Goal: Task Accomplishment & Management: Manage account settings

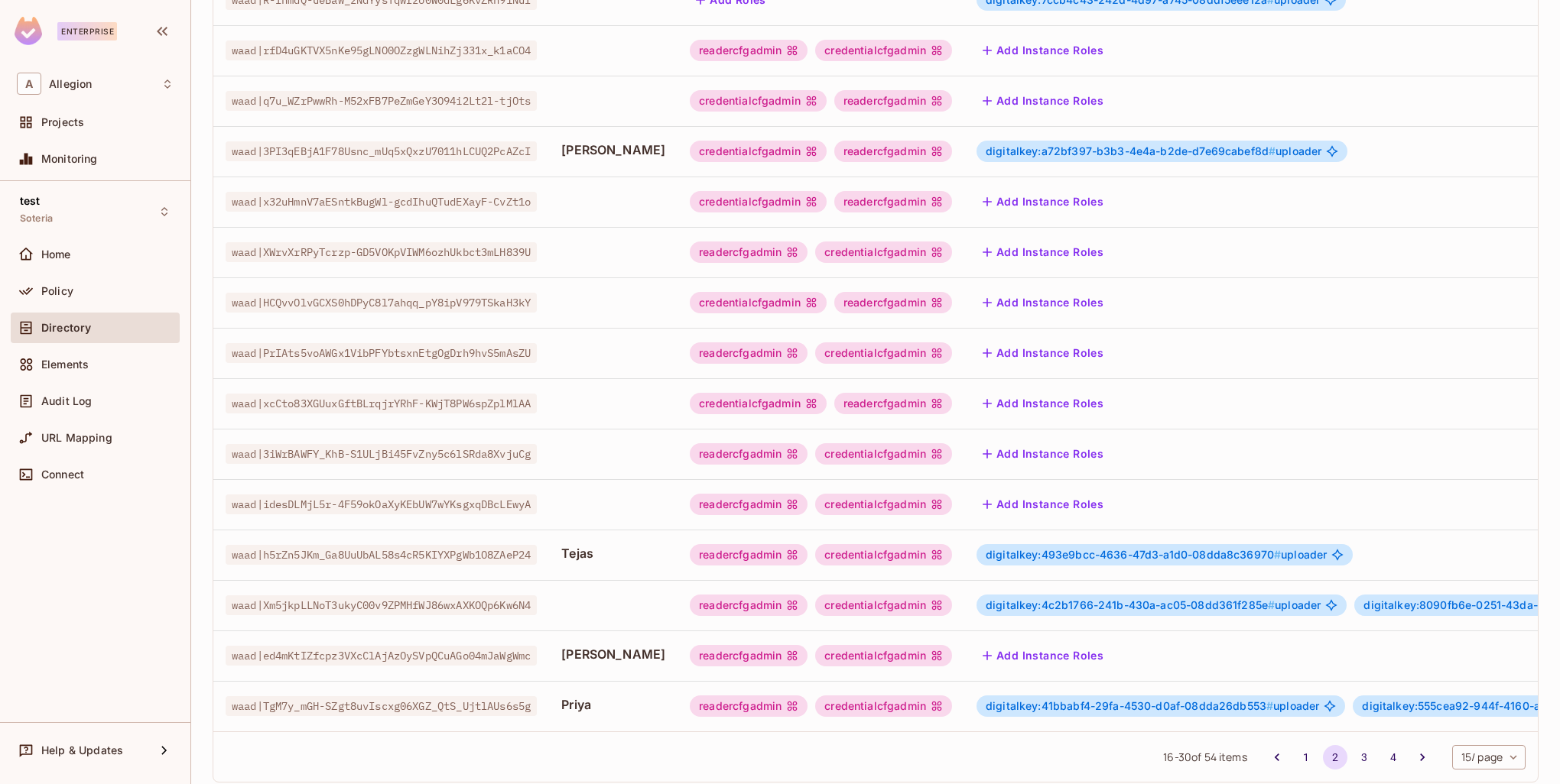
scroll to position [294, 0]
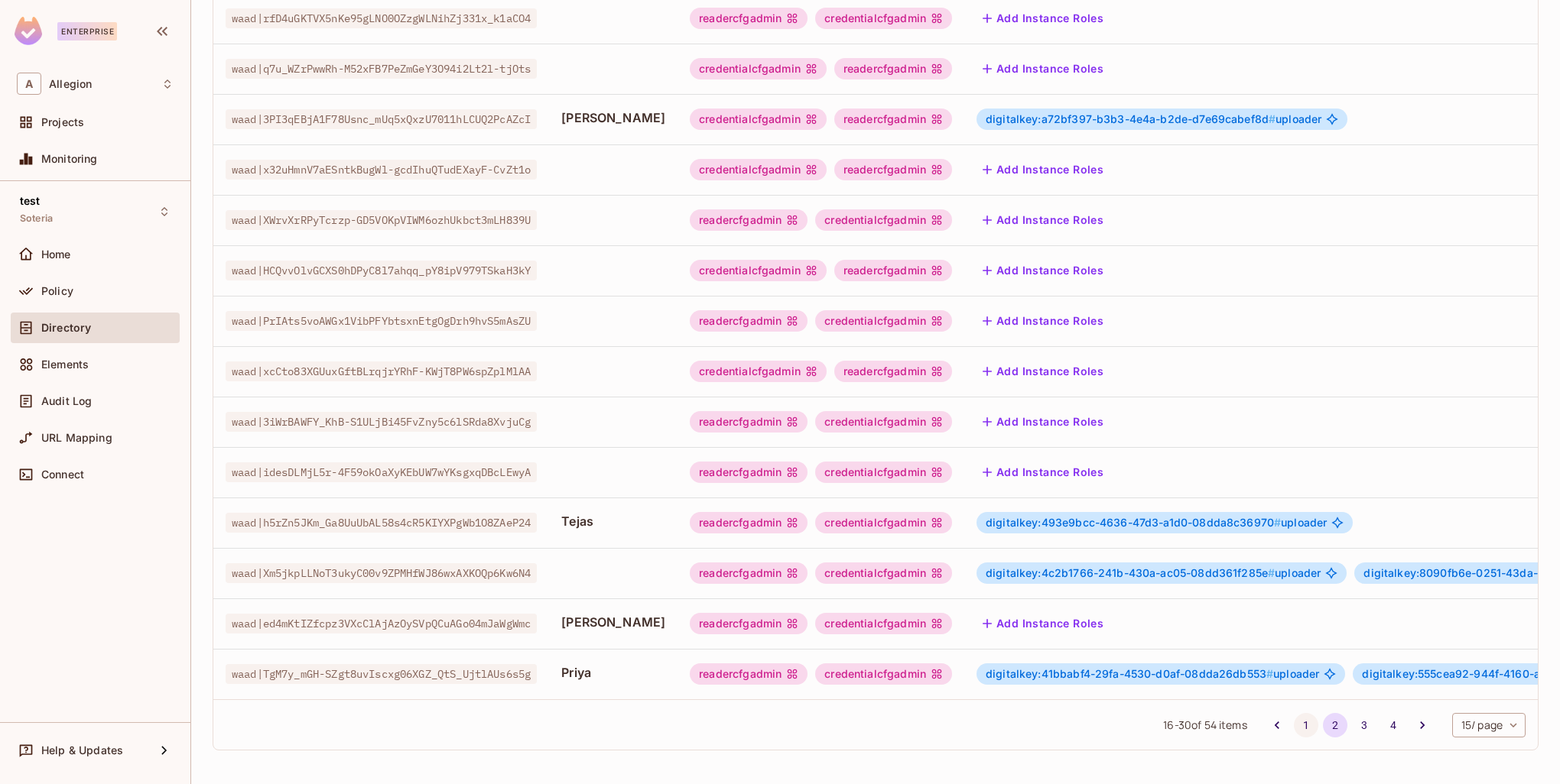
click at [1297, 723] on button "1" at bounding box center [1307, 725] width 25 height 24
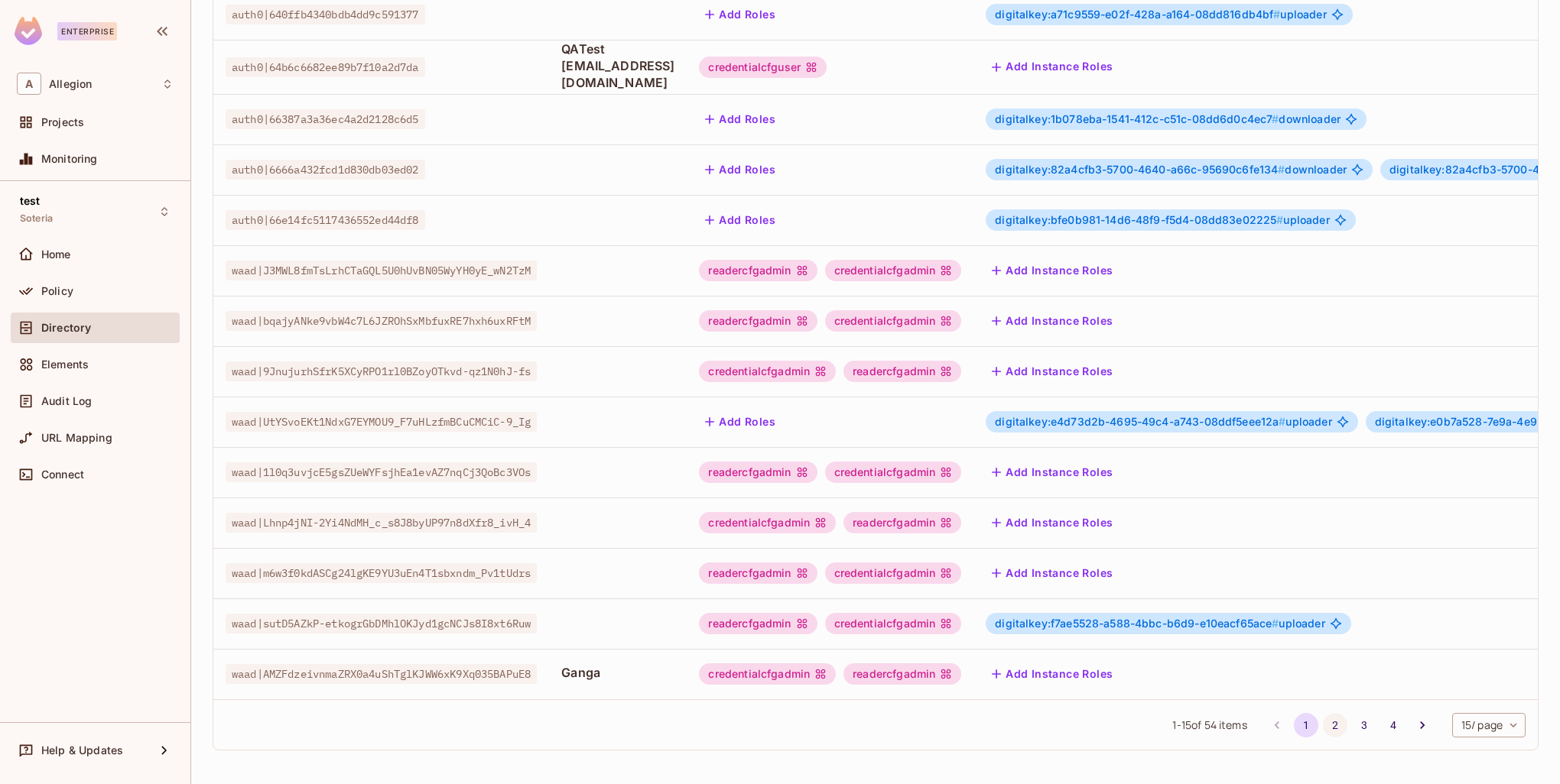
click at [1323, 728] on button "2" at bounding box center [1335, 725] width 25 height 24
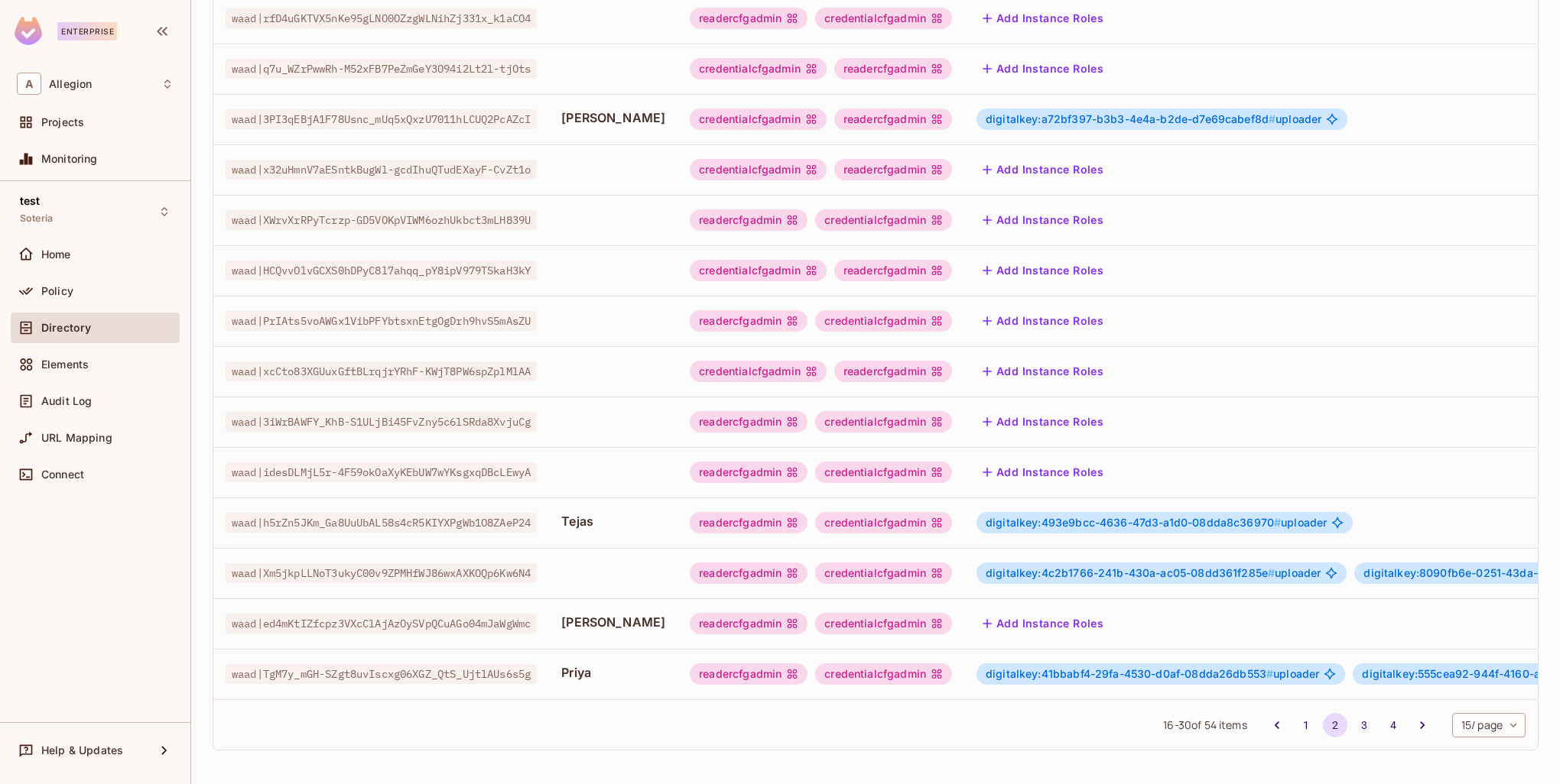
click at [1357, 726] on button "3" at bounding box center [1365, 725] width 25 height 24
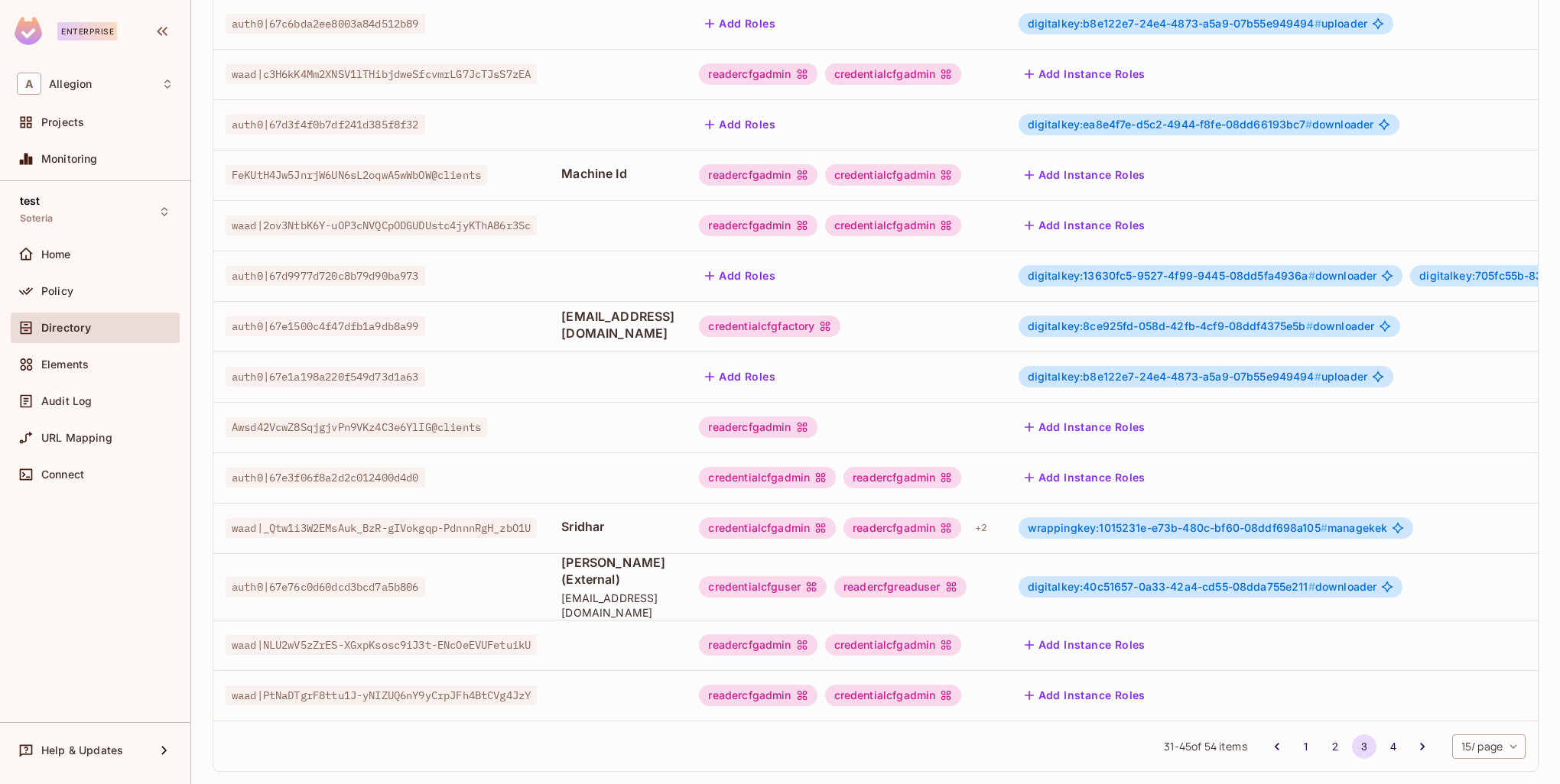
click at [1200, 521] on span "wrappingkey:1015231e-e73b-480c-bf60-08ddf698a105 #" at bounding box center [1178, 528] width 300 height 13
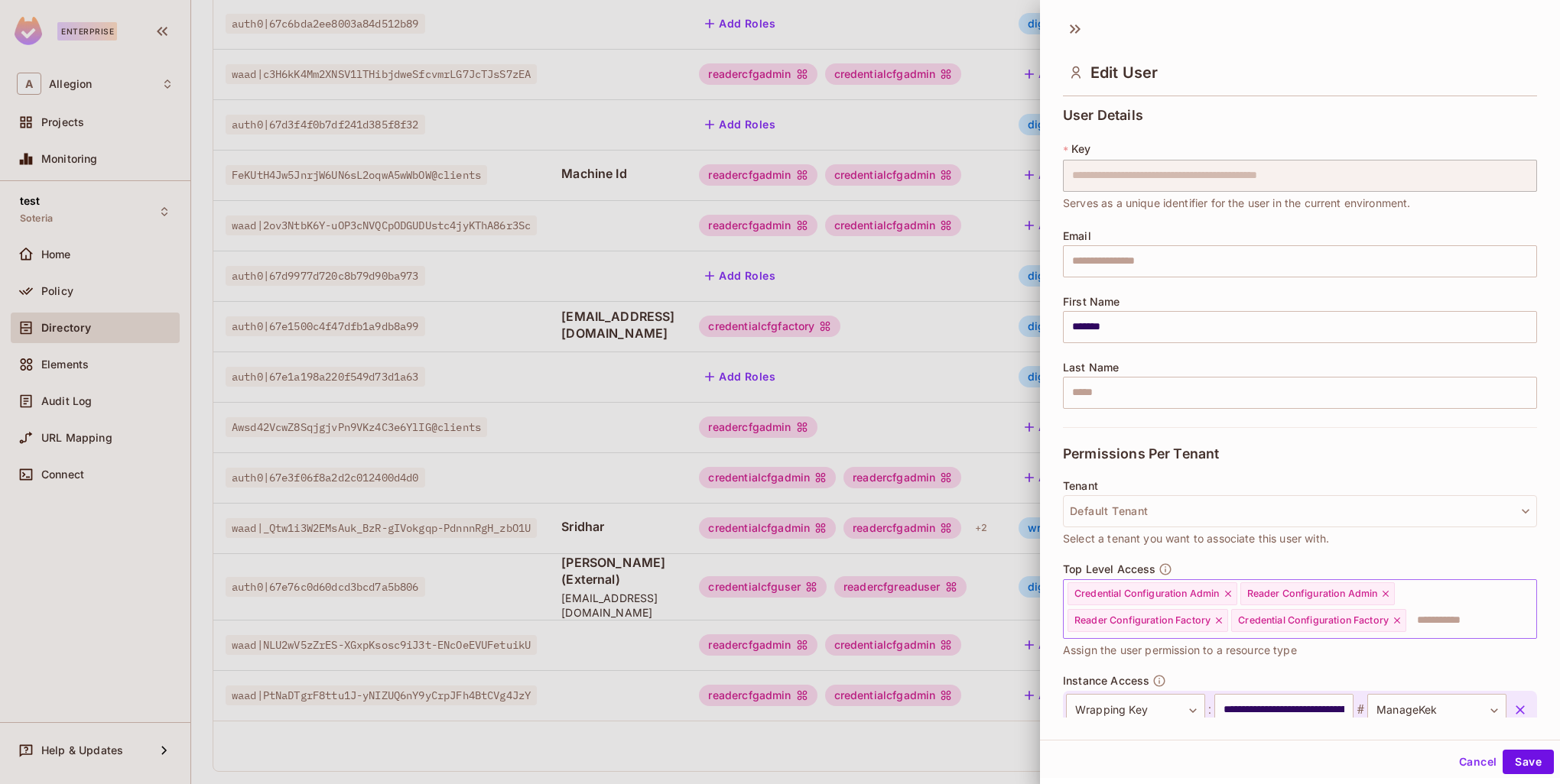
scroll to position [95, 0]
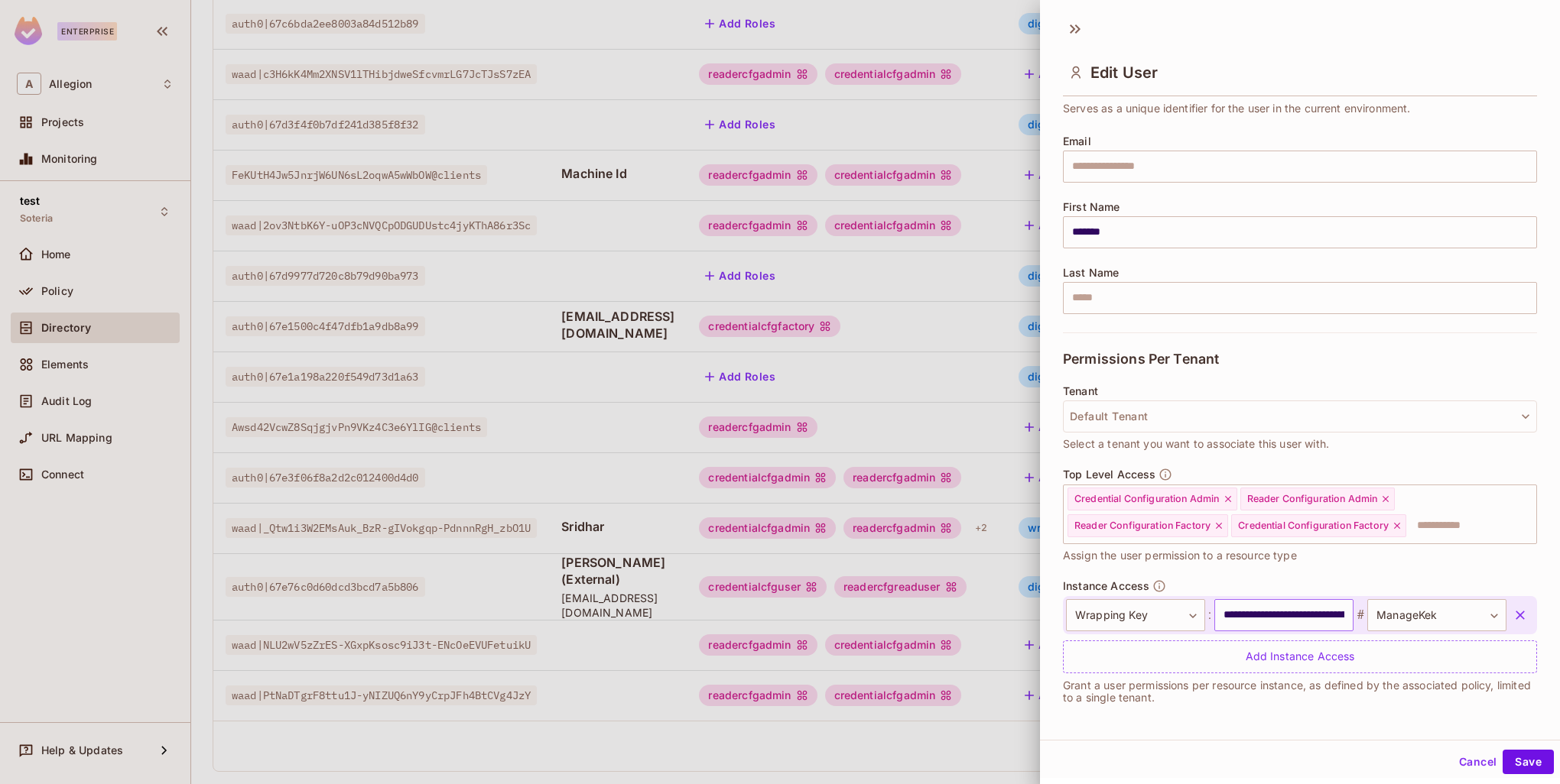
click at [1285, 620] on input "**********" at bounding box center [1284, 615] width 139 height 32
click at [1529, 764] on button "Save" at bounding box center [1528, 762] width 51 height 24
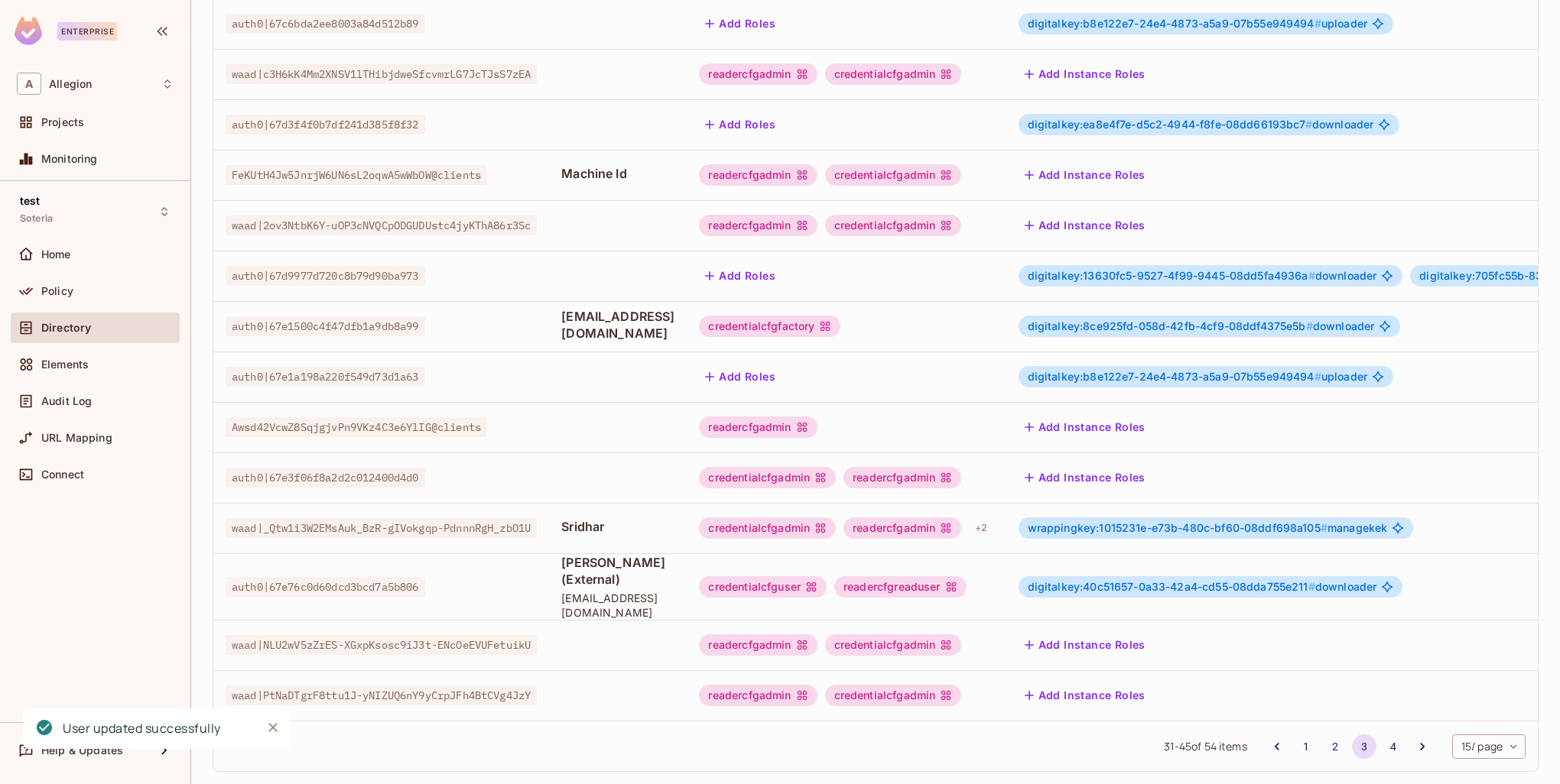
click at [1190, 580] on span "digitalkey:40c51657-0a33-42a4-cd55-08dda755e211 #" at bounding box center [1172, 586] width 288 height 13
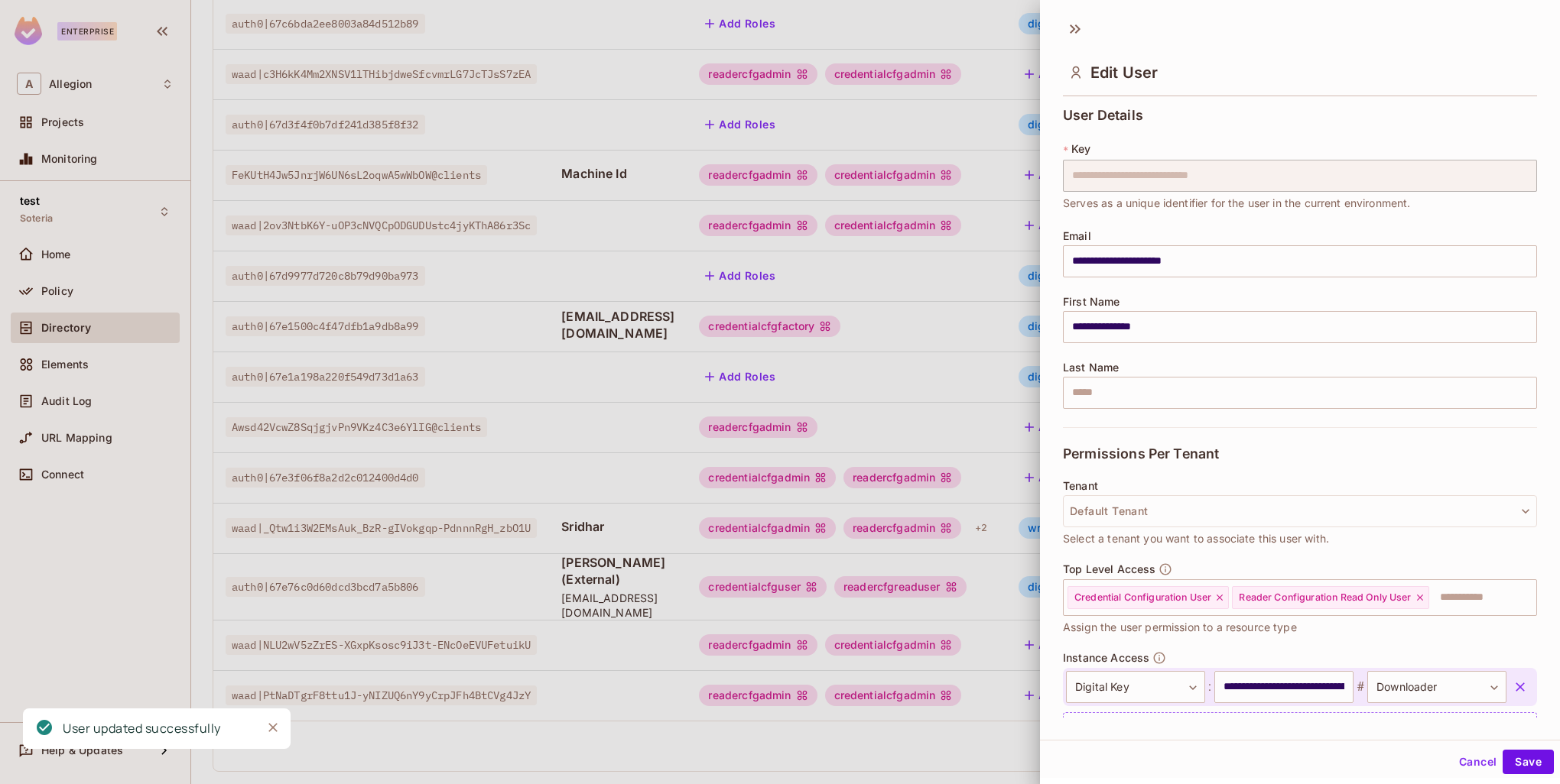
click at [1002, 523] on div at bounding box center [780, 392] width 1560 height 784
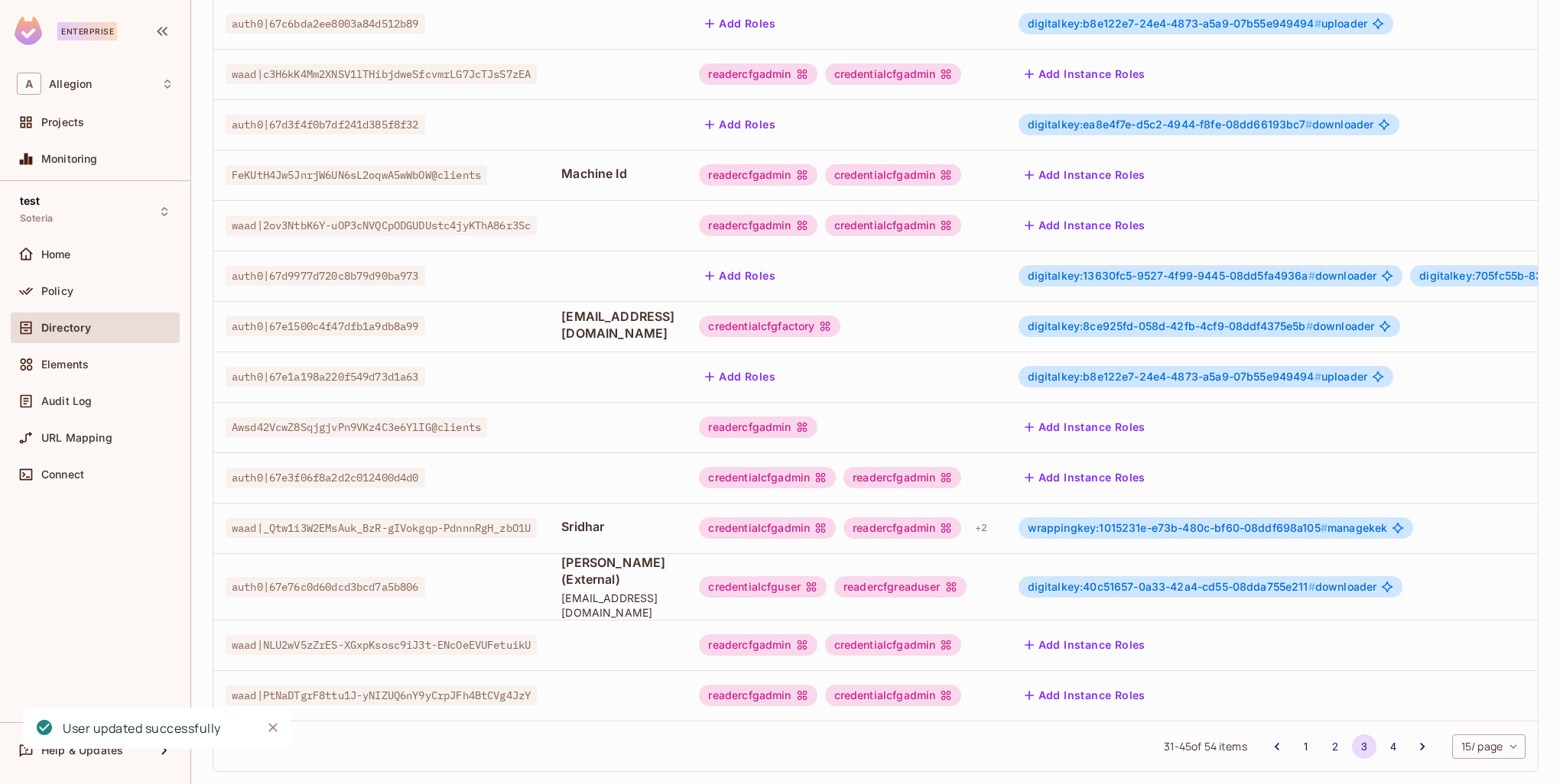
click at [1210, 521] on span "wrappingkey:1015231e-e73b-480c-bf60-08ddf698a105 #" at bounding box center [1178, 528] width 300 height 13
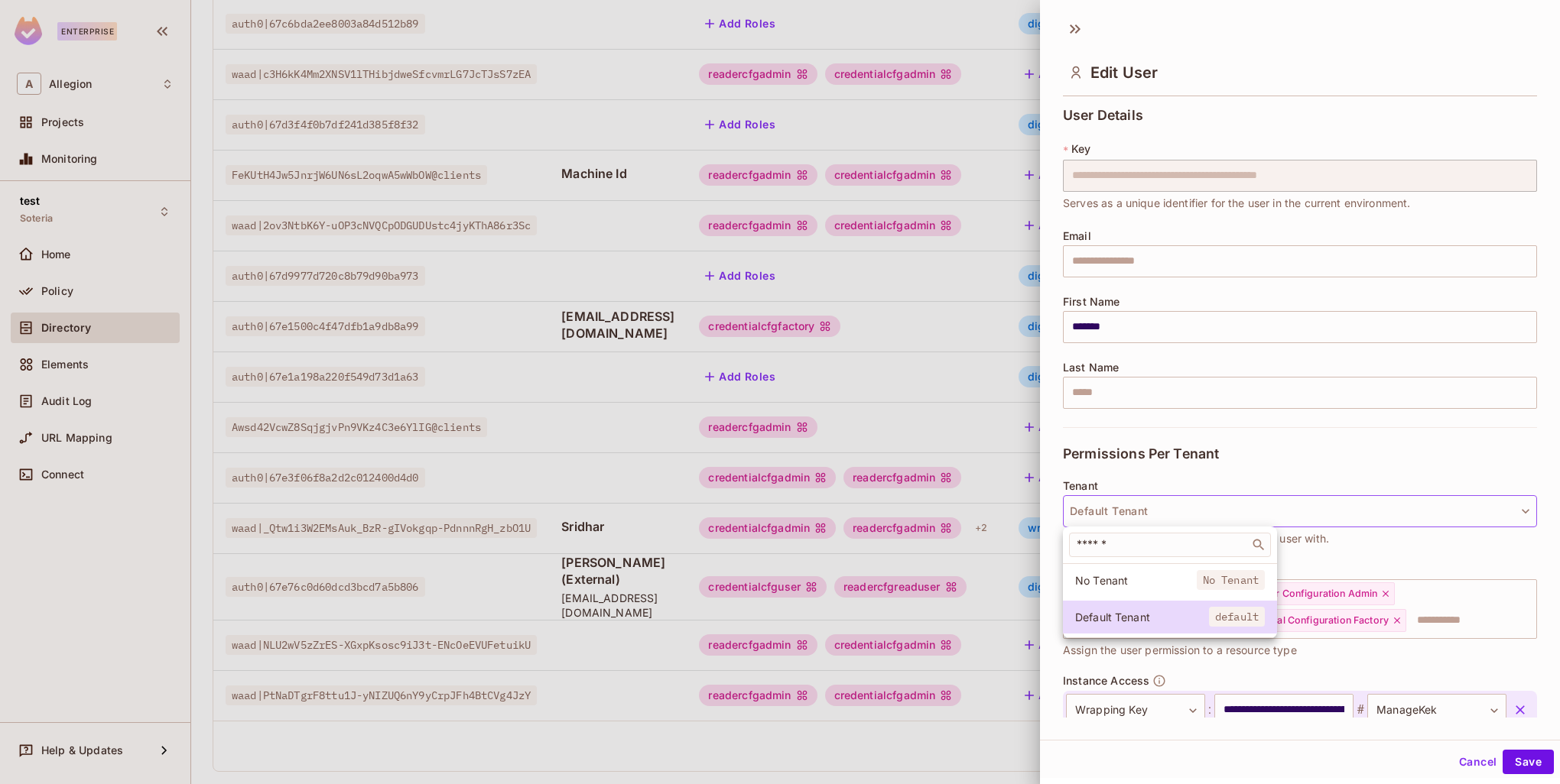
click at [1420, 644] on div at bounding box center [780, 392] width 1560 height 784
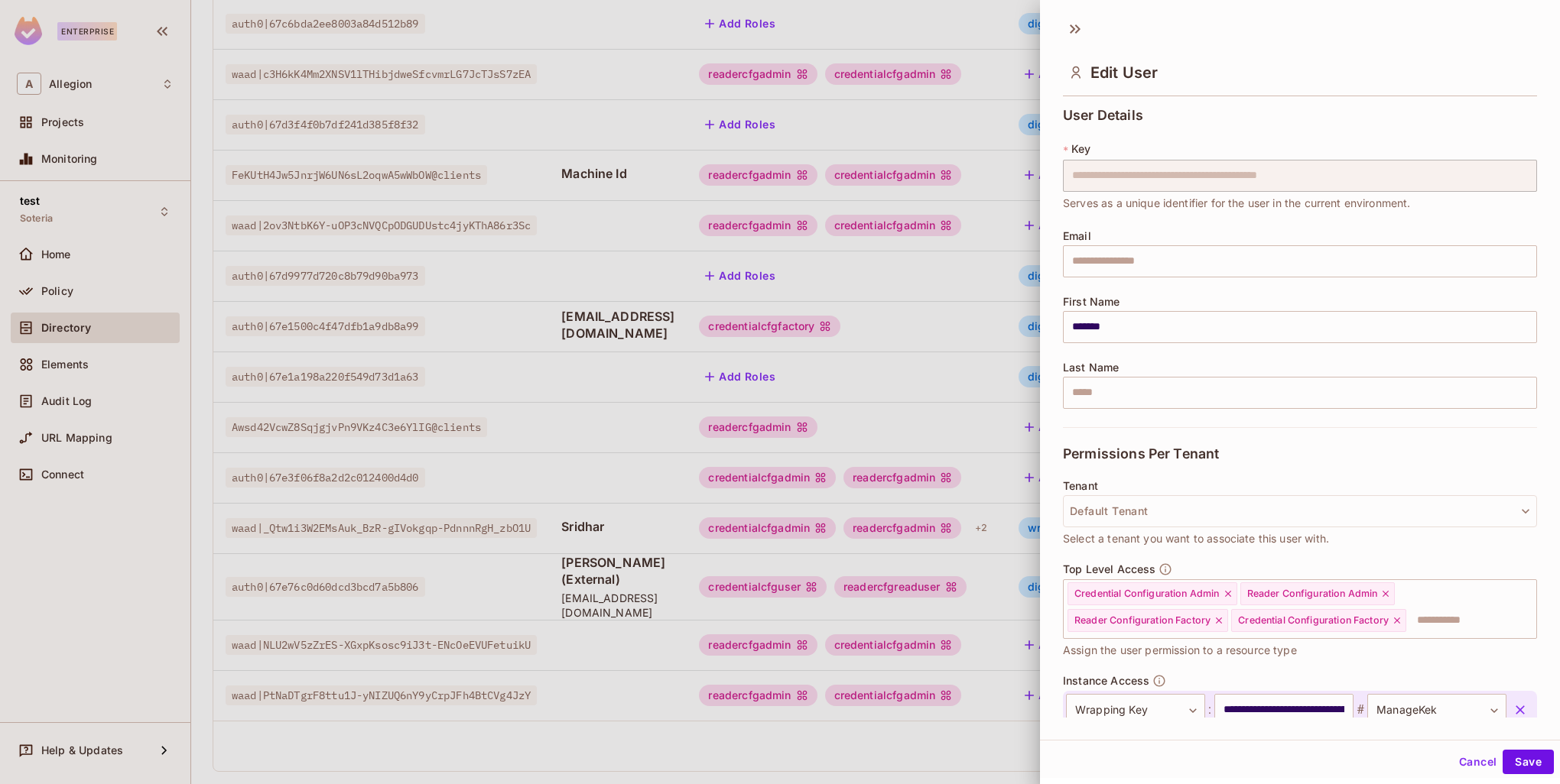
click at [1513, 702] on icon "button" at bounding box center [1520, 710] width 16 height 16
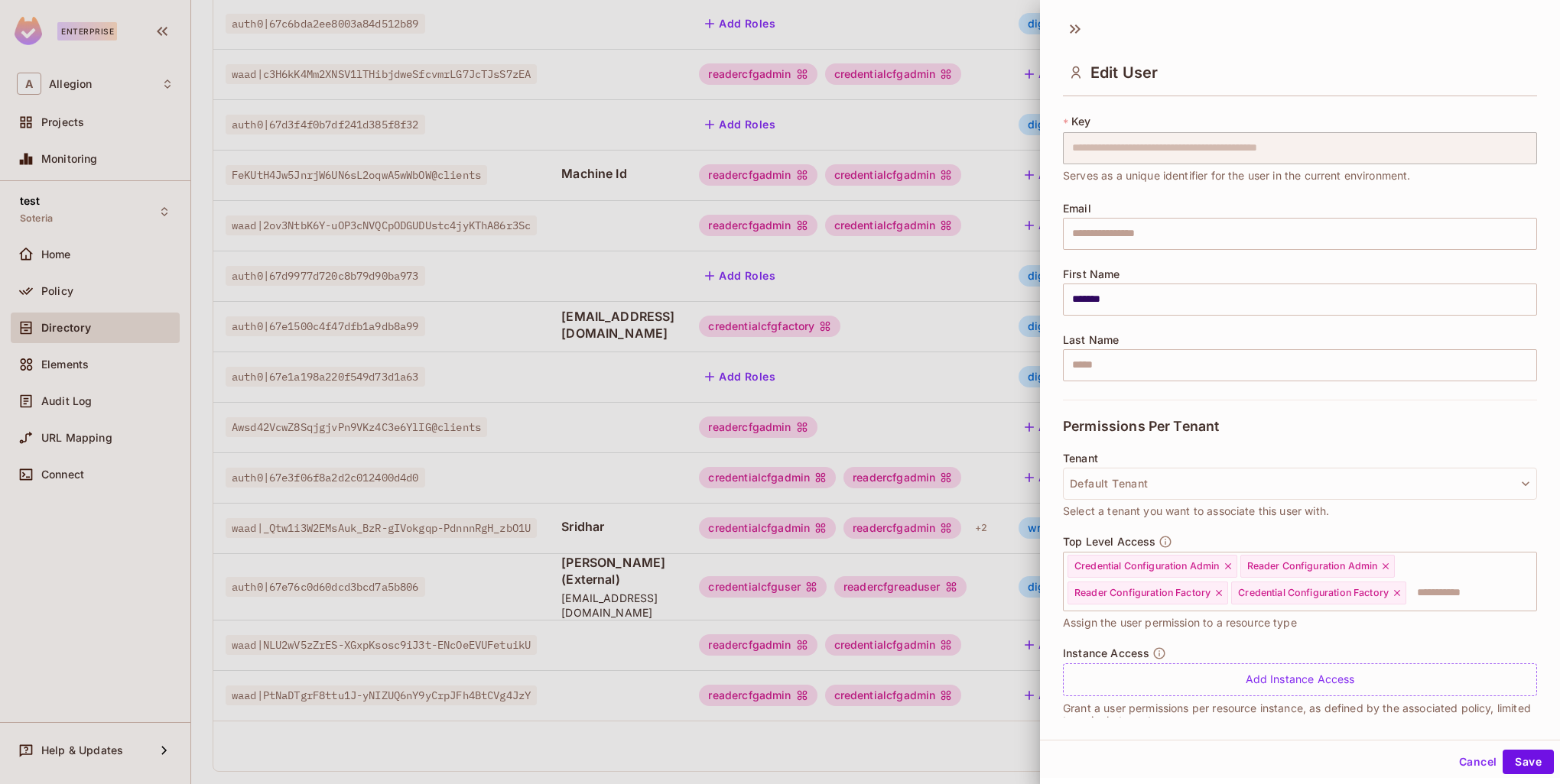
scroll to position [51, 0]
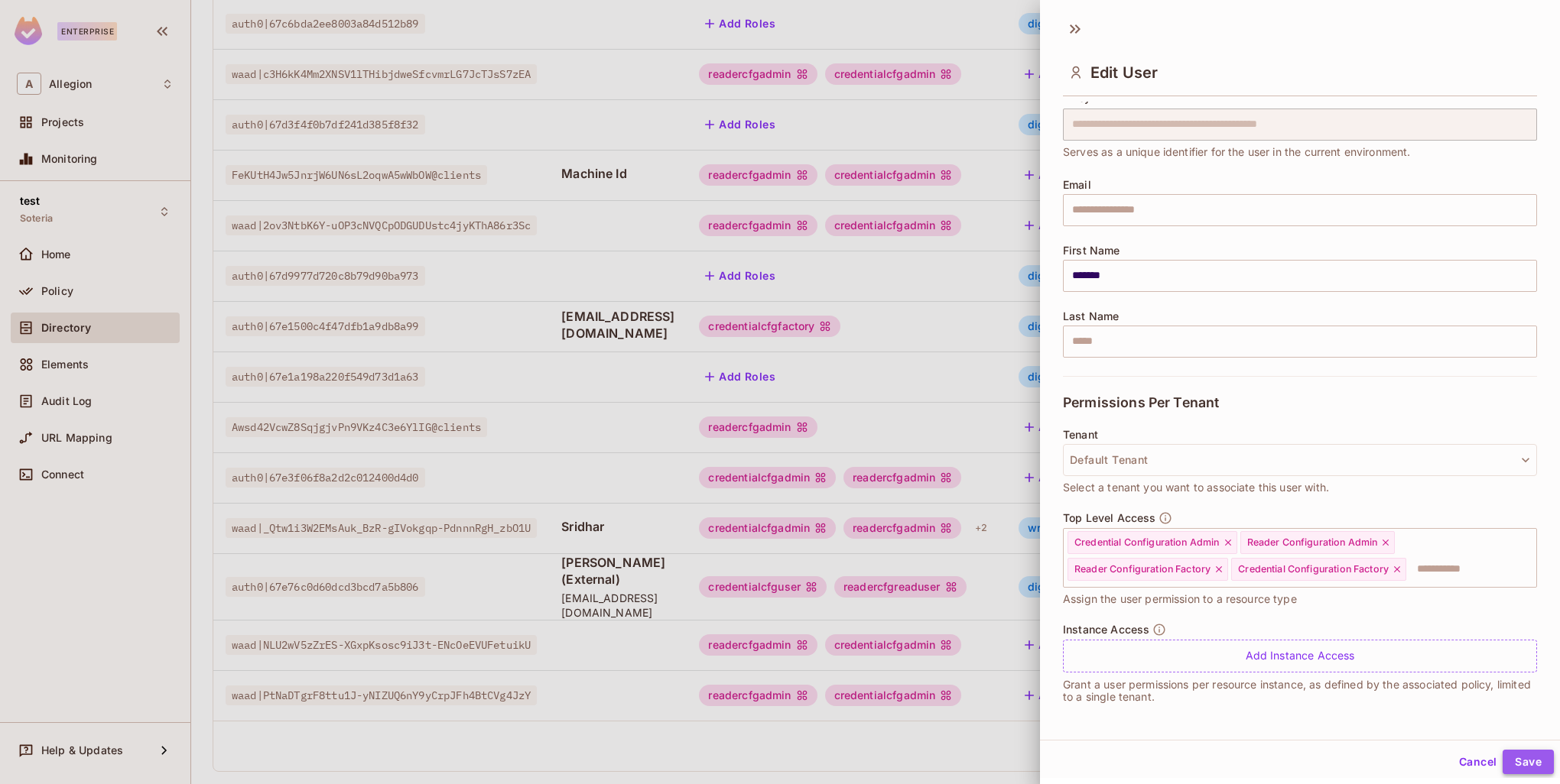
click at [1523, 765] on button "Save" at bounding box center [1528, 762] width 51 height 24
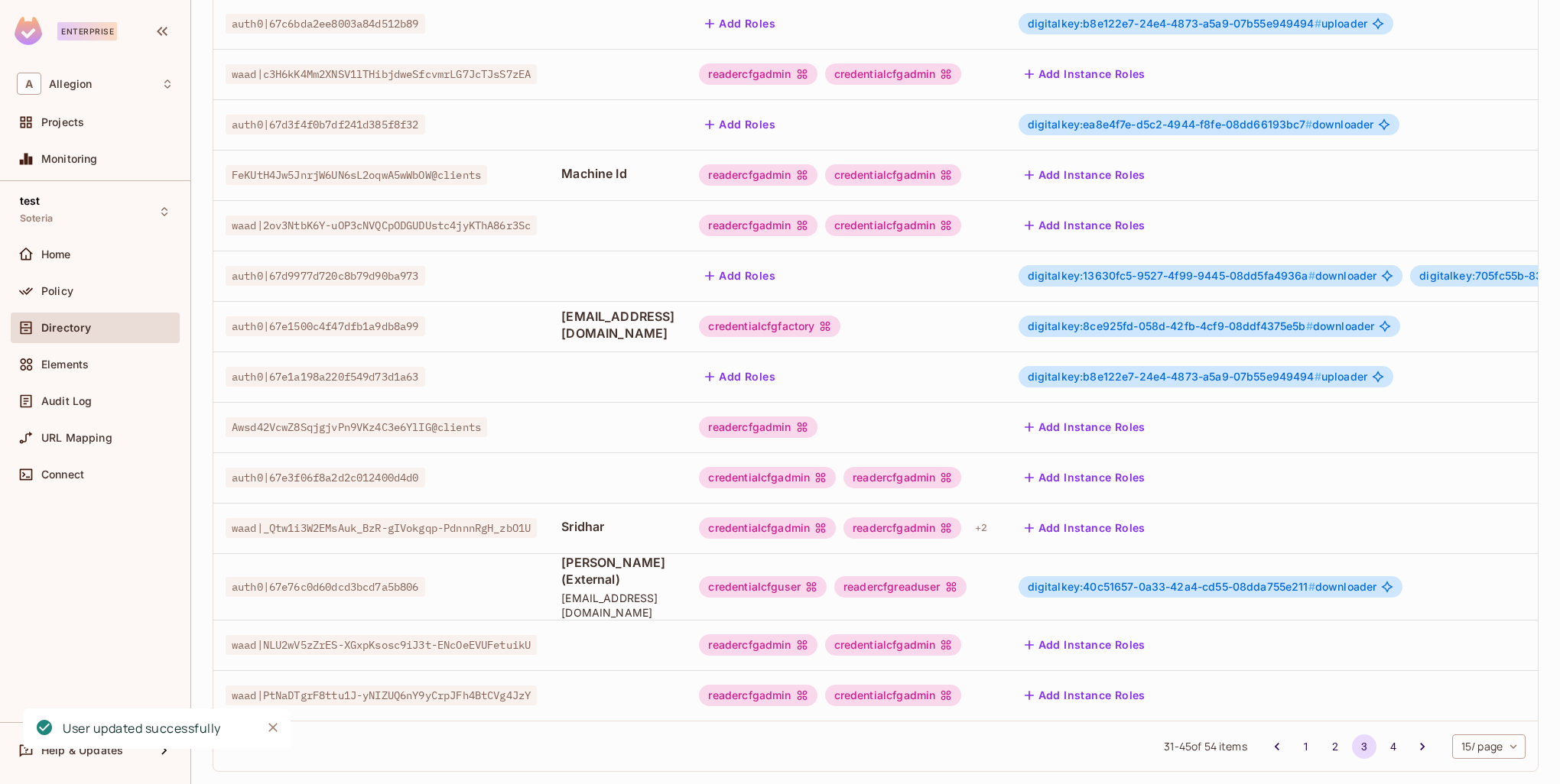
click at [1149, 516] on button "Add Instance Roles" at bounding box center [1085, 528] width 133 height 24
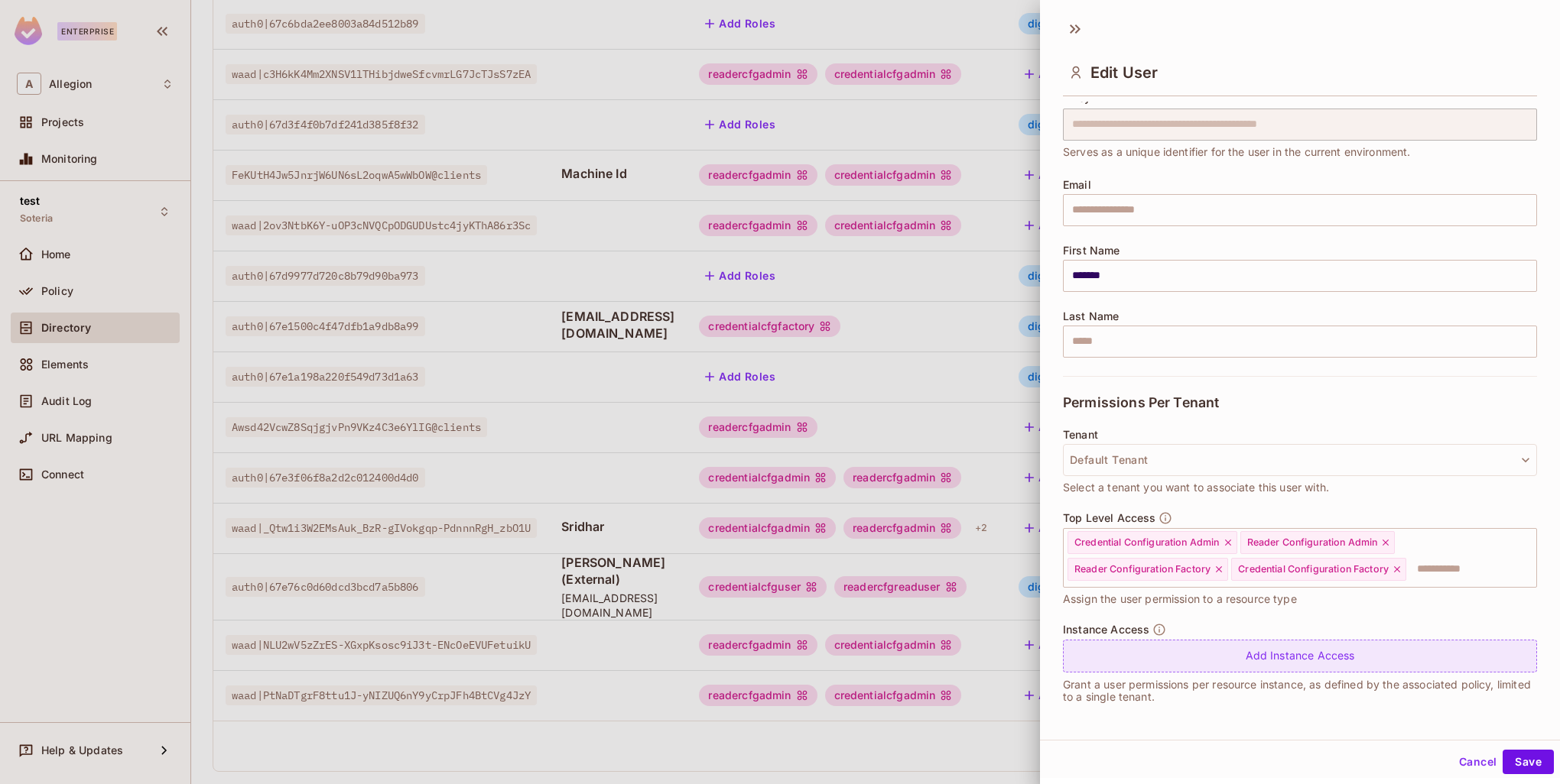
click at [1149, 640] on div "Add Instance Access" at bounding box center [1300, 656] width 474 height 33
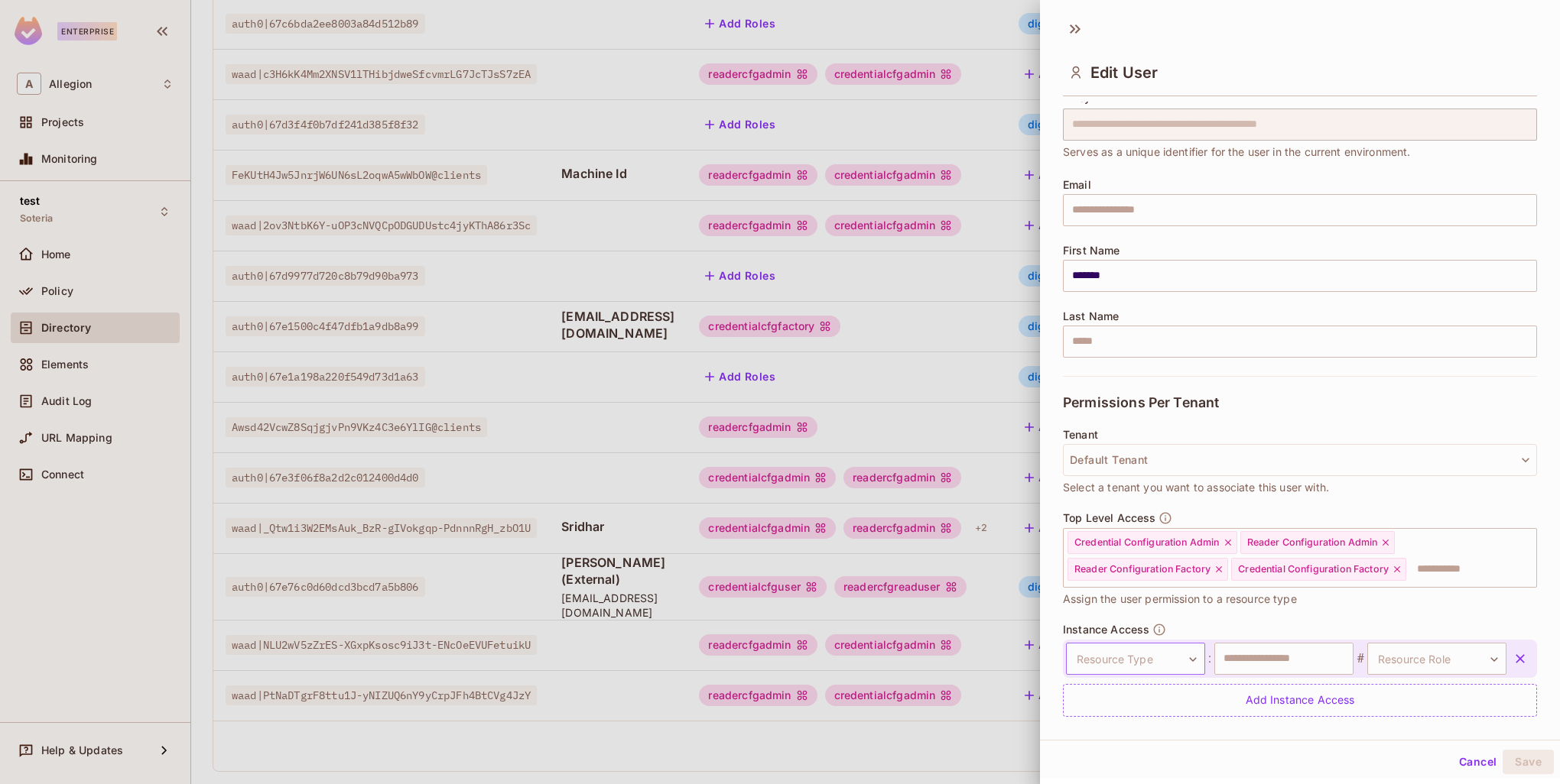
click at [1138, 662] on body "Enterprise A Allegion Projects Monitoring test Soteria Home Policy Directory El…" at bounding box center [780, 392] width 1560 height 784
click at [1123, 754] on li "Wrapping Key" at bounding box center [1132, 752] width 159 height 28
click at [1245, 659] on input "text" at bounding box center [1284, 658] width 139 height 32
paste input "**********"
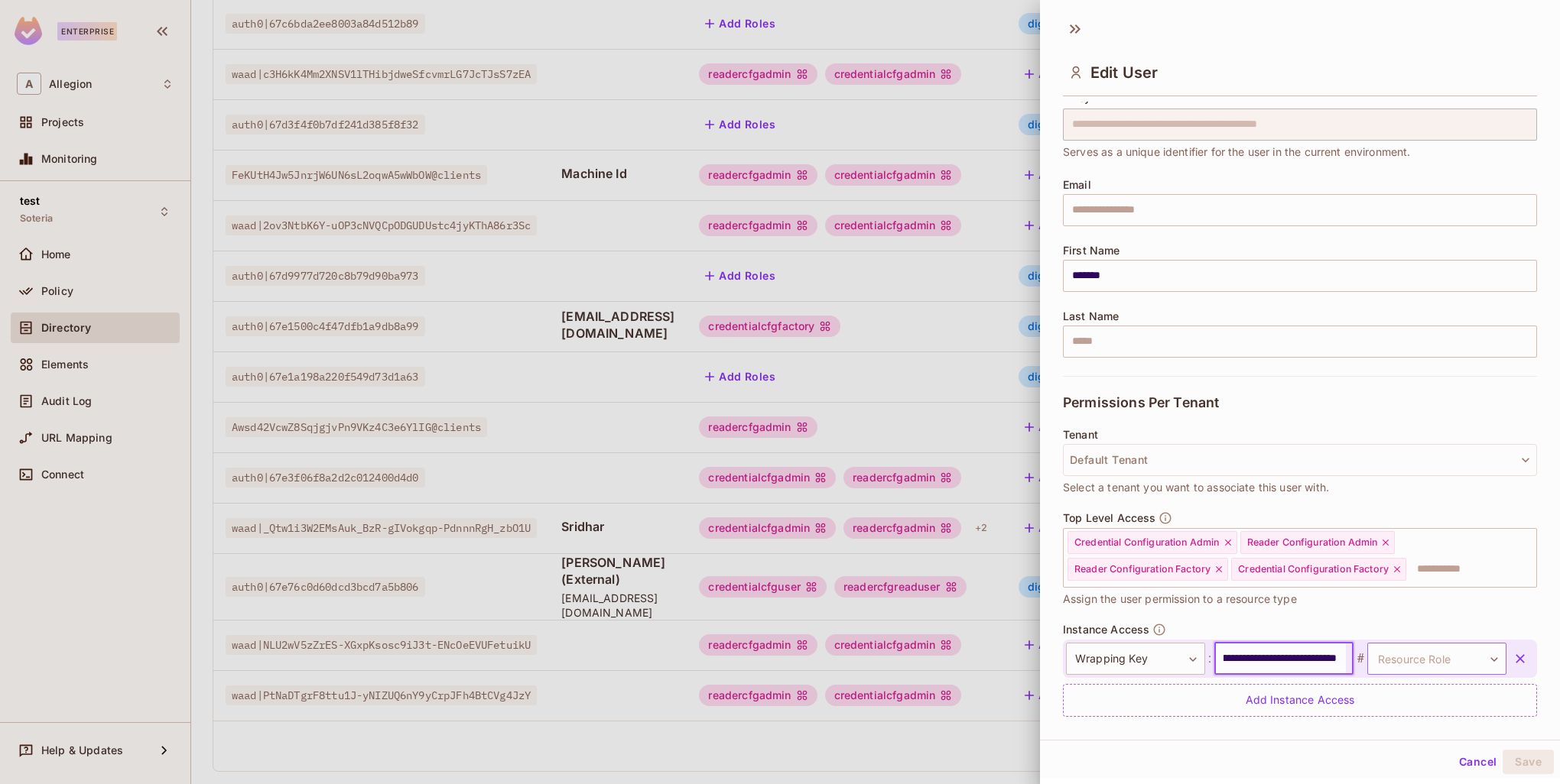
type input "**********"
click at [1432, 646] on body "Enterprise A Allegion Projects Monitoring test Soteria Home Policy Directory El…" at bounding box center [780, 392] width 1560 height 784
click at [1413, 744] on ul "ManageKek" at bounding box center [1413, 712] width 141 height 77
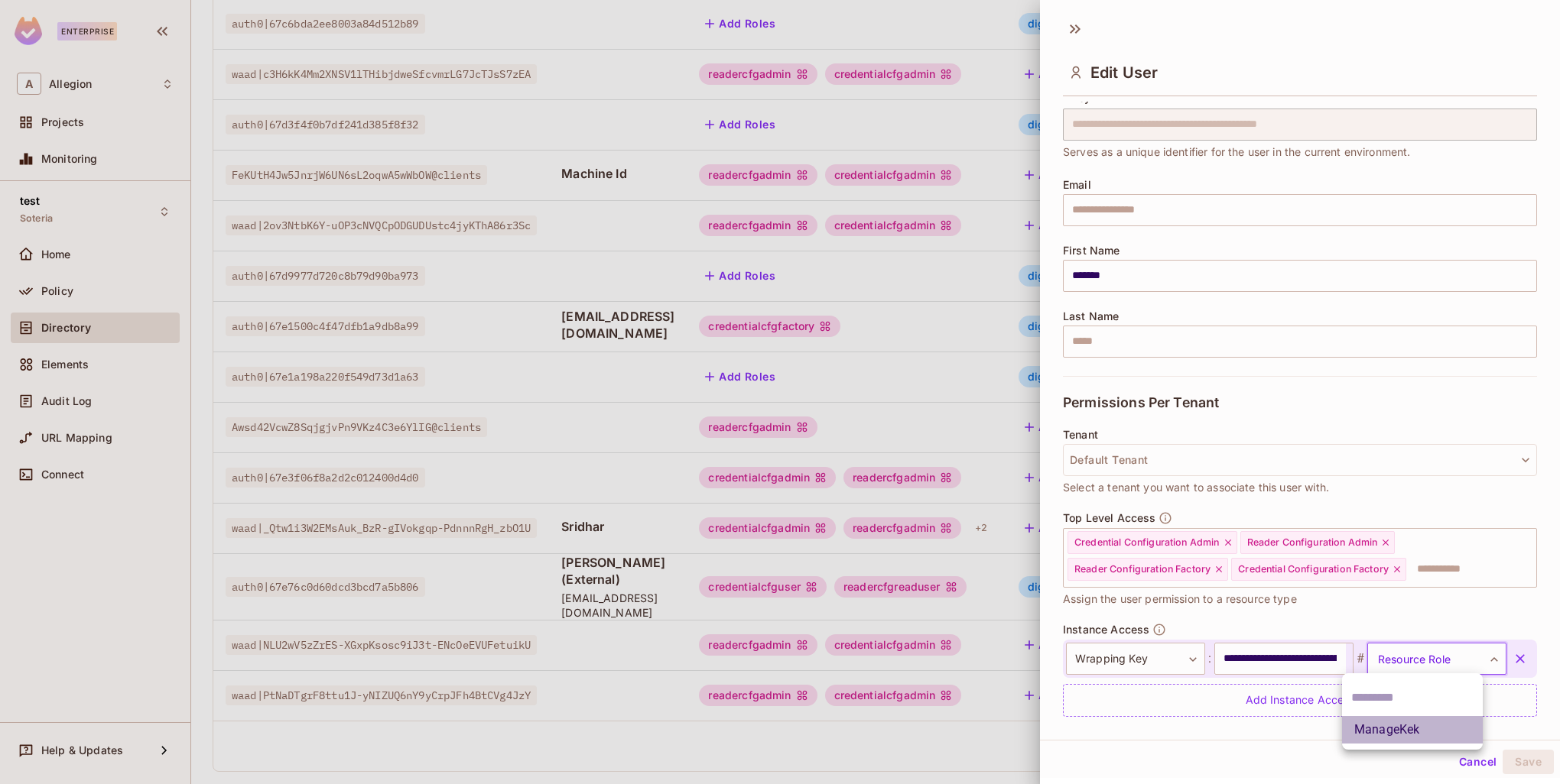
click at [1415, 736] on li "ManageKek" at bounding box center [1413, 730] width 141 height 28
click at [1523, 768] on button "Save" at bounding box center [1528, 762] width 51 height 24
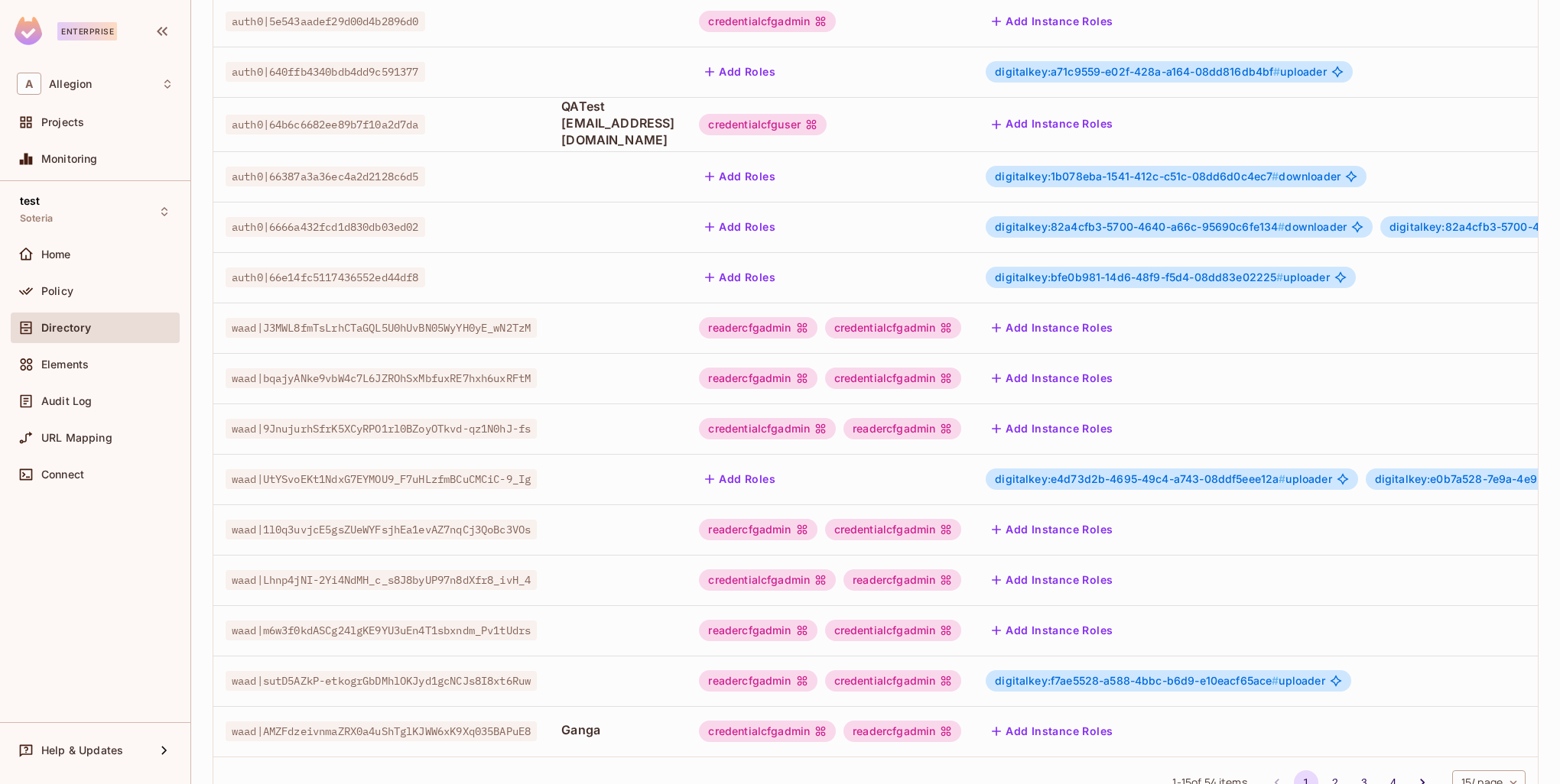
scroll to position [294, 0]
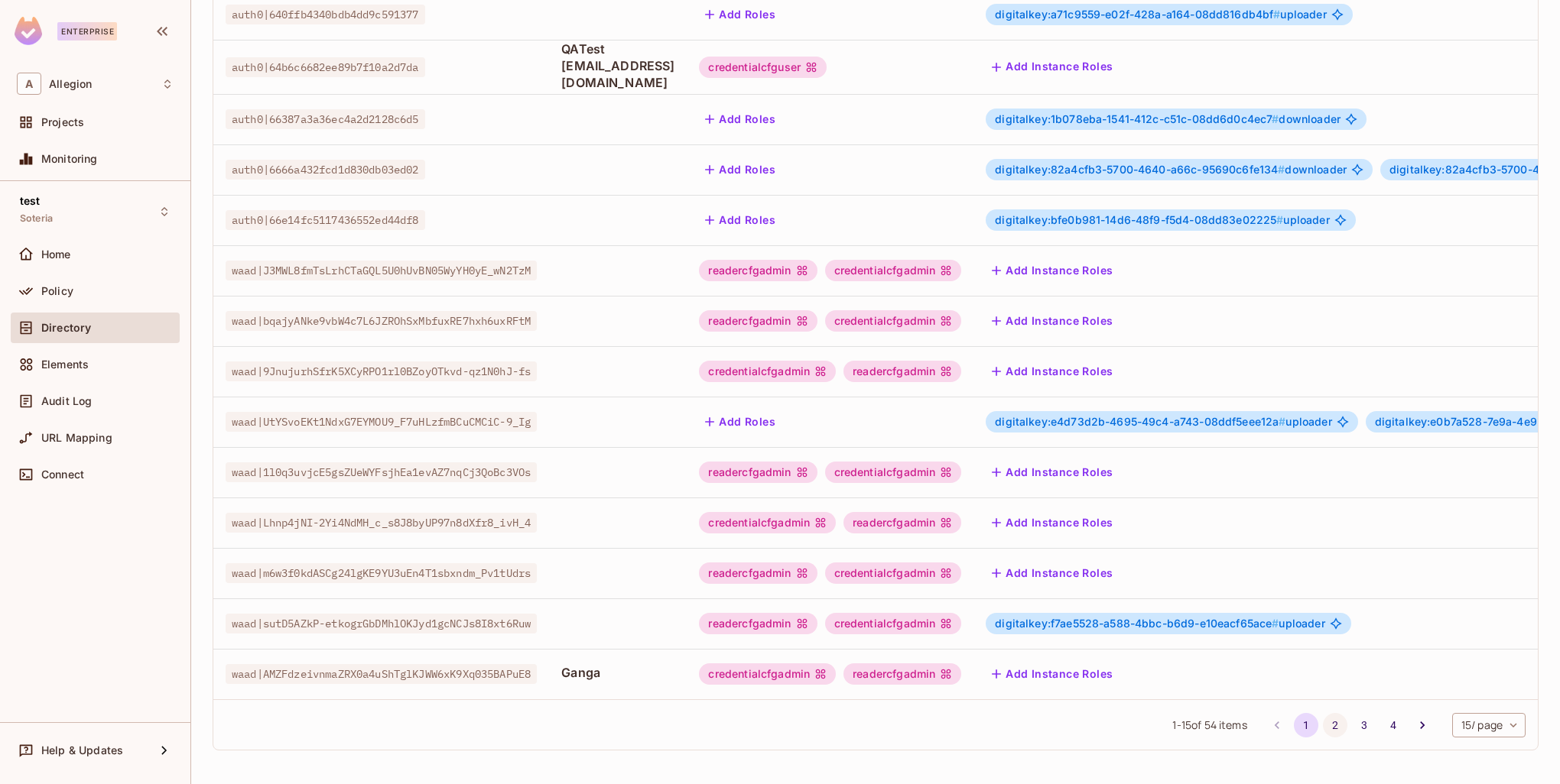
click at [1324, 724] on button "2" at bounding box center [1335, 725] width 25 height 24
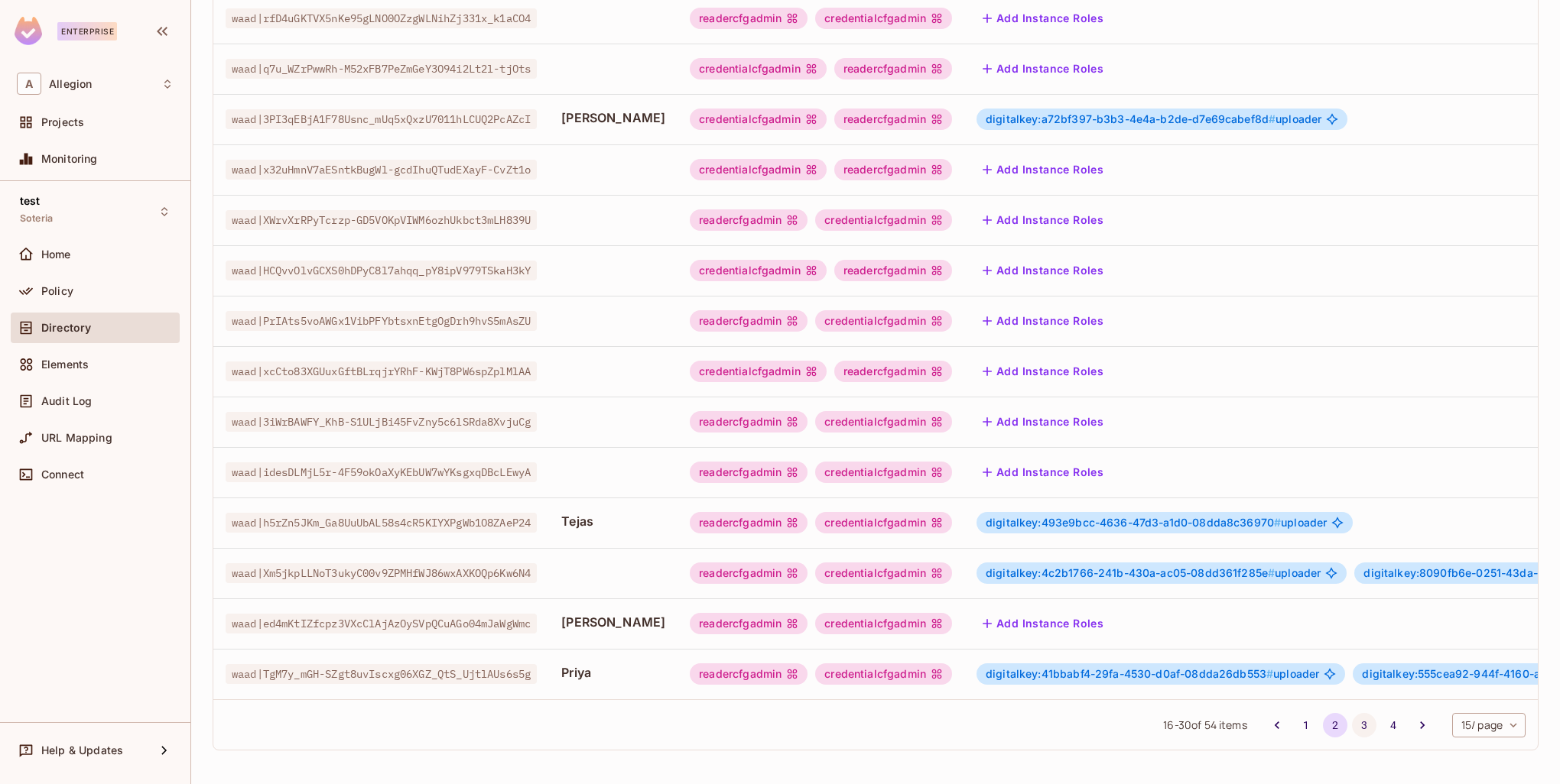
click at [1352, 724] on button "3" at bounding box center [1365, 725] width 25 height 24
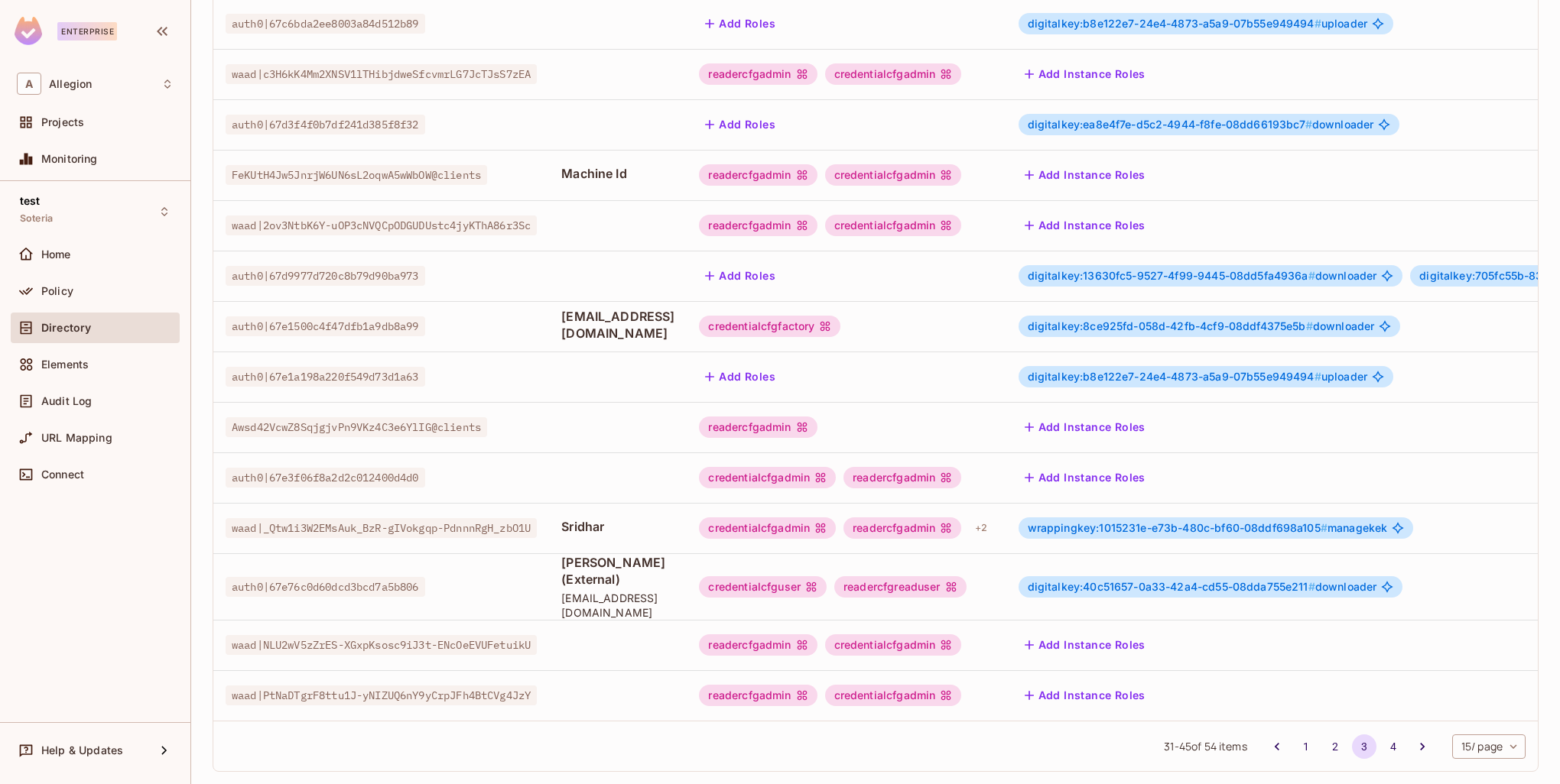
click at [1187, 521] on span "wrappingkey:1015231e-e73b-480c-bf60-08ddf698a105 #" at bounding box center [1178, 528] width 300 height 13
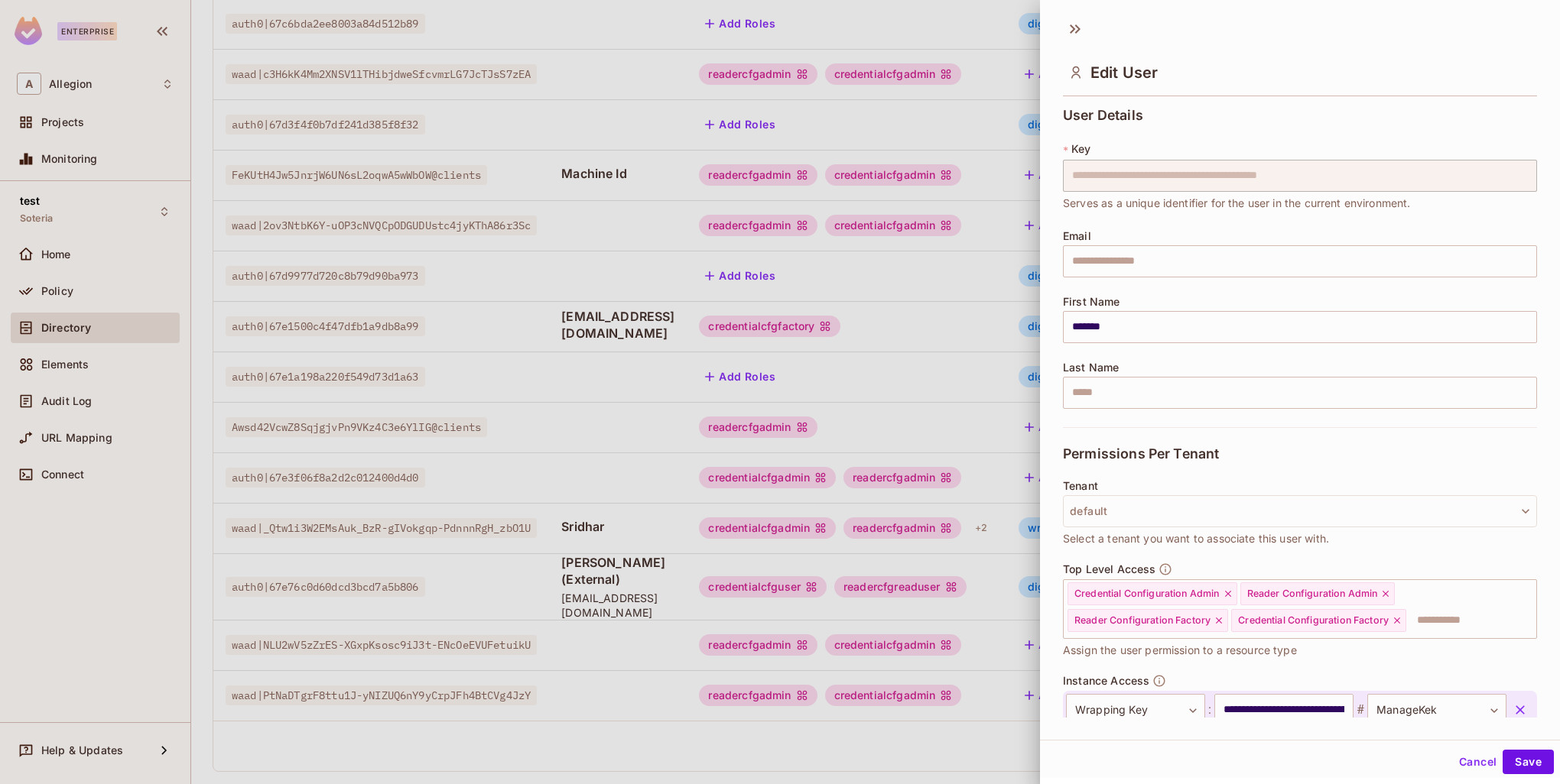
click at [1187, 511] on button "default" at bounding box center [1300, 511] width 474 height 32
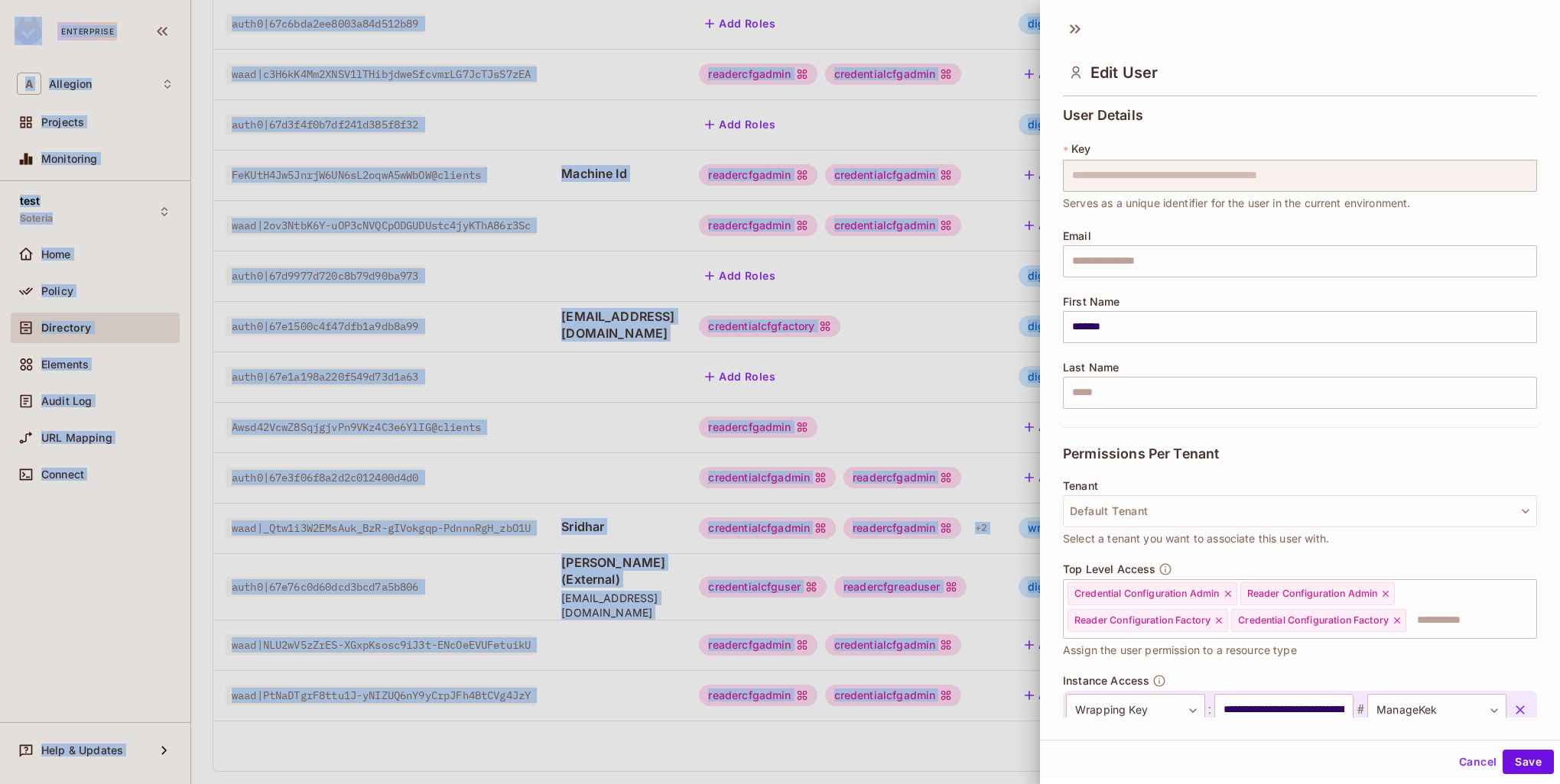
scroll to position [95, 0]
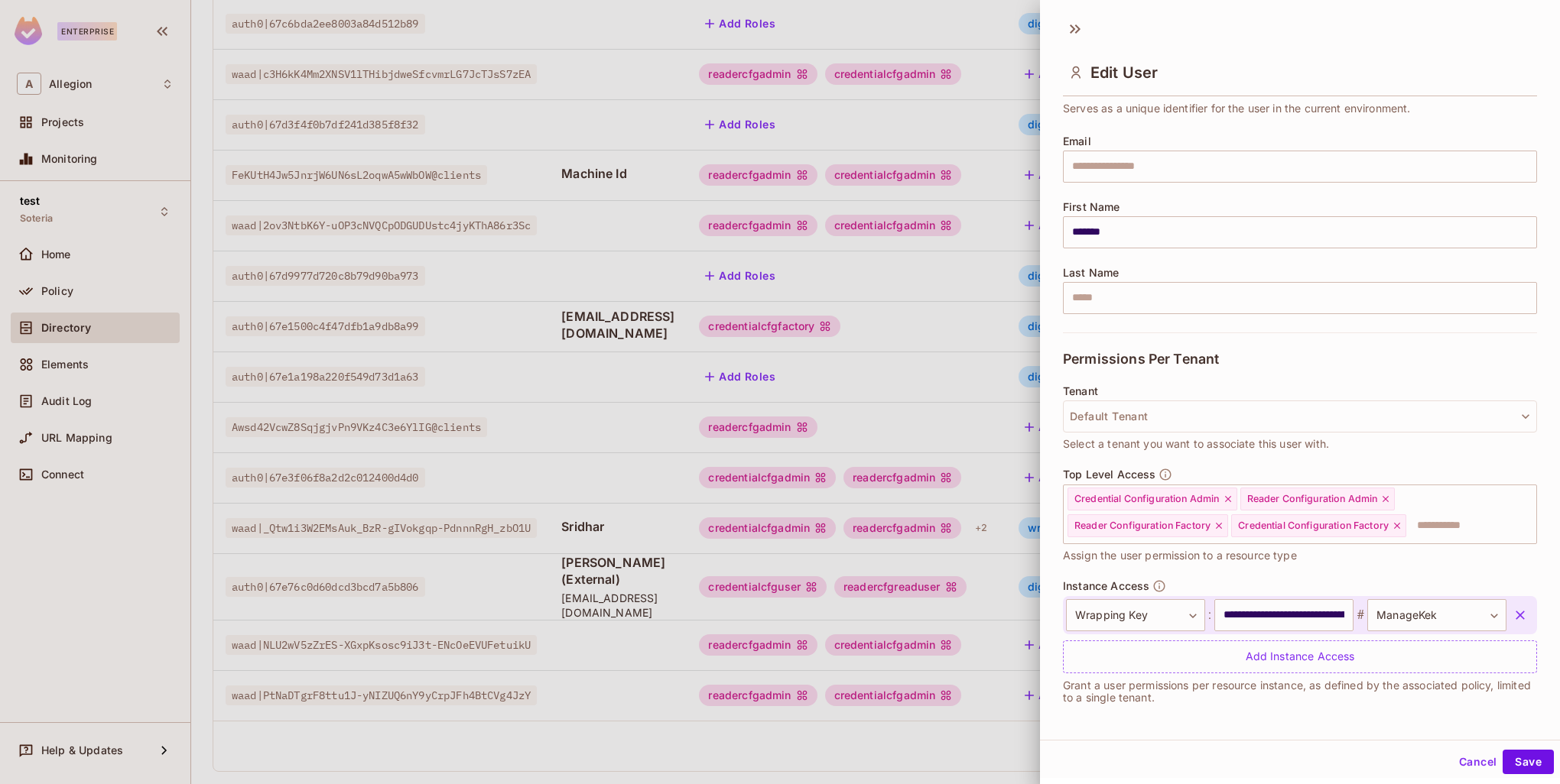
click at [1518, 470] on div "**********" at bounding box center [1300, 409] width 520 height 616
click at [673, 539] on div at bounding box center [780, 392] width 1560 height 784
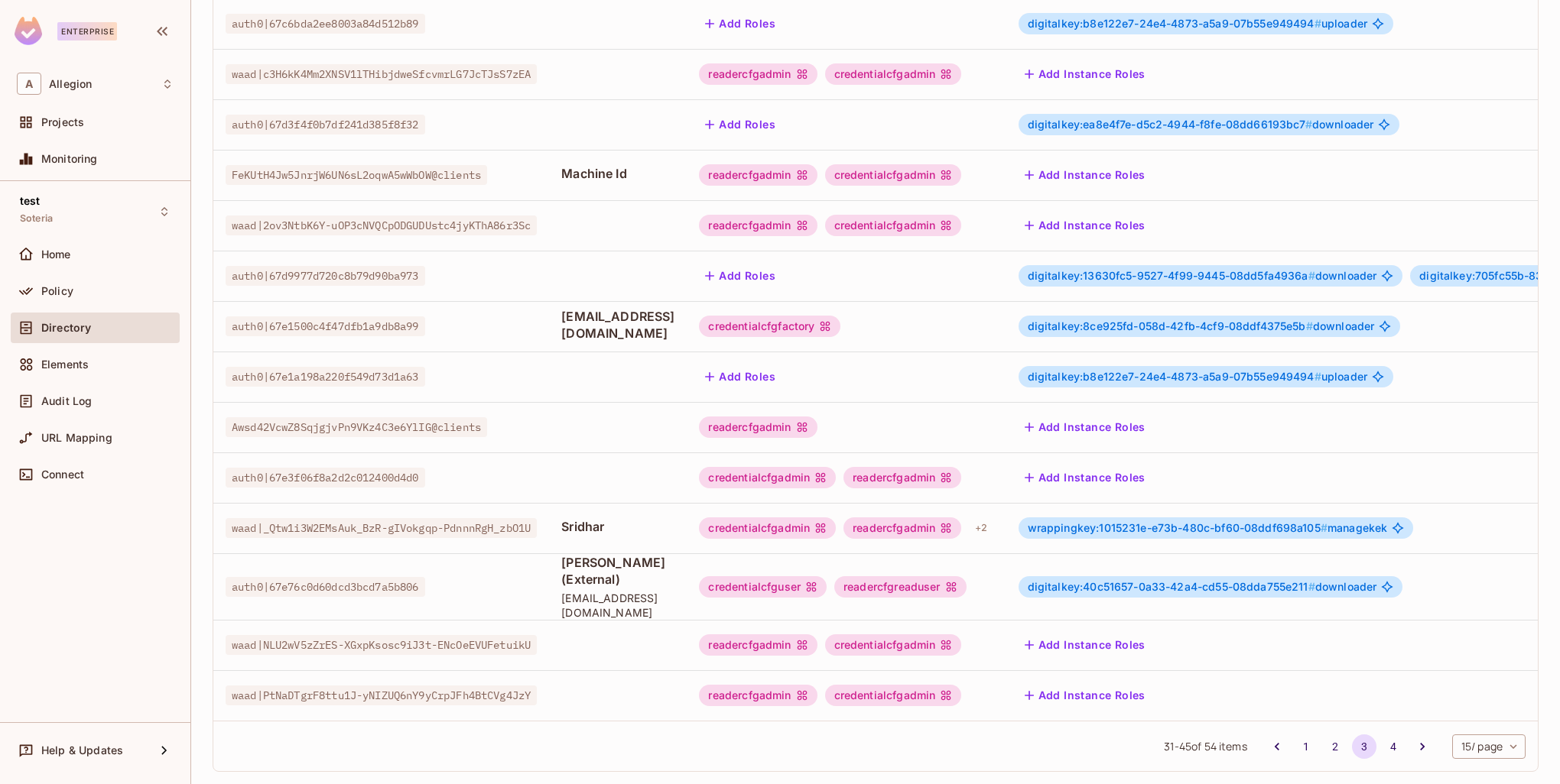
click at [1230, 580] on span "digitalkey:40c51657-0a33-42a4-cd55-08dda755e211 #" at bounding box center [1172, 586] width 288 height 13
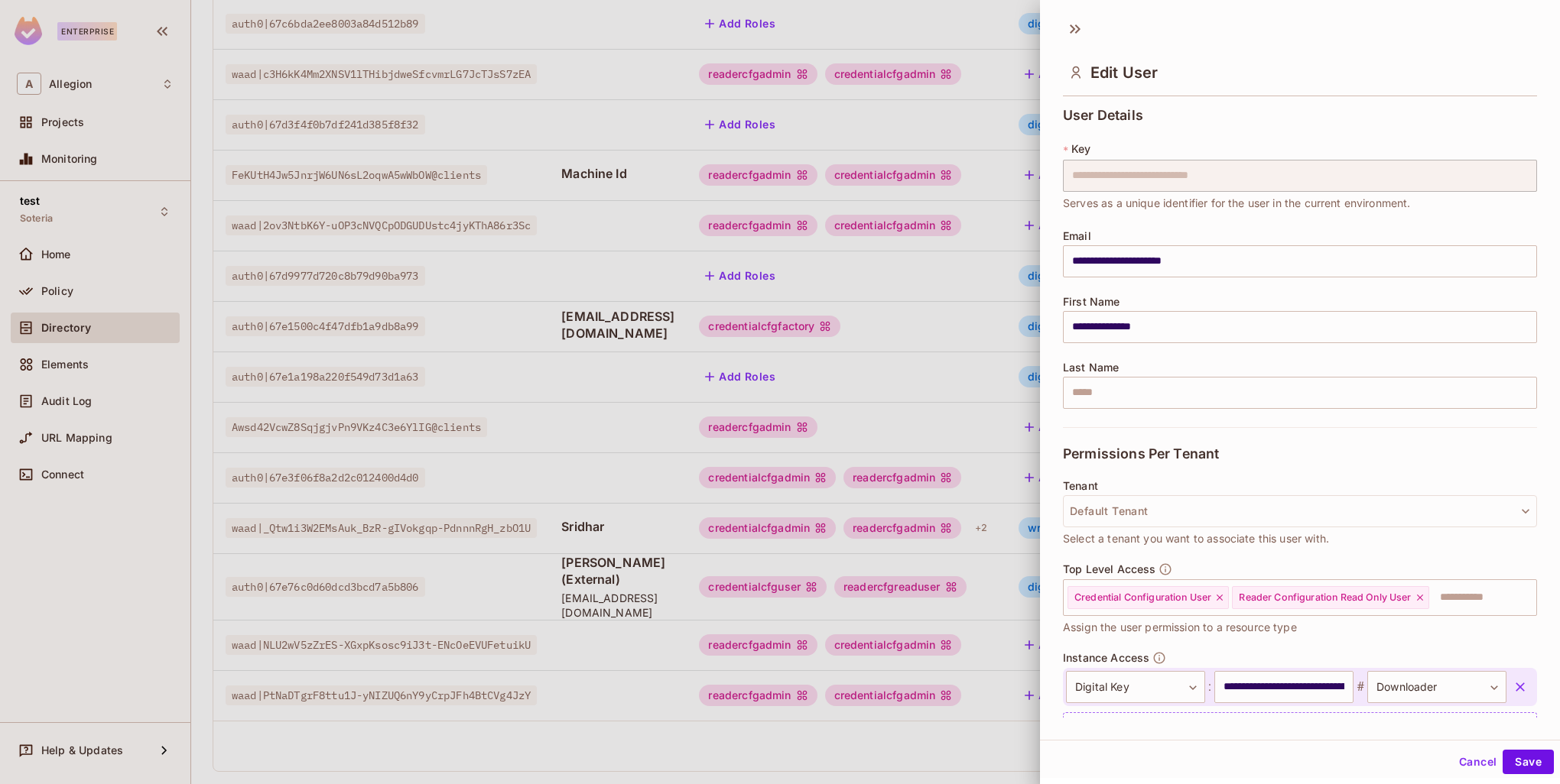
click at [912, 532] on div at bounding box center [780, 392] width 1560 height 784
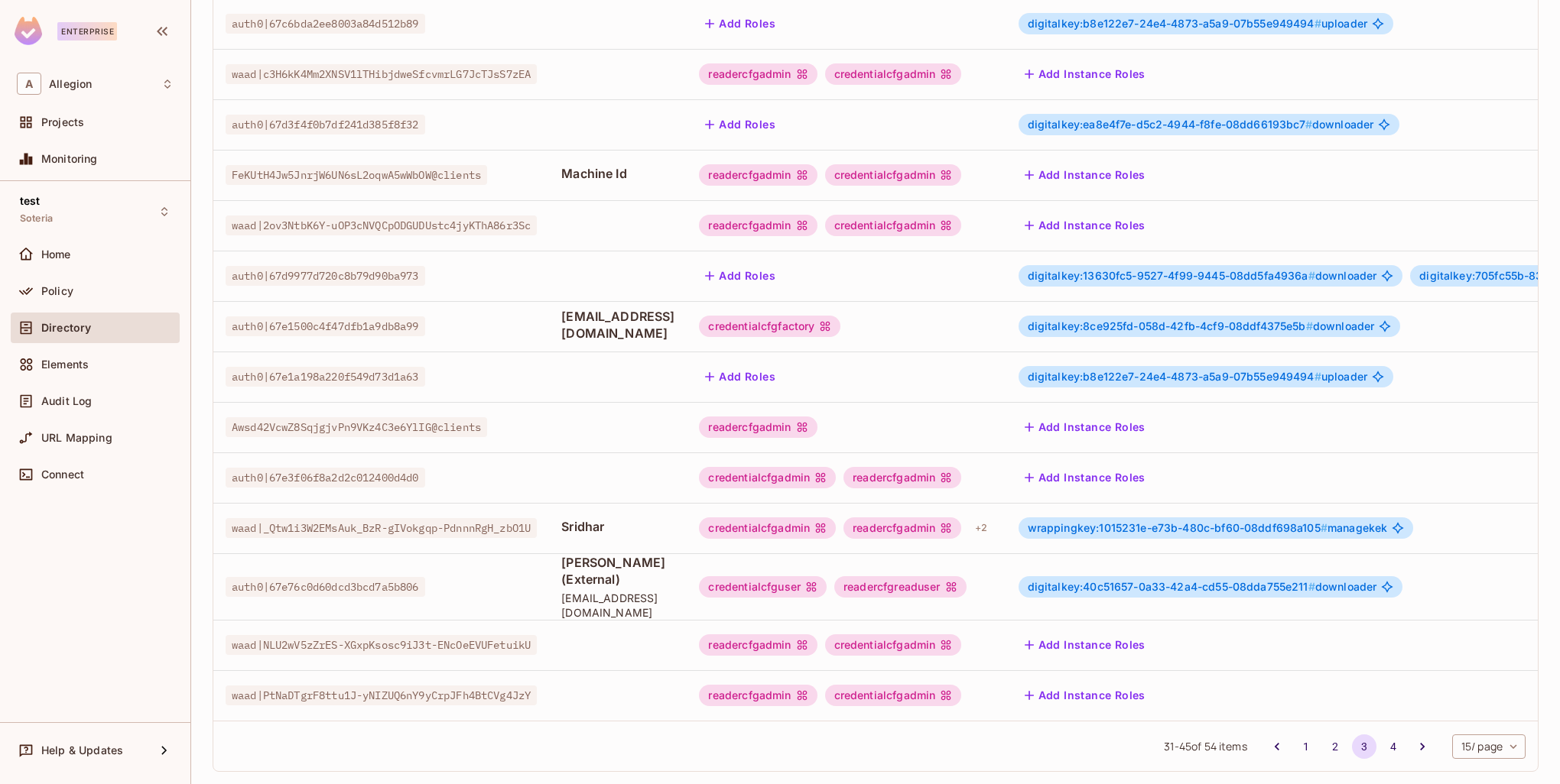
click at [1167, 521] on span "wrappingkey:1015231e-e73b-480c-bf60-08ddf698a105 #" at bounding box center [1178, 528] width 300 height 13
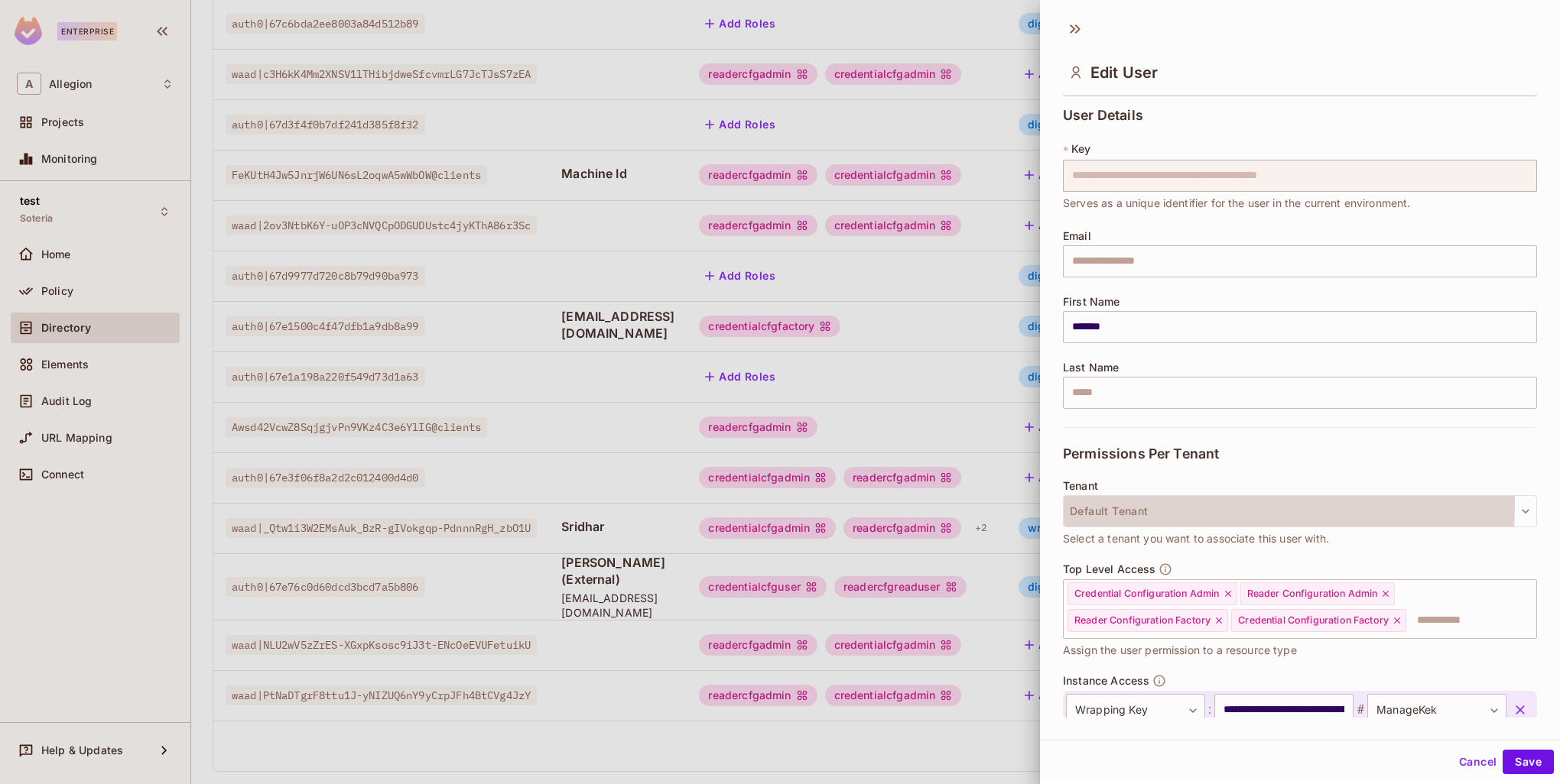
click at [1167, 506] on button "Default Tenant" at bounding box center [1300, 511] width 474 height 32
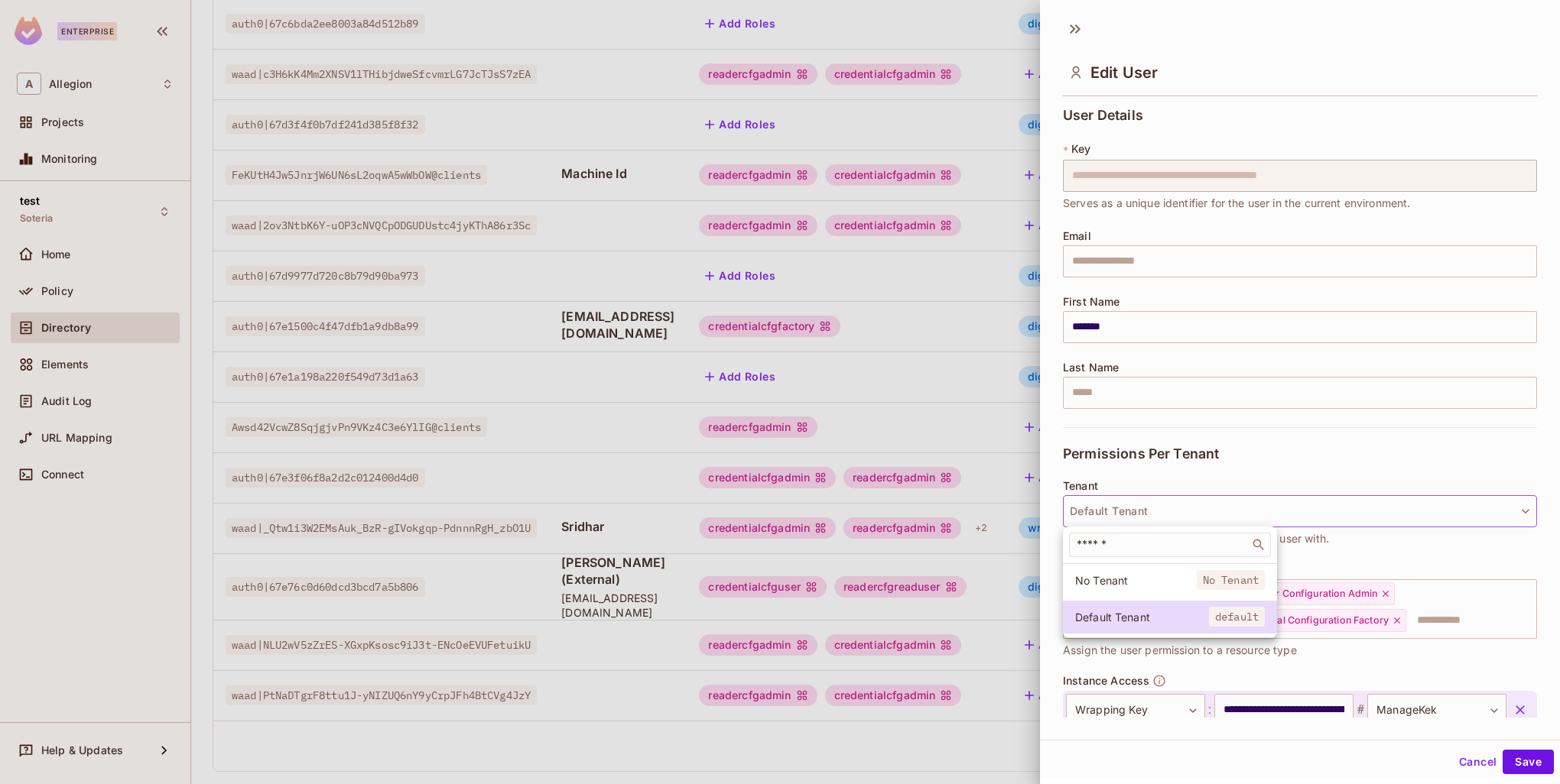
click at [1348, 441] on div at bounding box center [780, 392] width 1560 height 784
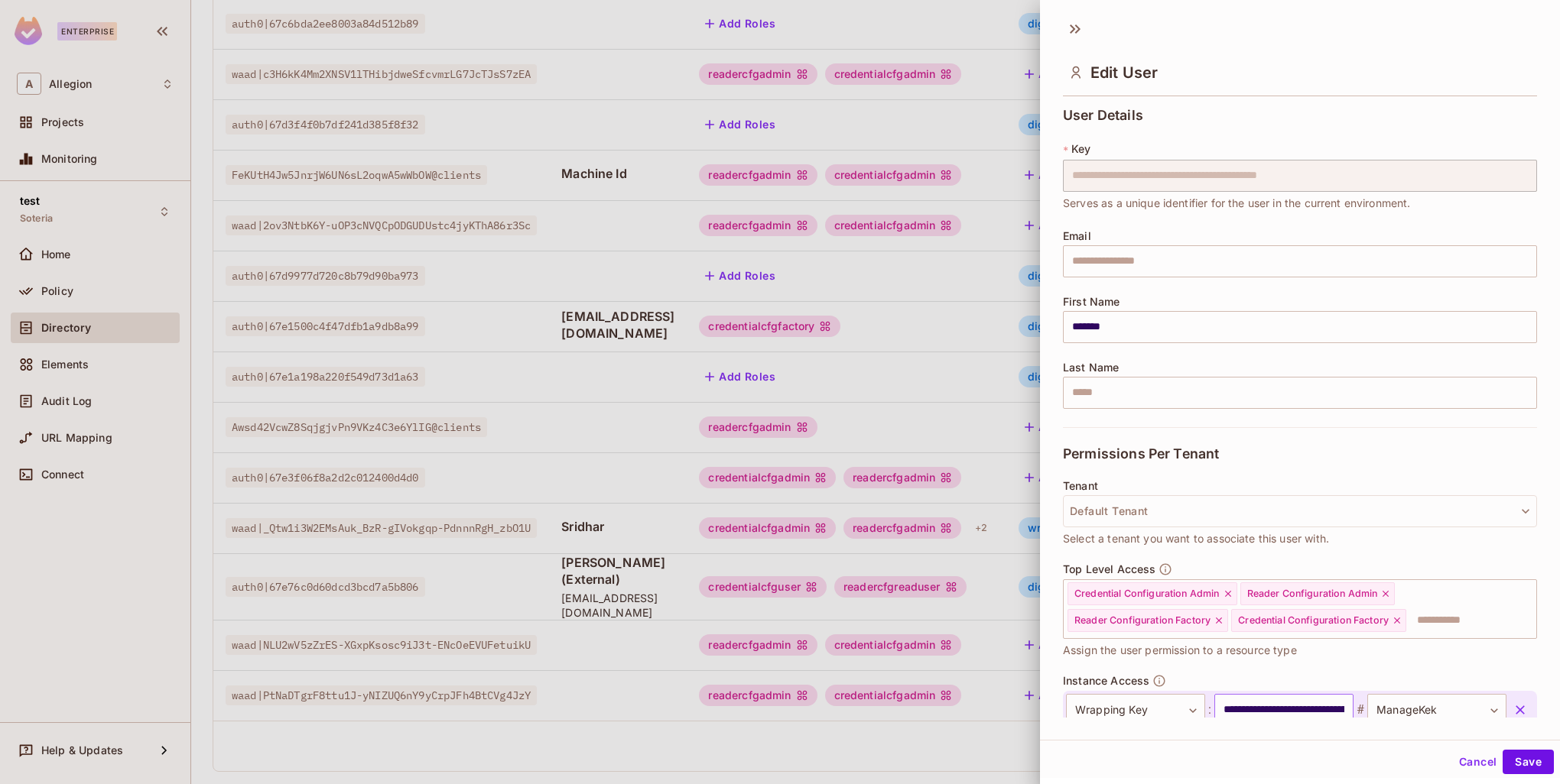
click at [1279, 716] on input "**********" at bounding box center [1284, 710] width 139 height 32
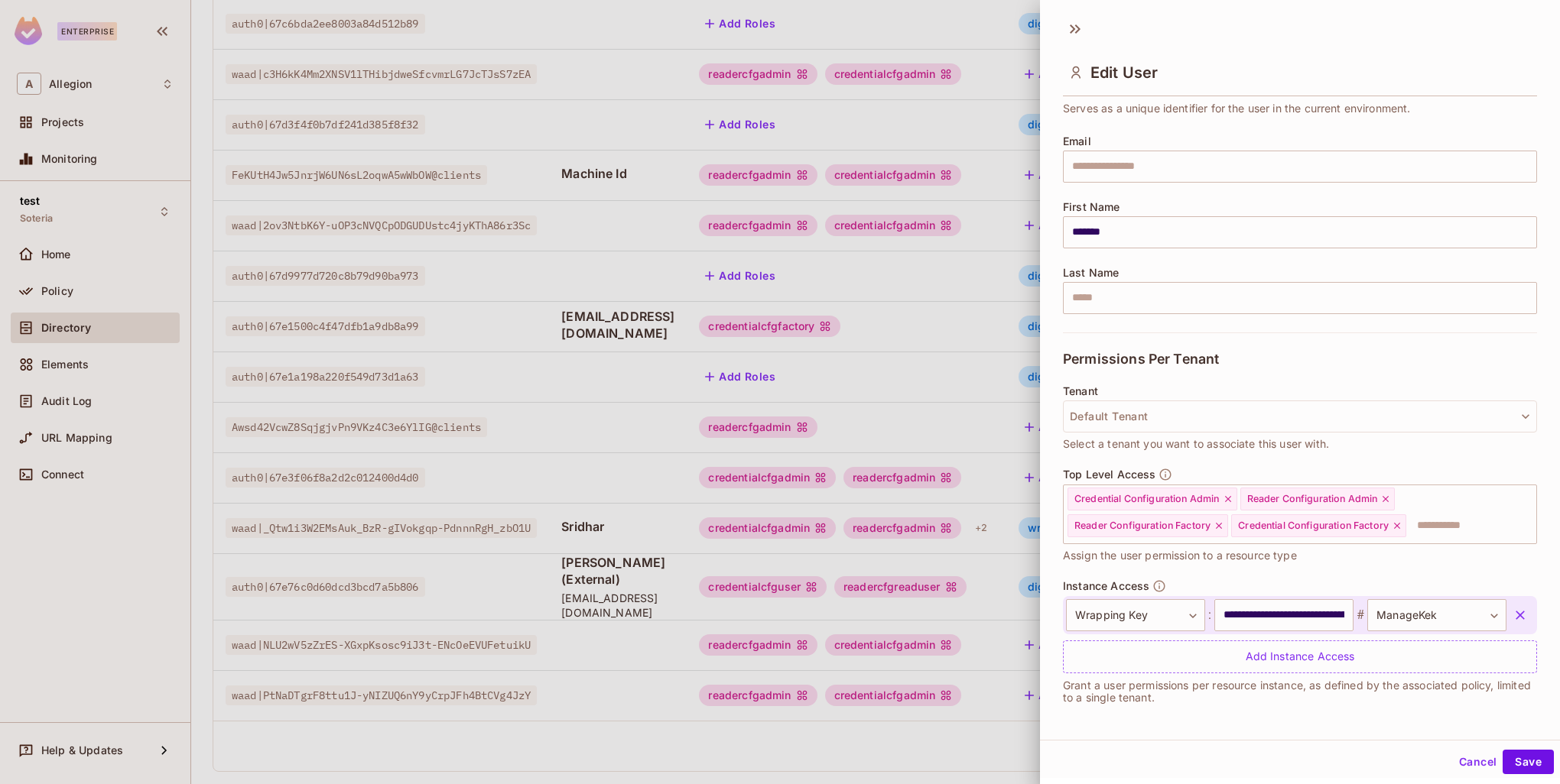
click at [720, 248] on div at bounding box center [780, 392] width 1560 height 784
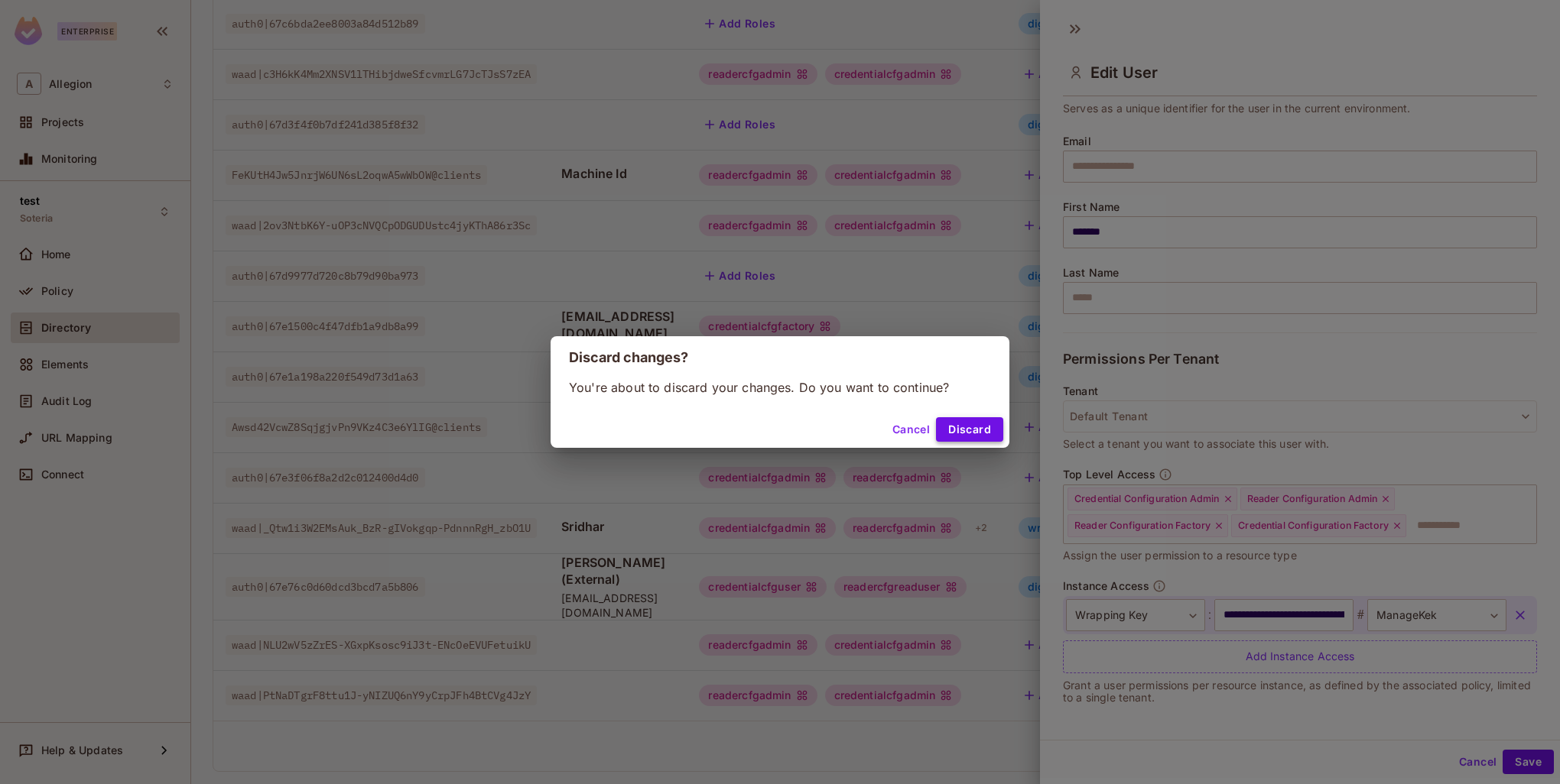
click at [988, 424] on button "Discard" at bounding box center [970, 430] width 67 height 24
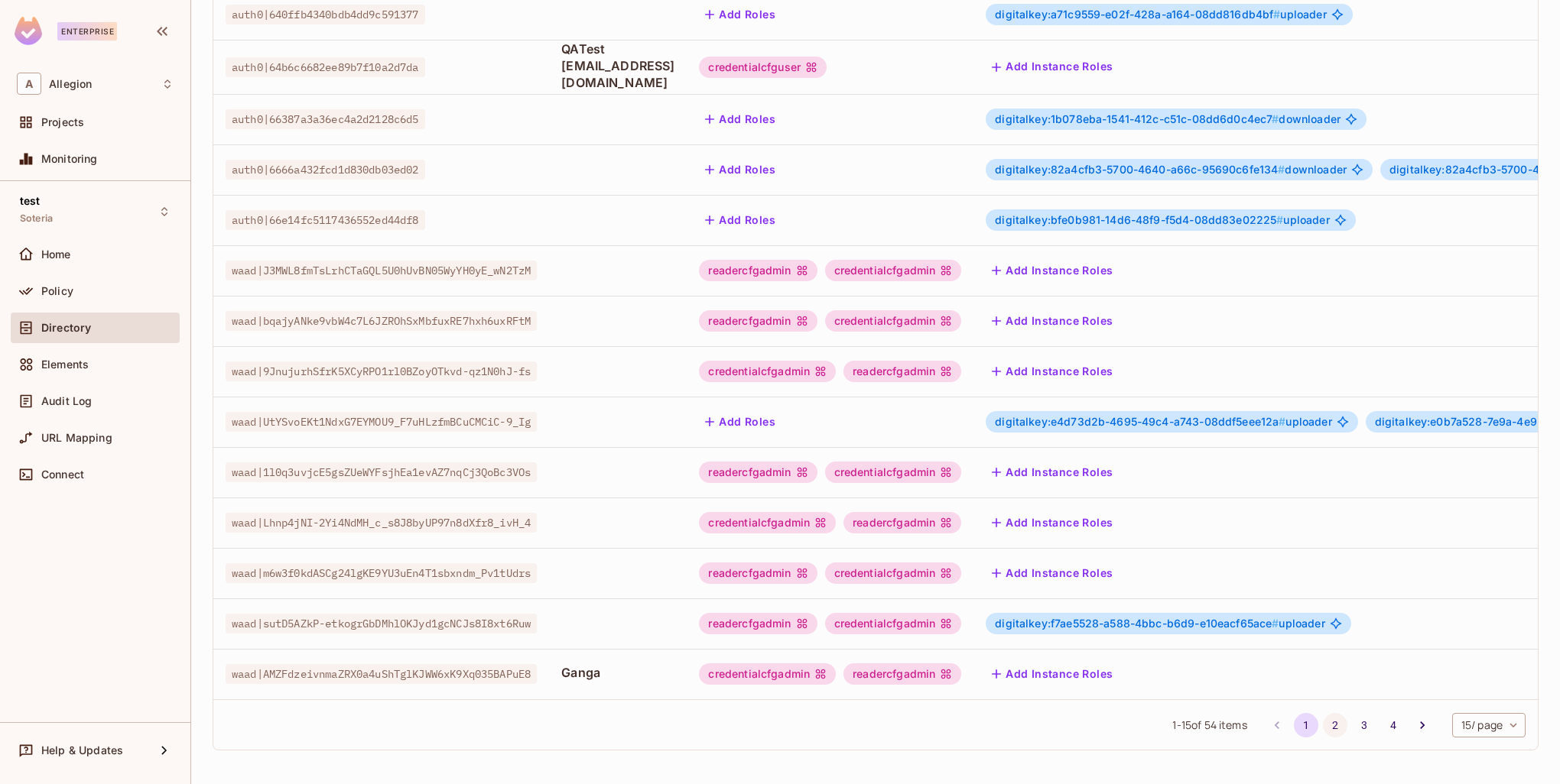
click at [1323, 719] on button "2" at bounding box center [1335, 725] width 25 height 24
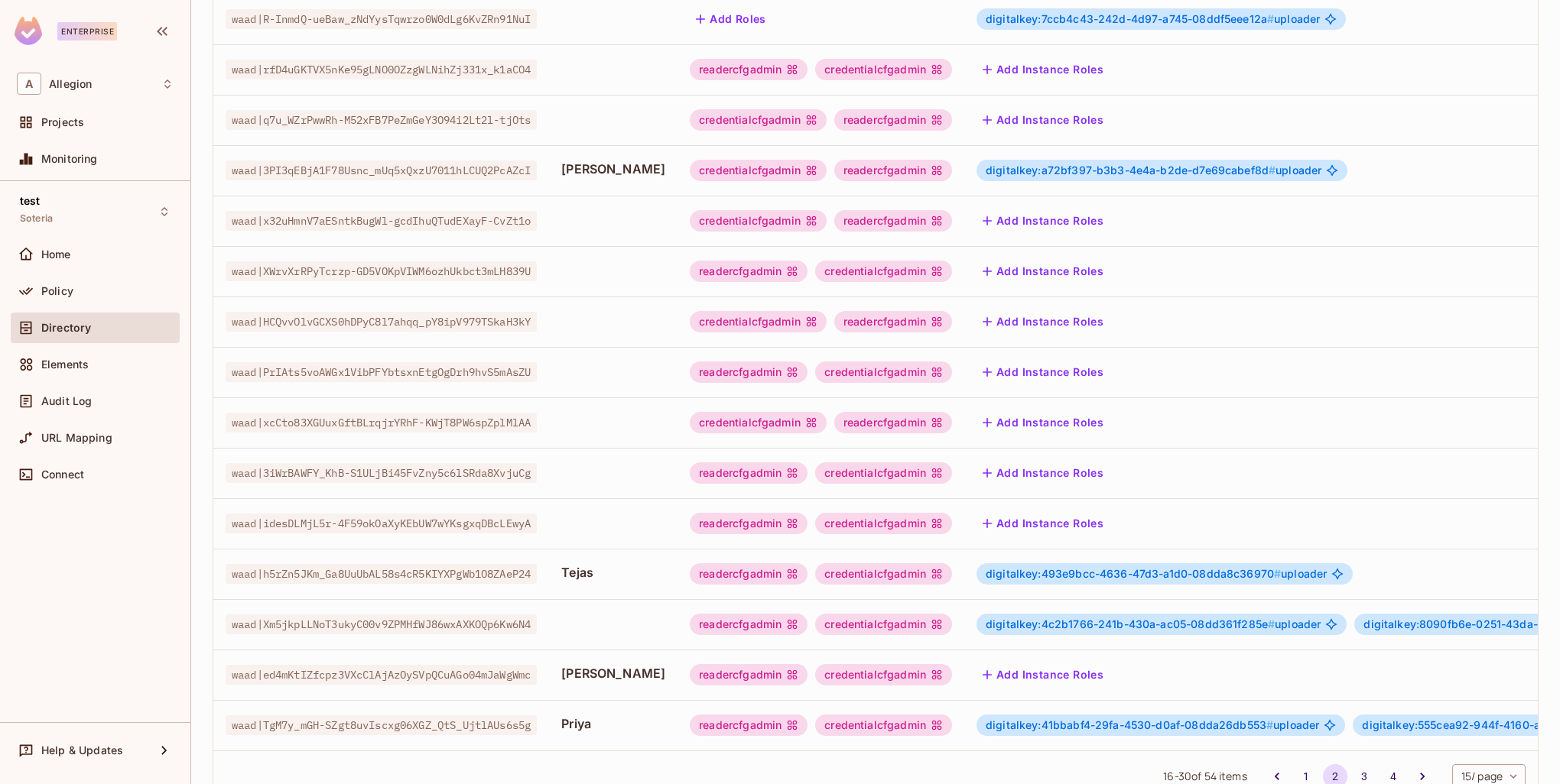
scroll to position [294, 0]
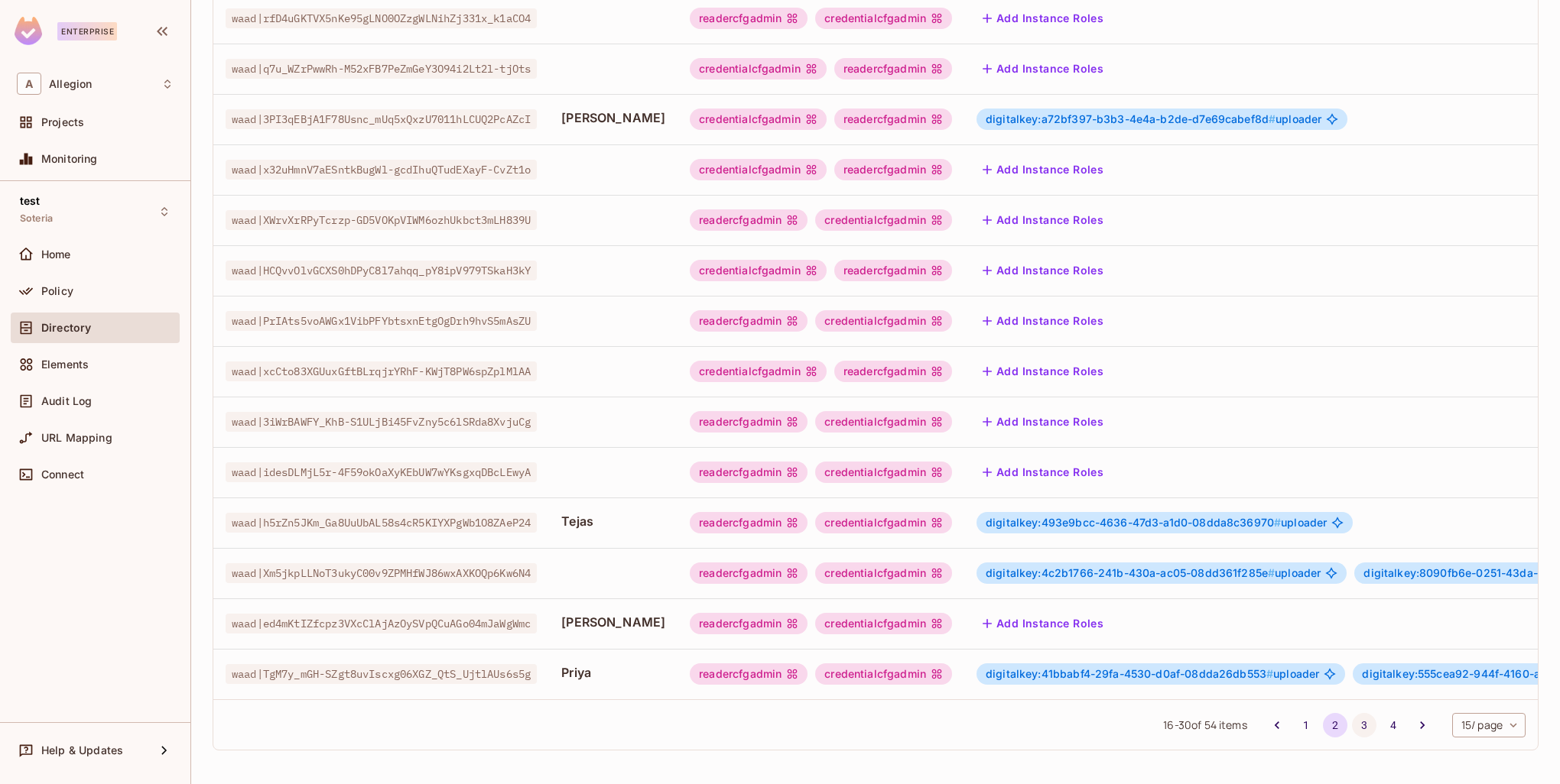
click at [1352, 724] on button "3" at bounding box center [1365, 725] width 25 height 24
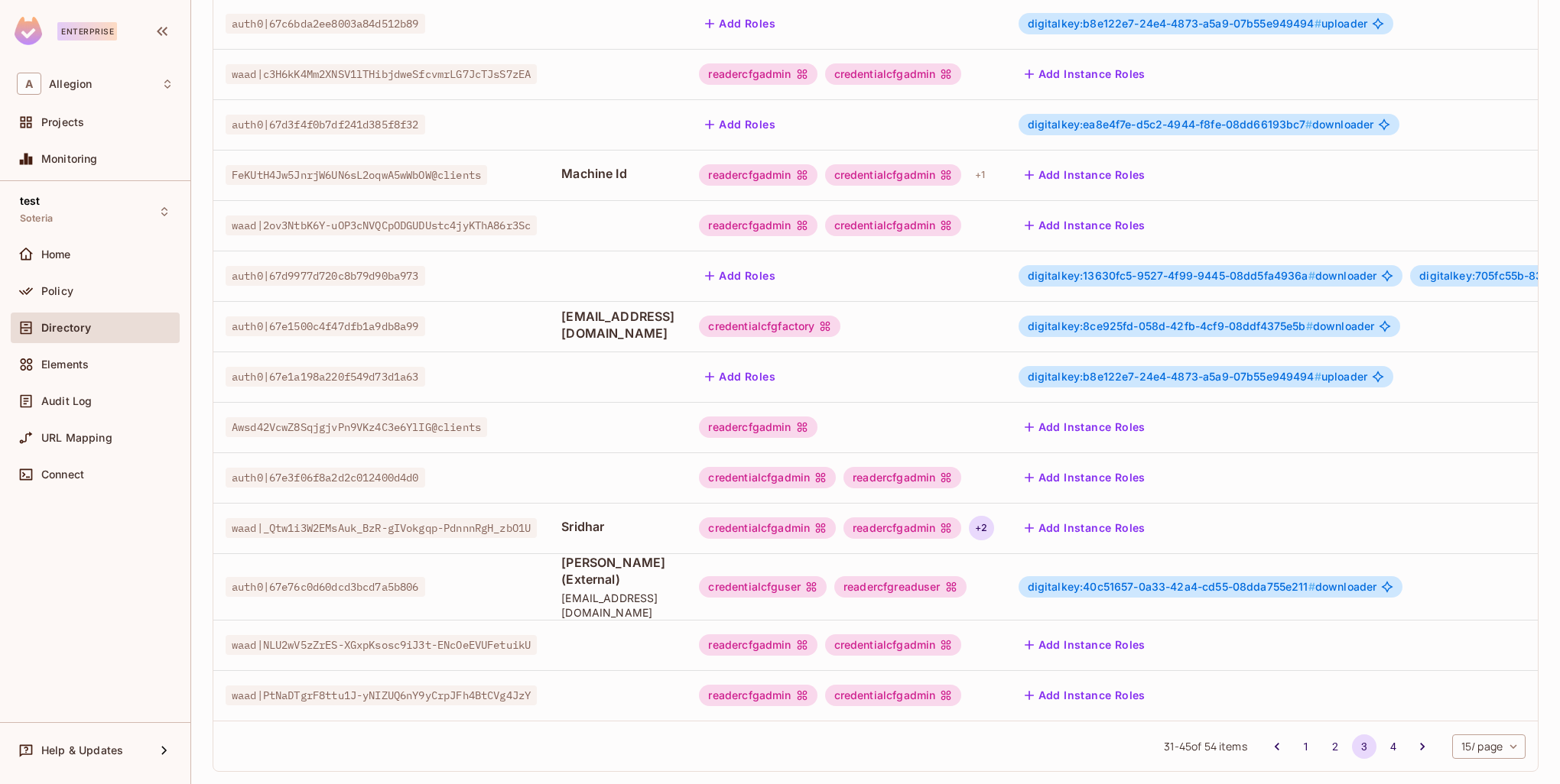
click at [994, 516] on div "+ 2" at bounding box center [981, 528] width 25 height 24
click at [1067, 500] on div at bounding box center [780, 392] width 1560 height 784
click at [994, 516] on div "+ 2" at bounding box center [981, 528] width 25 height 24
click at [1053, 484] on div at bounding box center [780, 392] width 1560 height 784
click at [994, 516] on div "+ 2" at bounding box center [981, 528] width 25 height 24
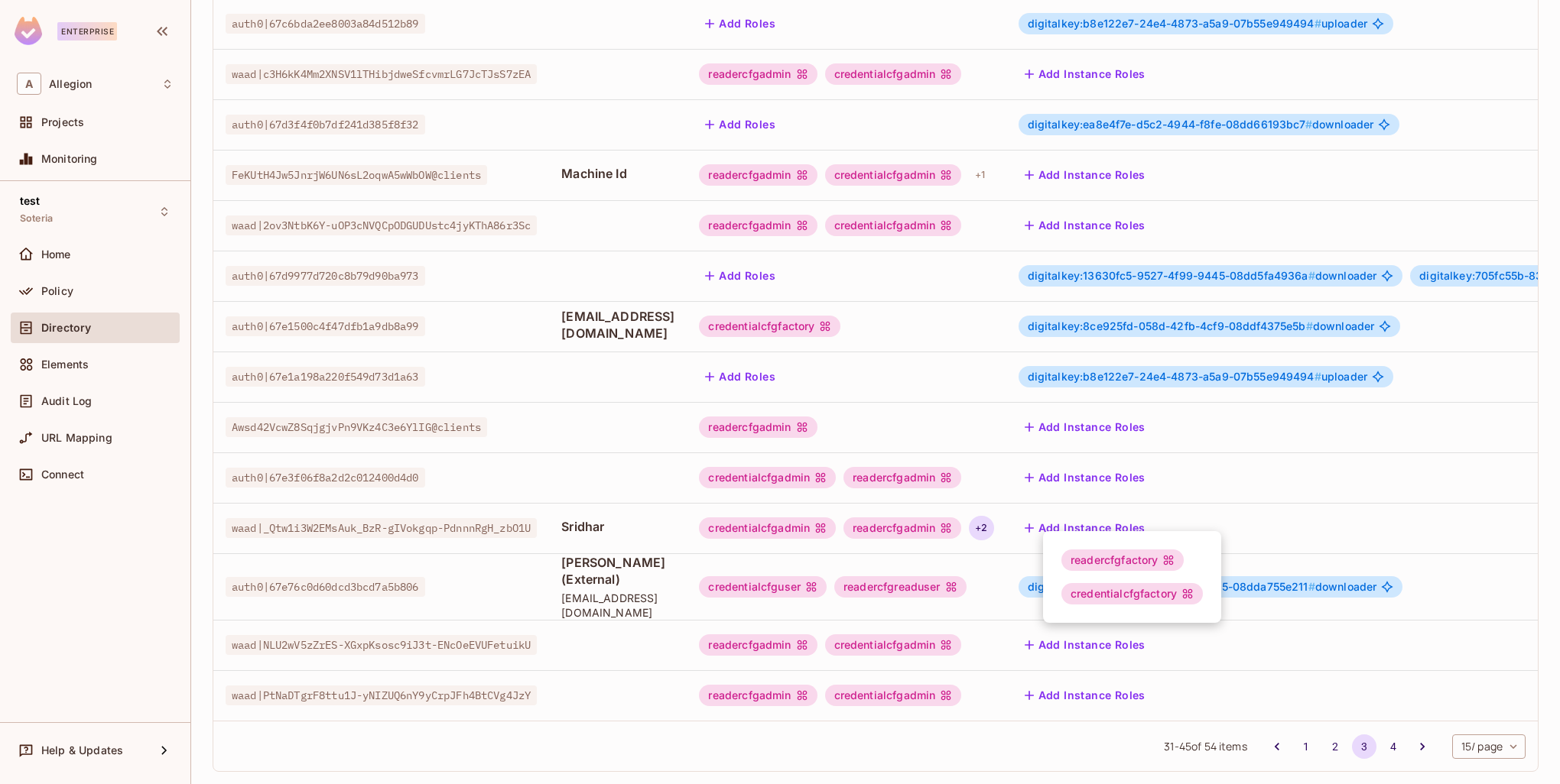
click at [1059, 482] on div at bounding box center [780, 392] width 1560 height 784
click at [994, 516] on div "+ 2" at bounding box center [981, 528] width 25 height 24
click at [1057, 476] on div at bounding box center [780, 392] width 1560 height 784
click at [994, 516] on div "+ 2" at bounding box center [981, 528] width 25 height 24
click at [1057, 482] on div at bounding box center [780, 392] width 1560 height 784
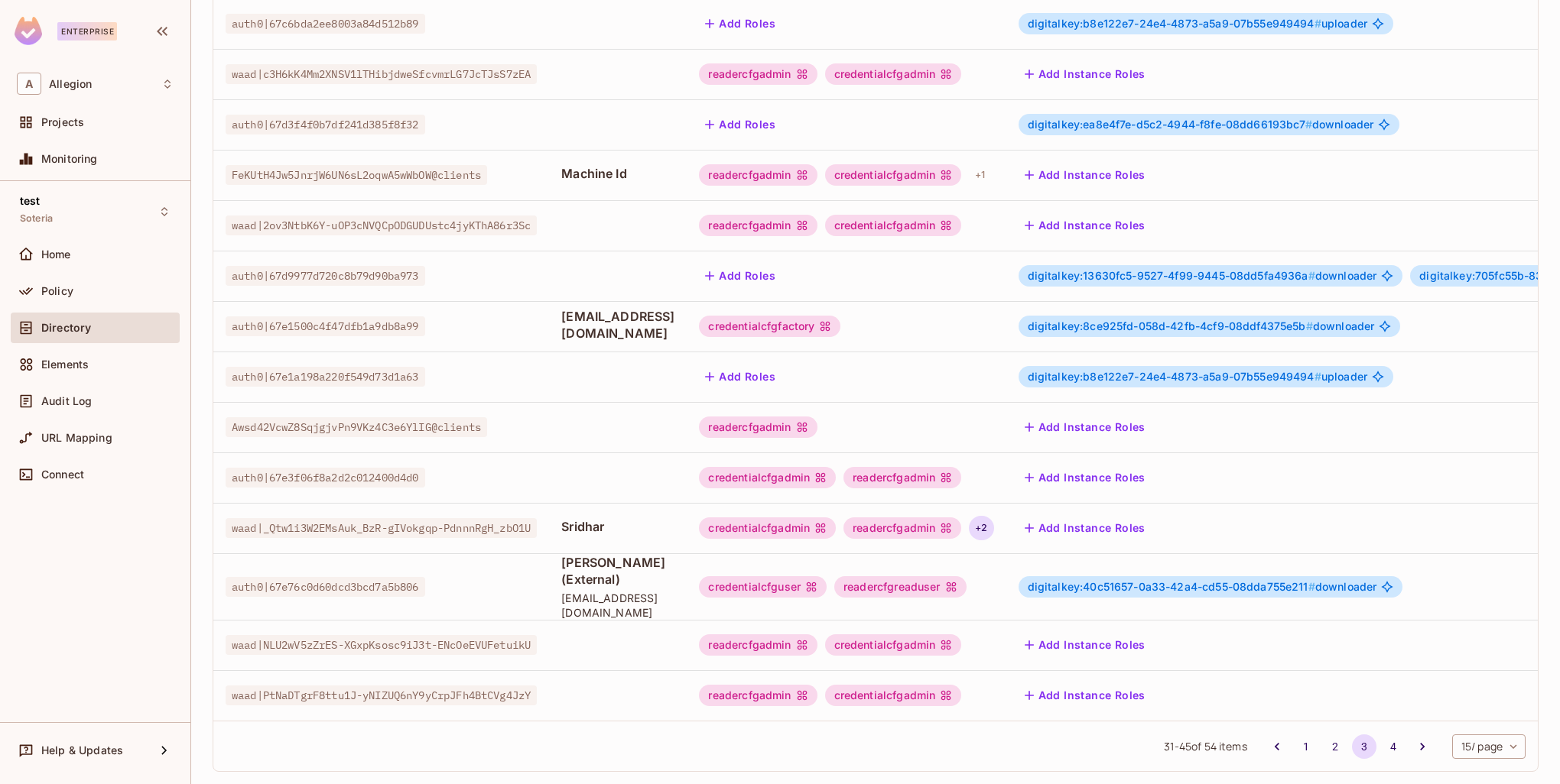
click at [994, 516] on div "+ 2" at bounding box center [981, 528] width 25 height 24
click at [1062, 486] on div at bounding box center [780, 392] width 1560 height 784
click at [994, 516] on div "+ 2" at bounding box center [981, 528] width 25 height 24
click at [1060, 484] on div at bounding box center [780, 392] width 1560 height 784
click at [660, 308] on span "[EMAIL_ADDRESS][DOMAIN_NAME]" at bounding box center [618, 324] width 114 height 33
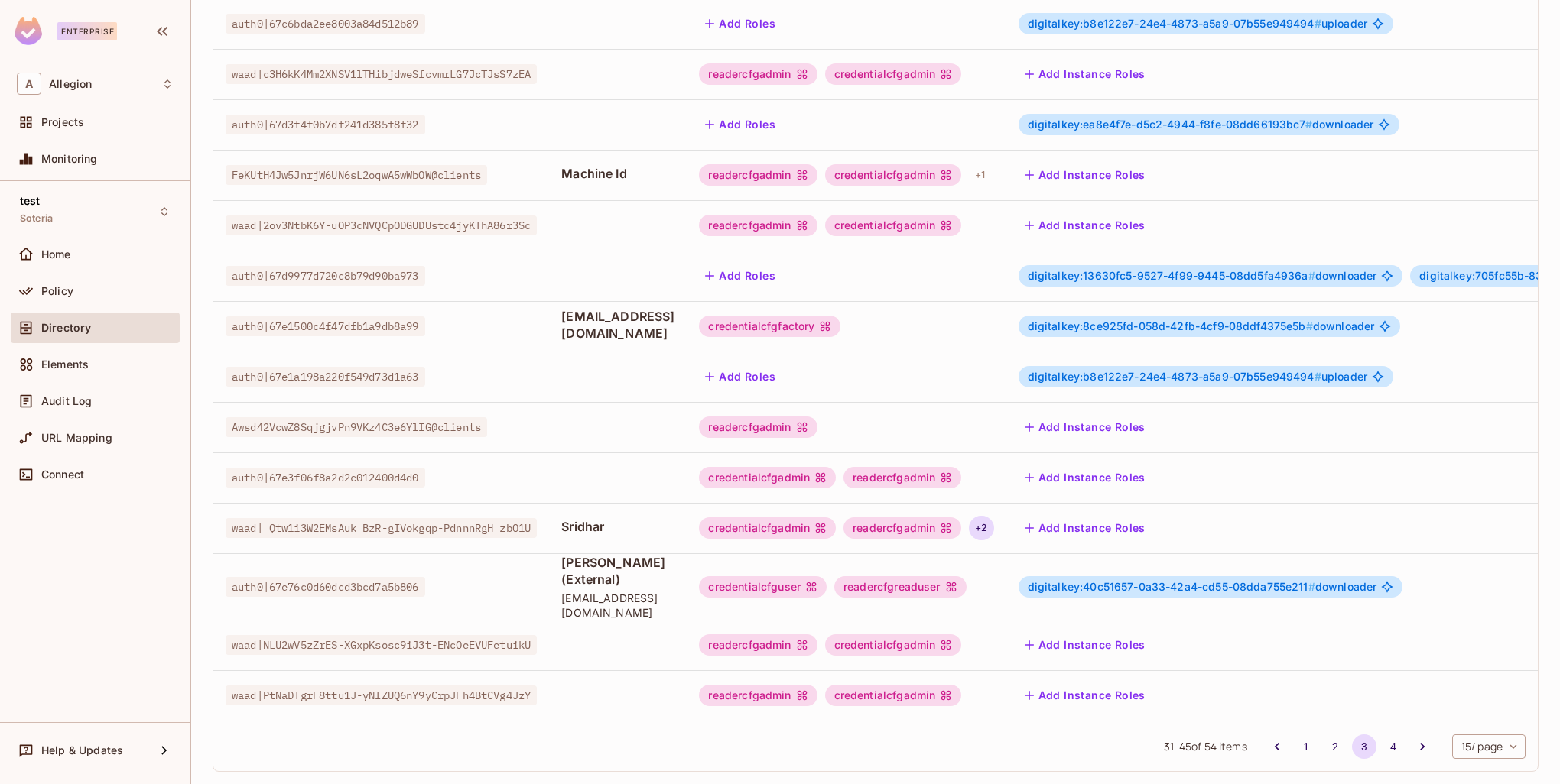
click at [994, 521] on div "+ 2" at bounding box center [981, 528] width 25 height 24
click at [1057, 514] on div at bounding box center [780, 392] width 1560 height 784
drag, startPoint x: 628, startPoint y: 510, endPoint x: 576, endPoint y: 506, distance: 52.2
click at [576, 519] on span "Sridhar" at bounding box center [618, 527] width 114 height 17
drag, startPoint x: 579, startPoint y: 555, endPoint x: 718, endPoint y: 568, distance: 139.6
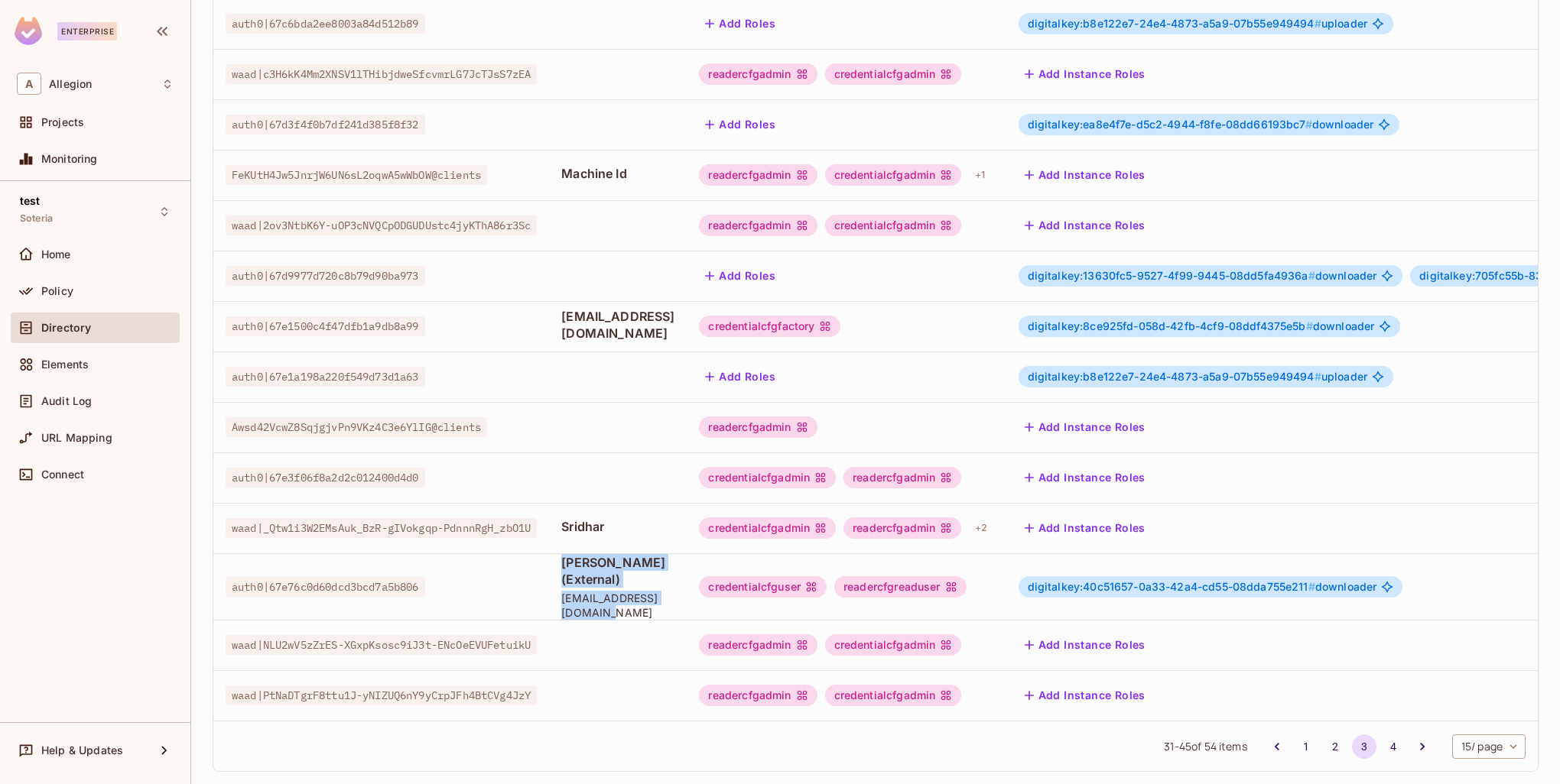
click at [675, 568] on div "[PERSON_NAME] (External) [EMAIL_ADDRESS][DOMAIN_NAME]" at bounding box center [618, 587] width 114 height 65
click at [653, 554] on td "[PERSON_NAME] (External) [EMAIL_ADDRESS][DOMAIN_NAME]" at bounding box center [618, 586] width 137 height 66
click at [994, 521] on div "+ 2" at bounding box center [981, 528] width 25 height 24
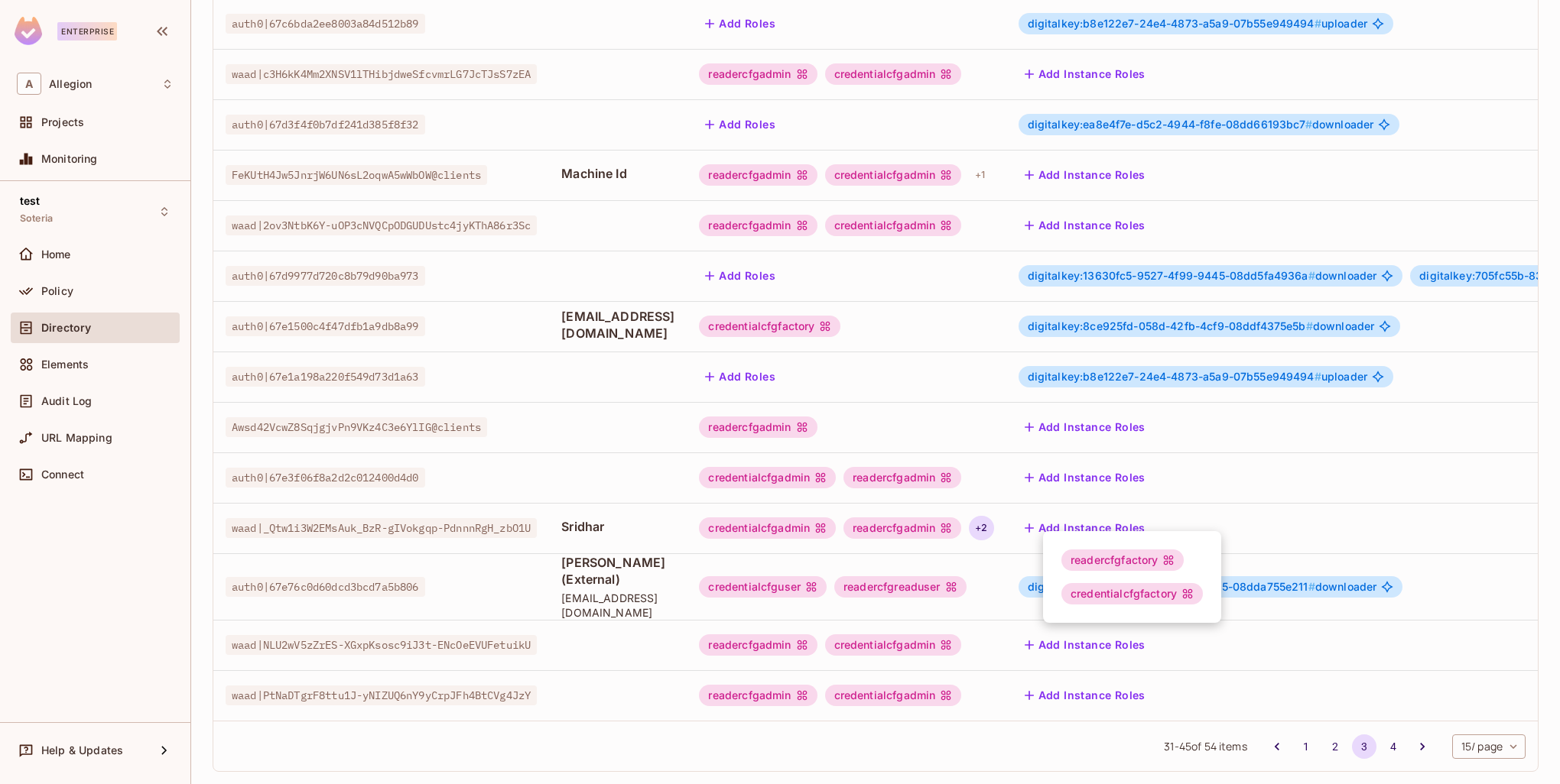
click at [1059, 514] on div at bounding box center [780, 392] width 1560 height 784
click at [1152, 516] on button "Add Instance Roles" at bounding box center [1085, 528] width 133 height 24
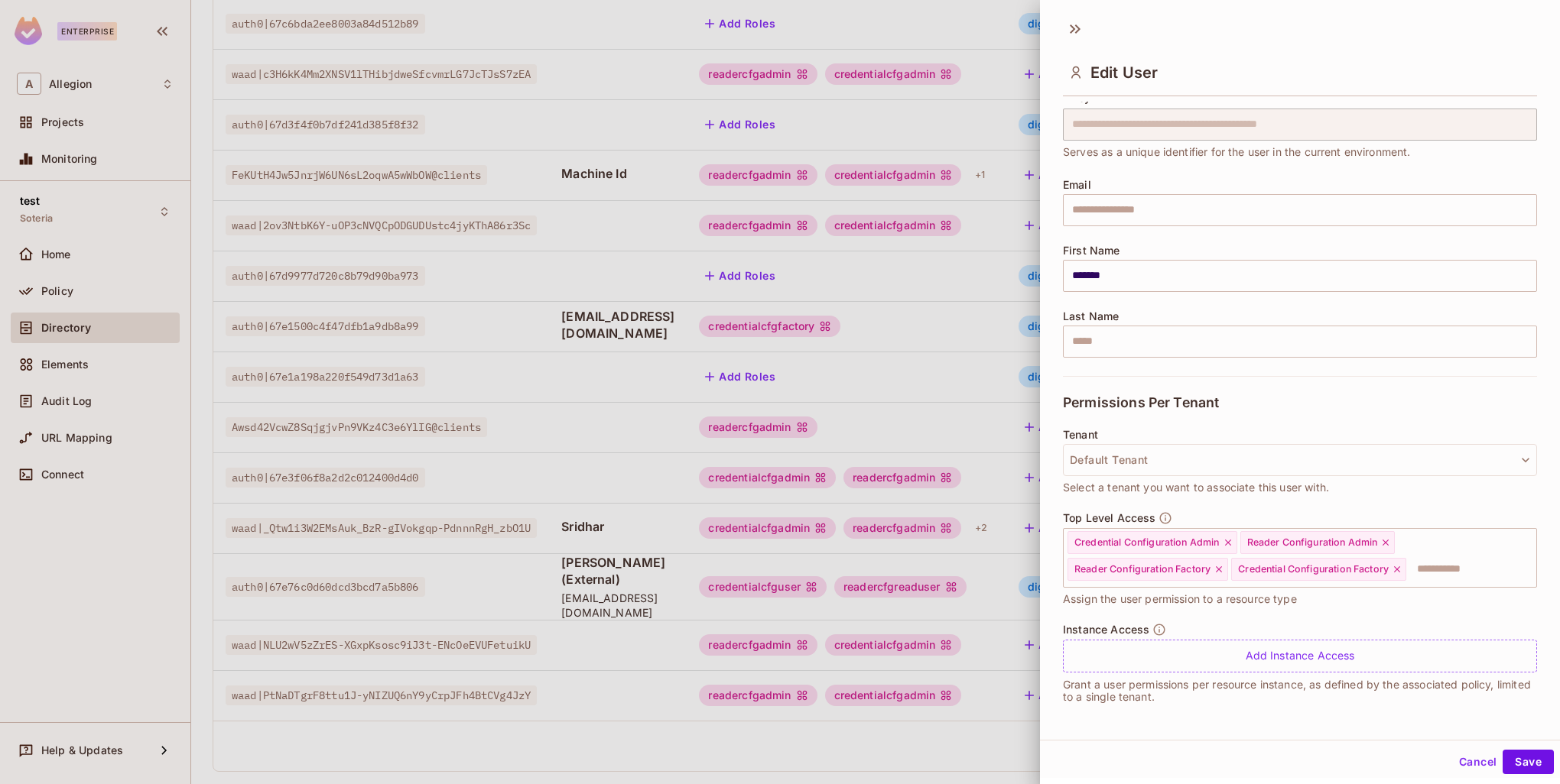
scroll to position [2, 0]
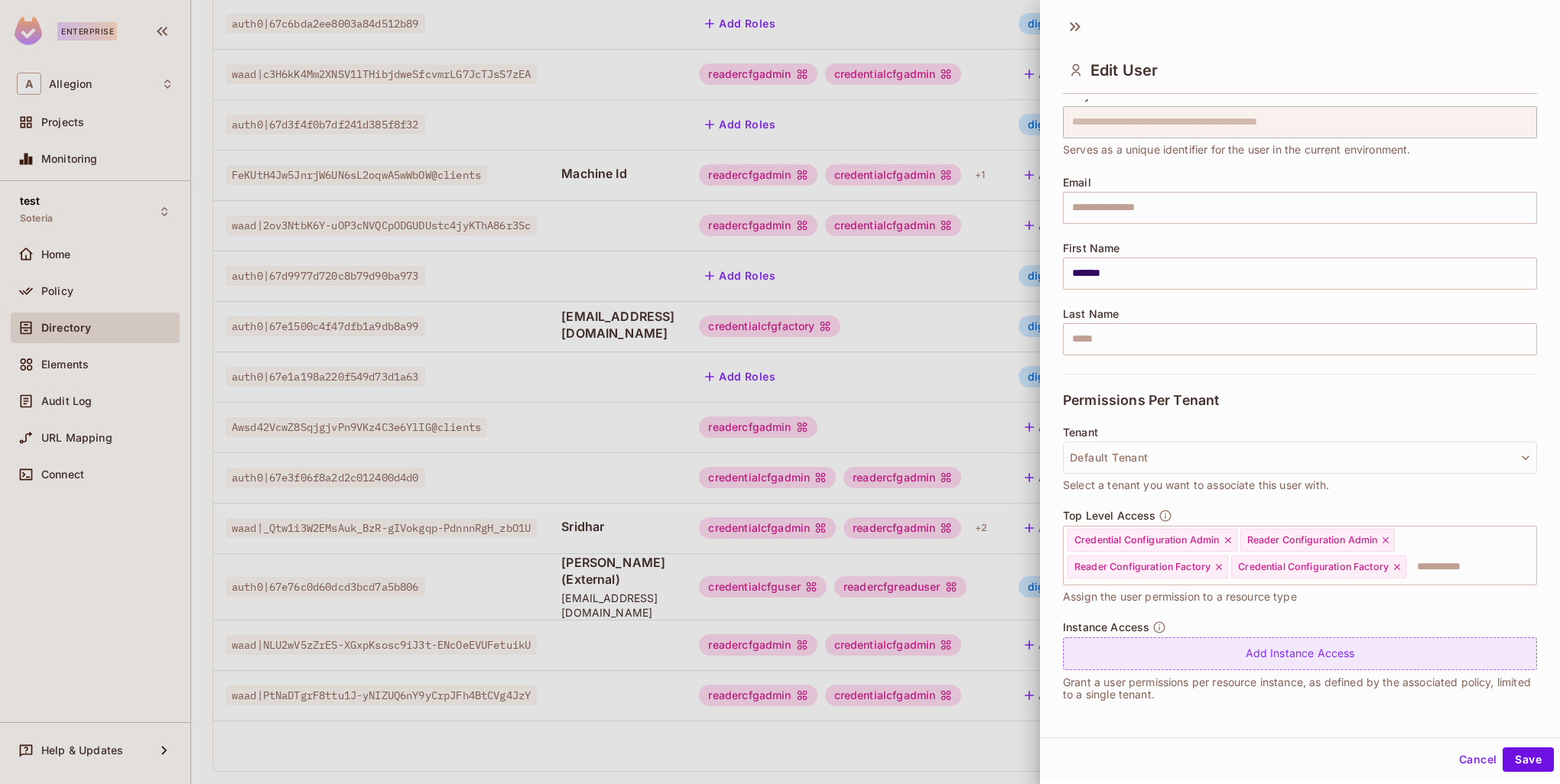
click at [1201, 646] on div "Add Instance Access" at bounding box center [1300, 654] width 474 height 33
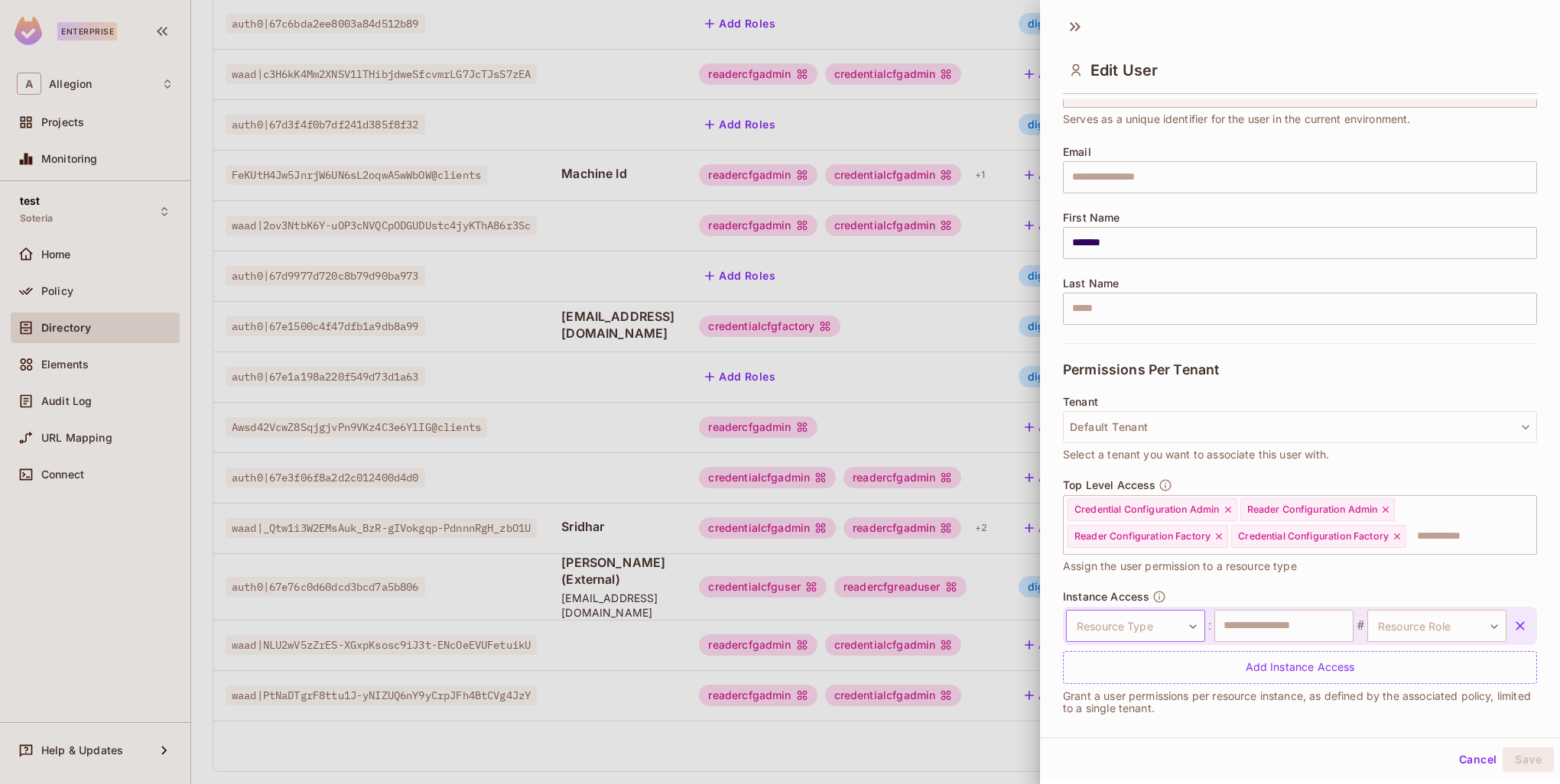
scroll to position [95, 0]
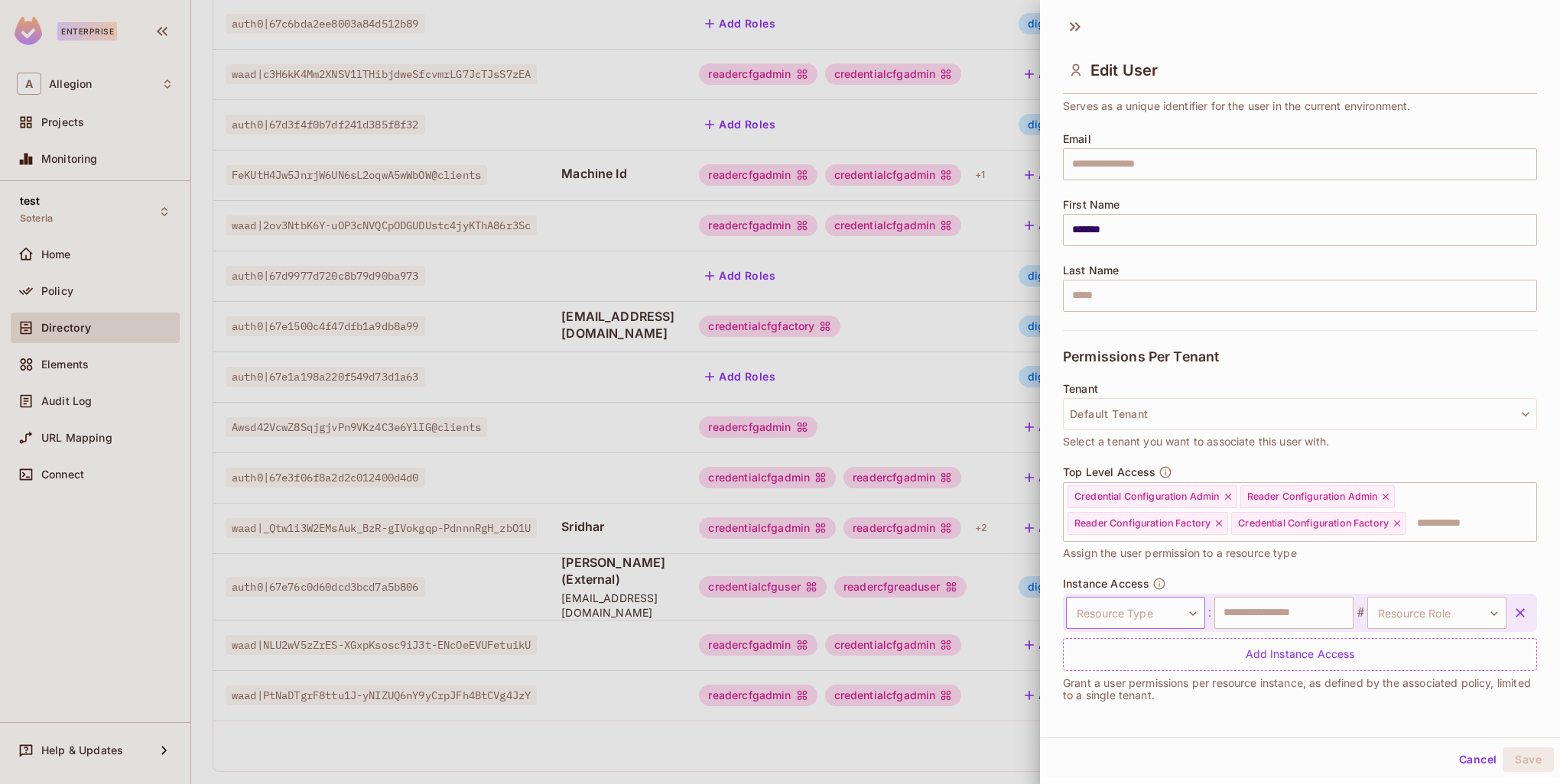
click at [1165, 612] on body "Enterprise A Allegion Projects Monitoring test Soteria Home Policy Directory El…" at bounding box center [780, 392] width 1560 height 784
click at [1132, 753] on li "Wrapping Key" at bounding box center [1132, 752] width 159 height 28
click at [1246, 620] on input "text" at bounding box center [1284, 612] width 139 height 32
paste input "**********"
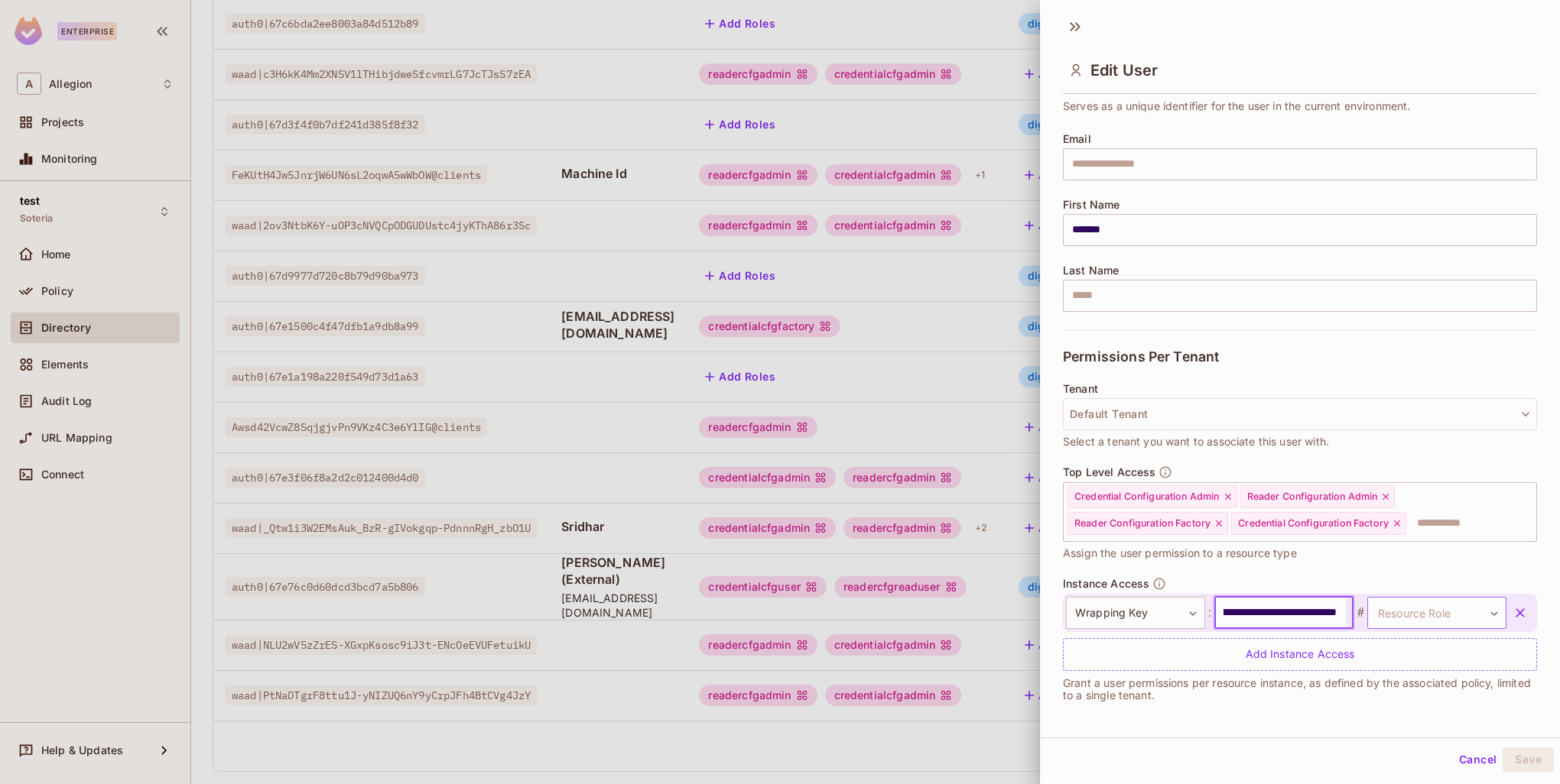
type input "**********"
click at [1408, 613] on body "Enterprise A Allegion Projects Monitoring test Soteria Home Policy Directory El…" at bounding box center [780, 392] width 1560 height 784
click at [1410, 681] on li "ManageKek" at bounding box center [1413, 684] width 141 height 28
click at [1524, 752] on button "Save" at bounding box center [1528, 760] width 51 height 24
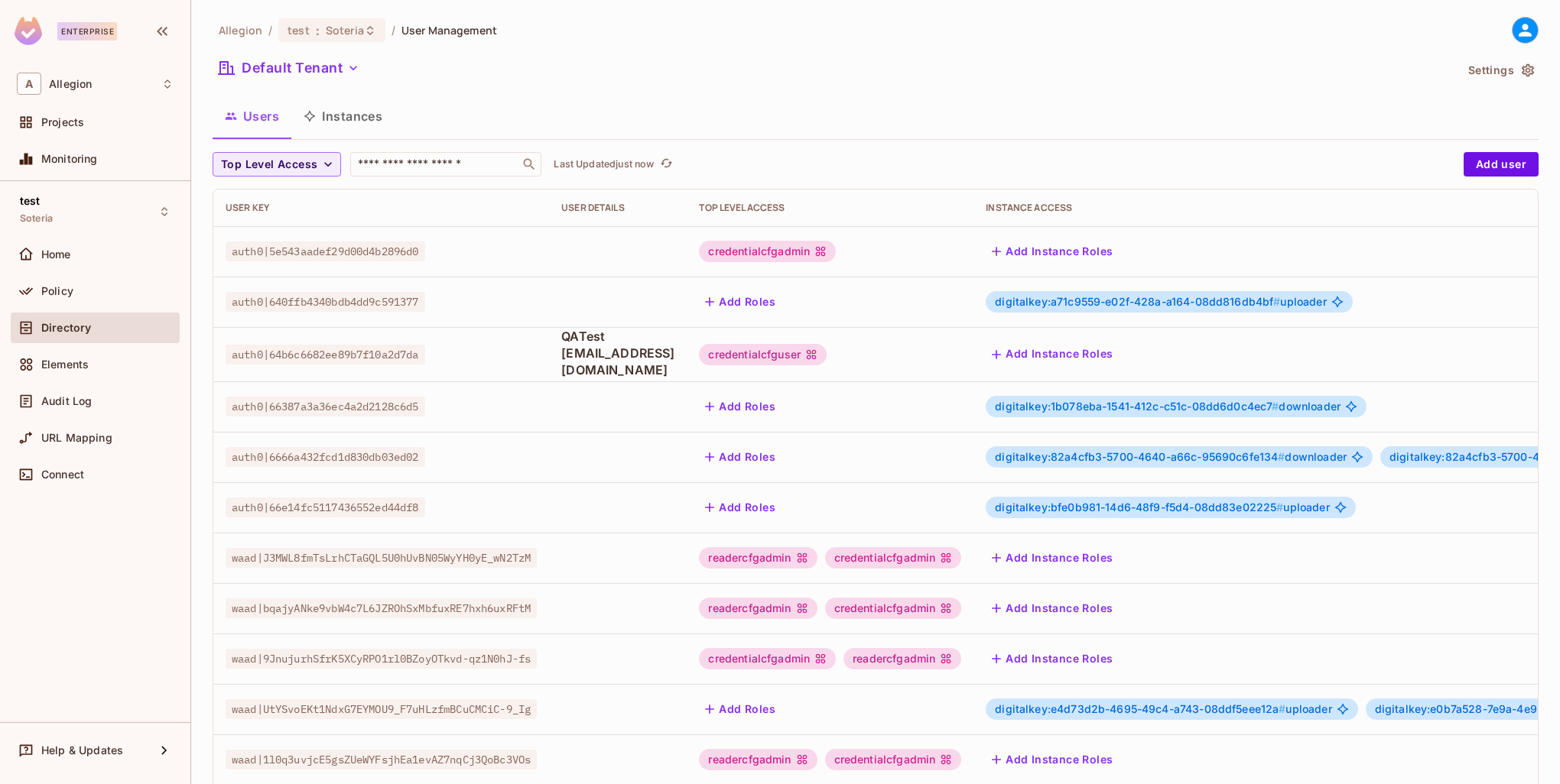
scroll to position [294, 0]
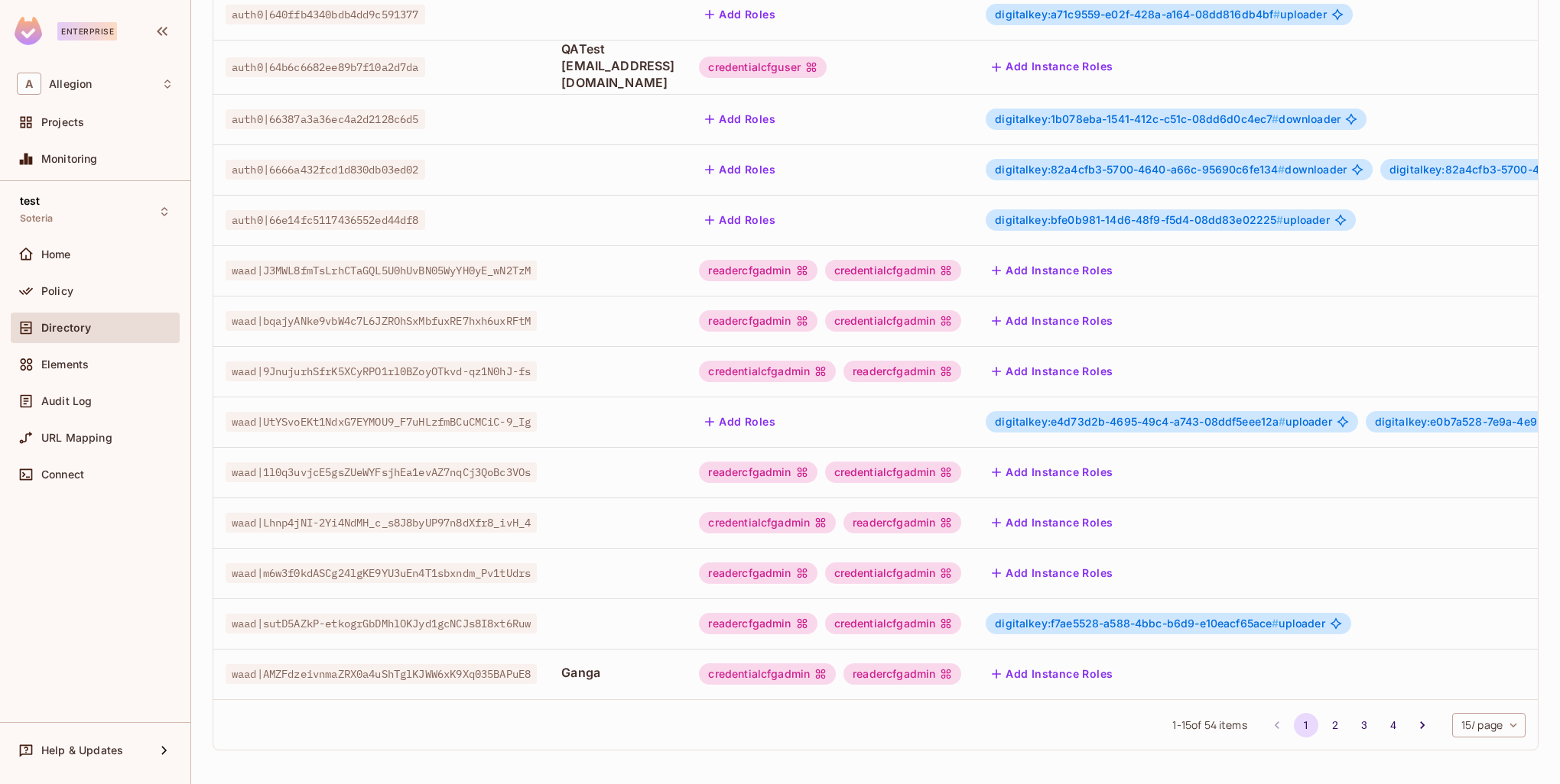
click at [1323, 725] on button "2" at bounding box center [1335, 725] width 25 height 24
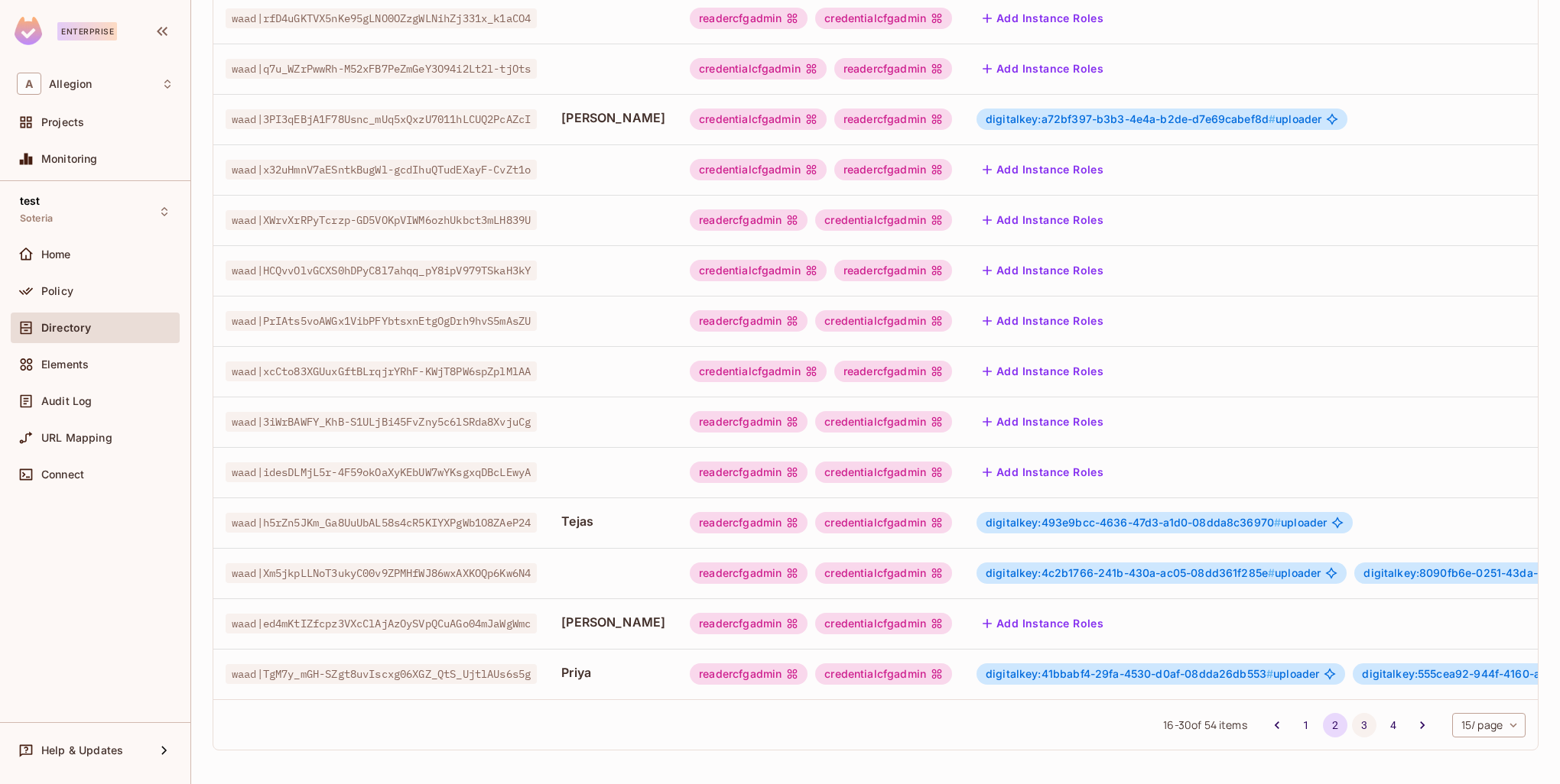
click at [1357, 725] on button "3" at bounding box center [1365, 725] width 25 height 24
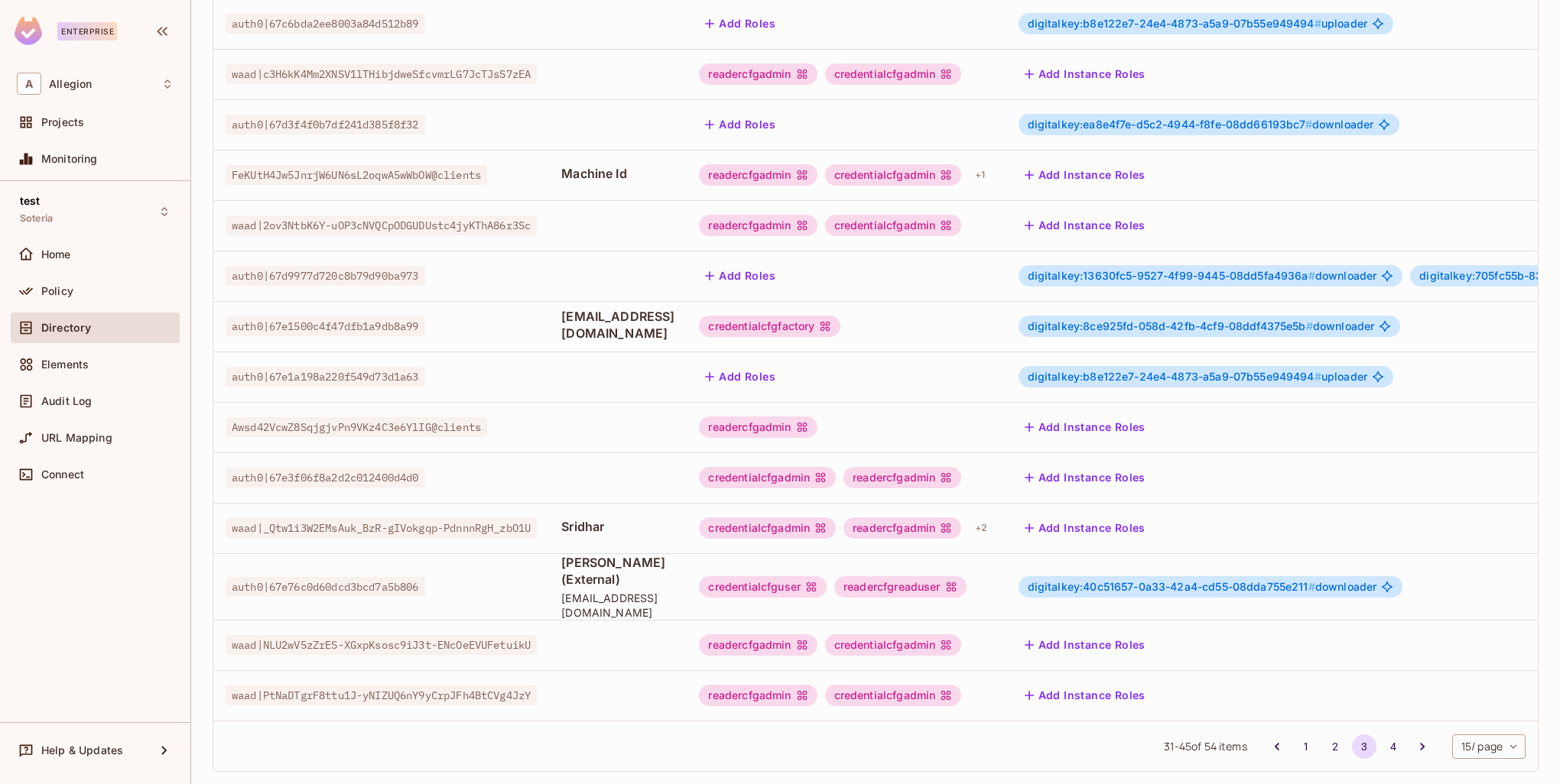
click at [1127, 516] on button "Add Instance Roles" at bounding box center [1085, 528] width 133 height 24
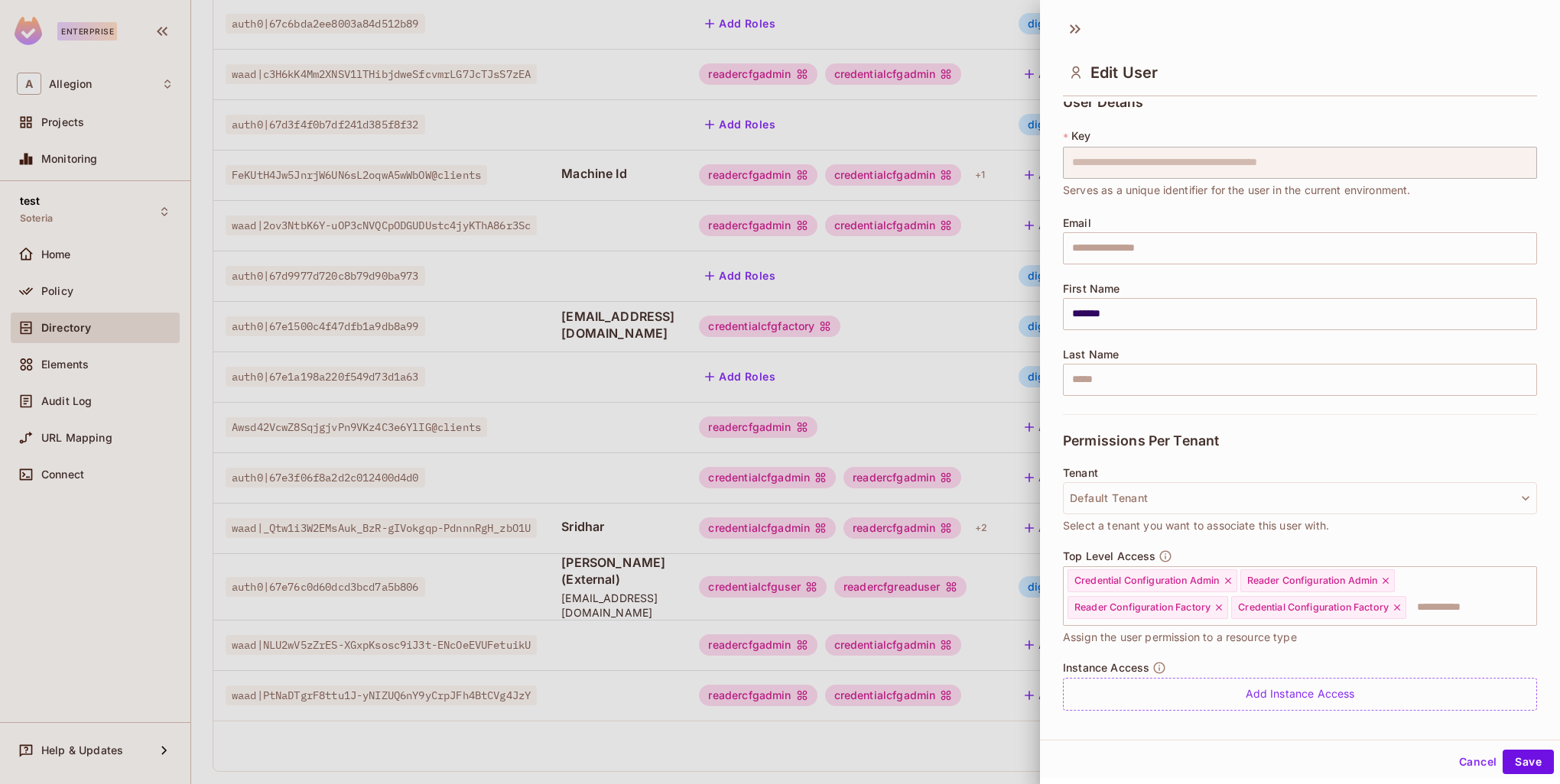
scroll to position [51, 0]
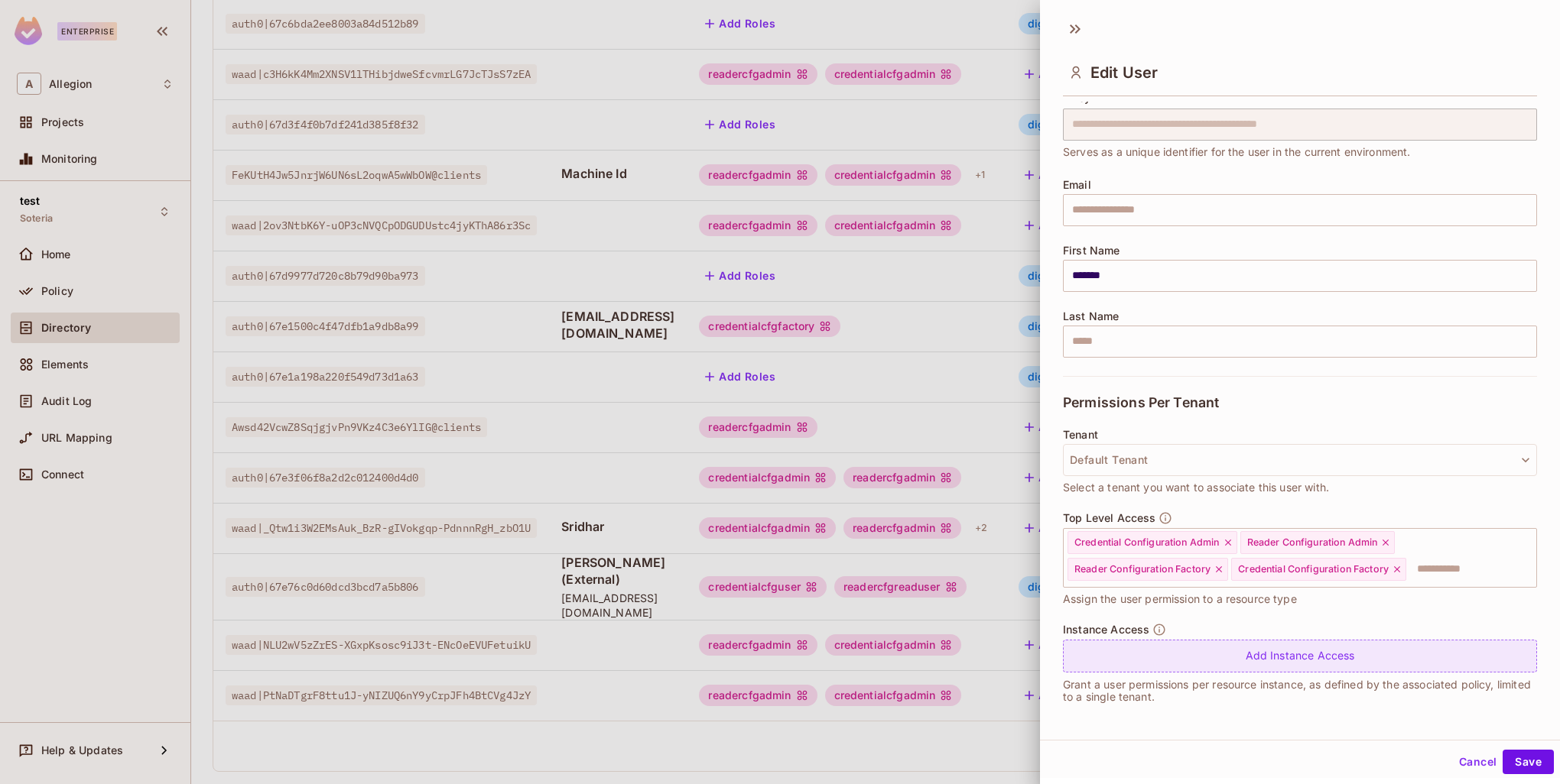
click at [1156, 661] on div "Add Instance Access" at bounding box center [1300, 656] width 474 height 33
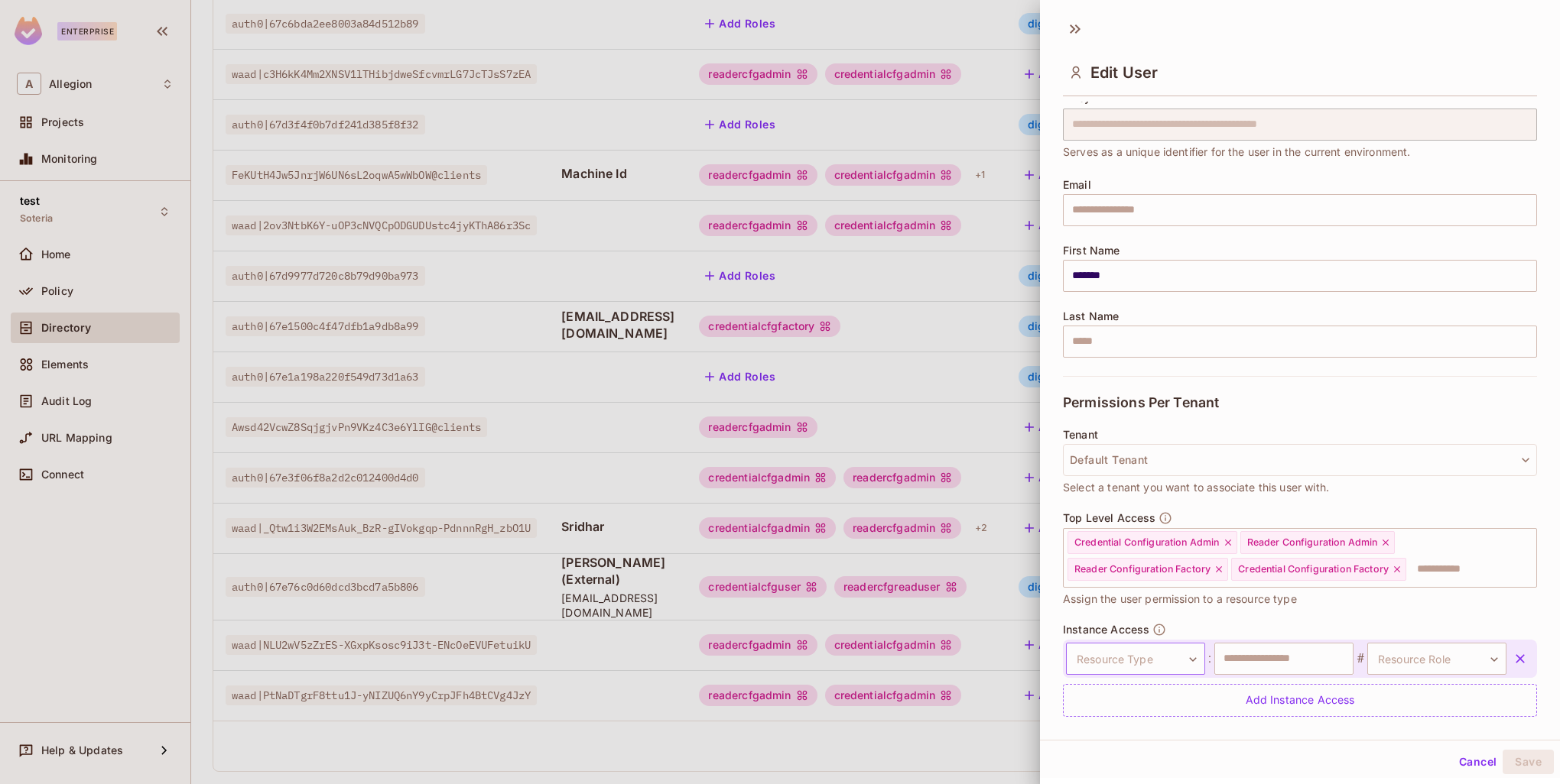
click at [1144, 654] on body "Enterprise A Allegion Projects Monitoring test Soteria Home Policy Directory El…" at bounding box center [780, 392] width 1560 height 784
click at [1127, 752] on li "Wrapping Key" at bounding box center [1132, 752] width 159 height 28
click at [1247, 657] on input "text" at bounding box center [1284, 658] width 139 height 32
paste input "**********"
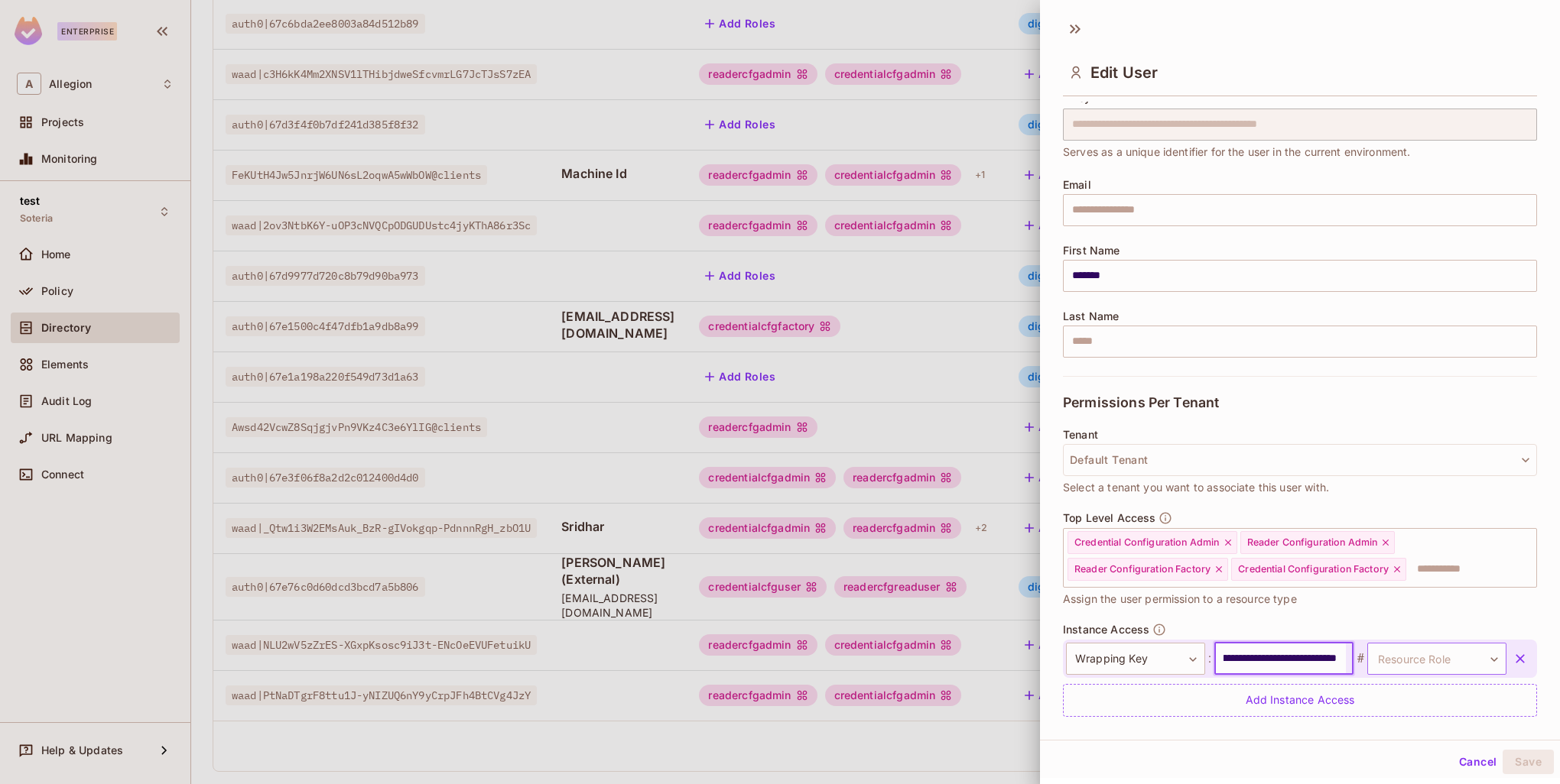
type input "**********"
click at [1441, 657] on body "Enterprise A Allegion Projects Monitoring test Soteria Home Policy Directory El…" at bounding box center [780, 392] width 1560 height 784
click at [1414, 723] on li "ManageKek" at bounding box center [1413, 730] width 141 height 28
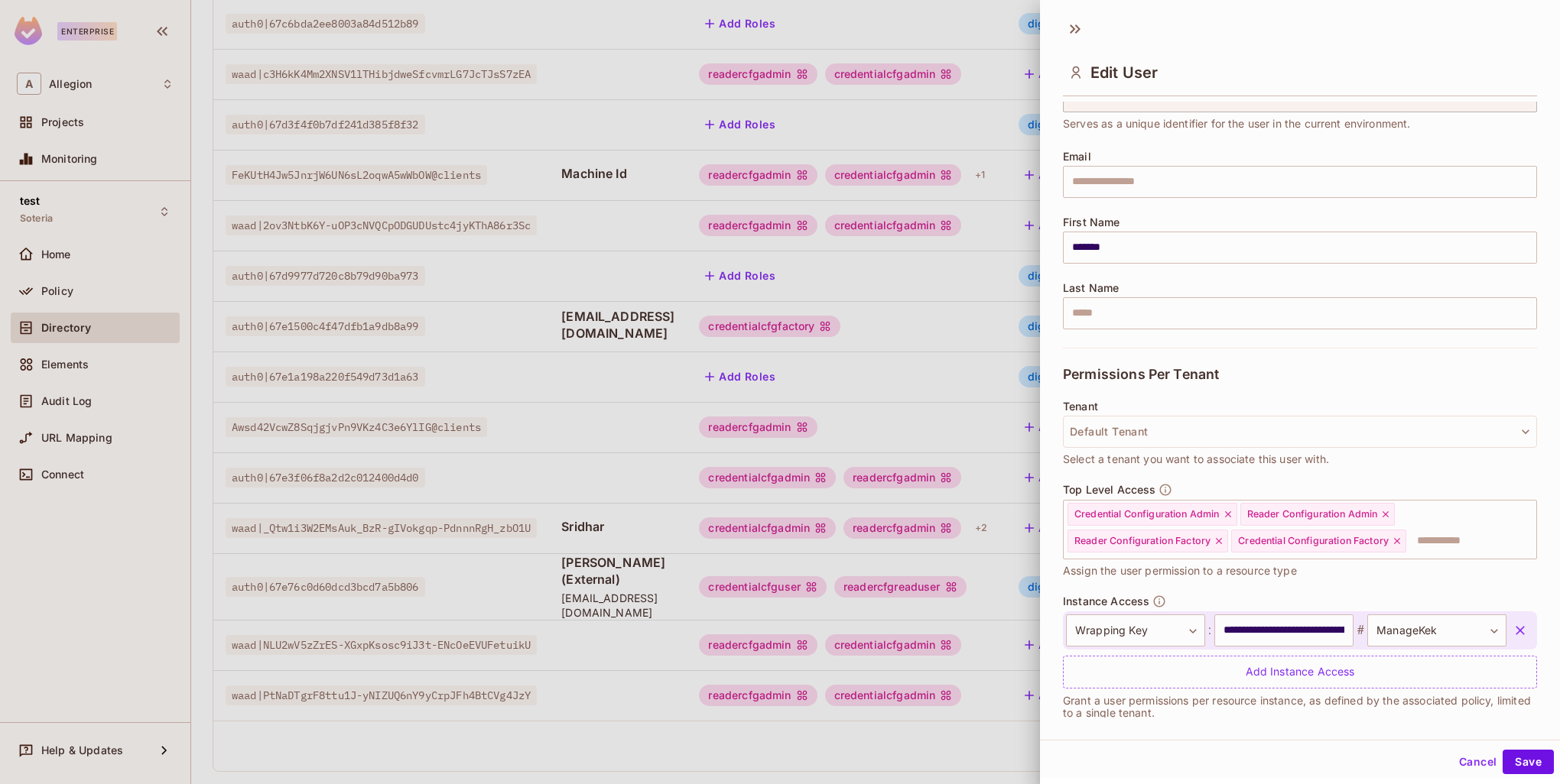
scroll to position [95, 0]
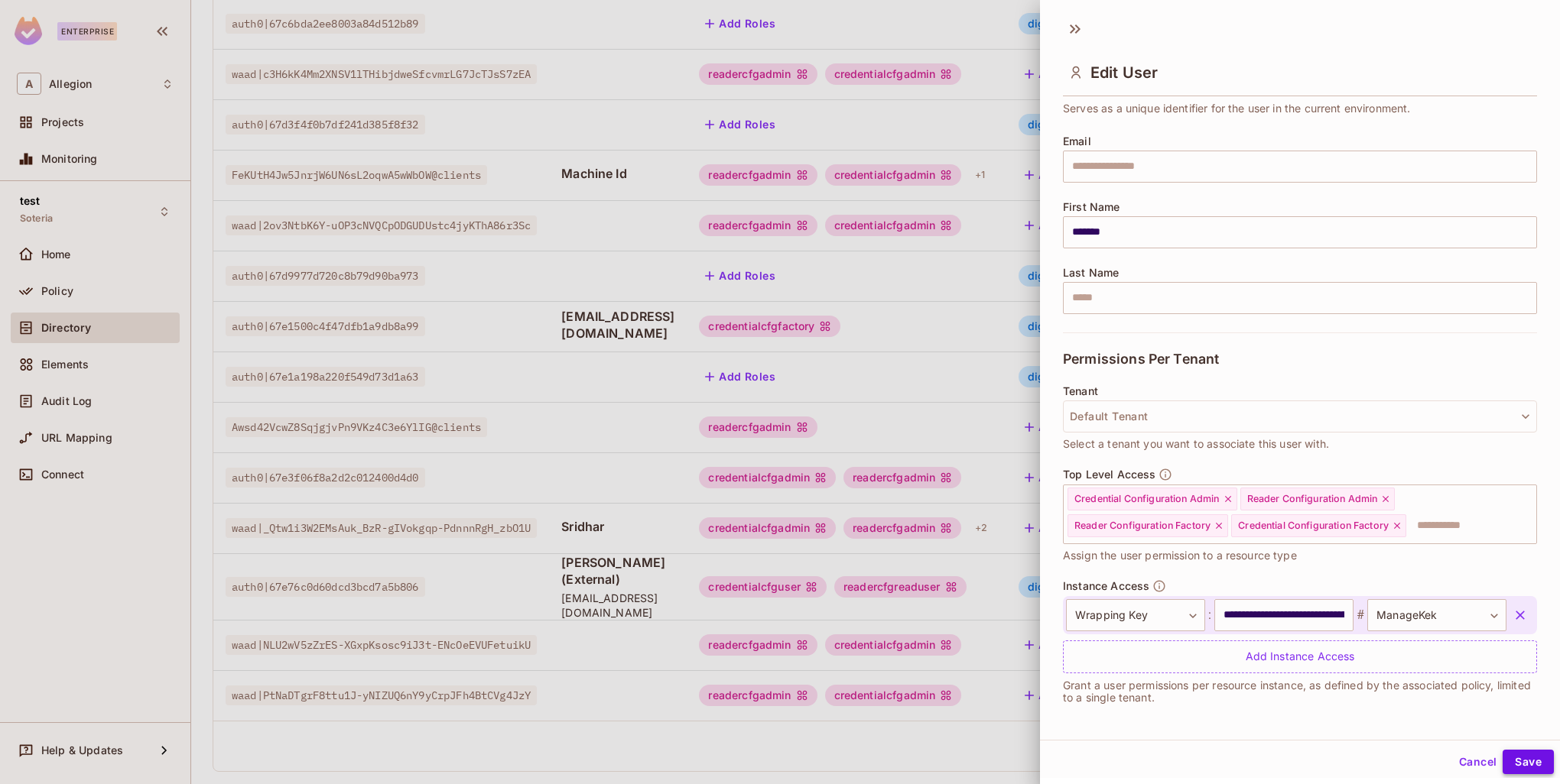
click at [1515, 766] on button "Save" at bounding box center [1528, 762] width 51 height 24
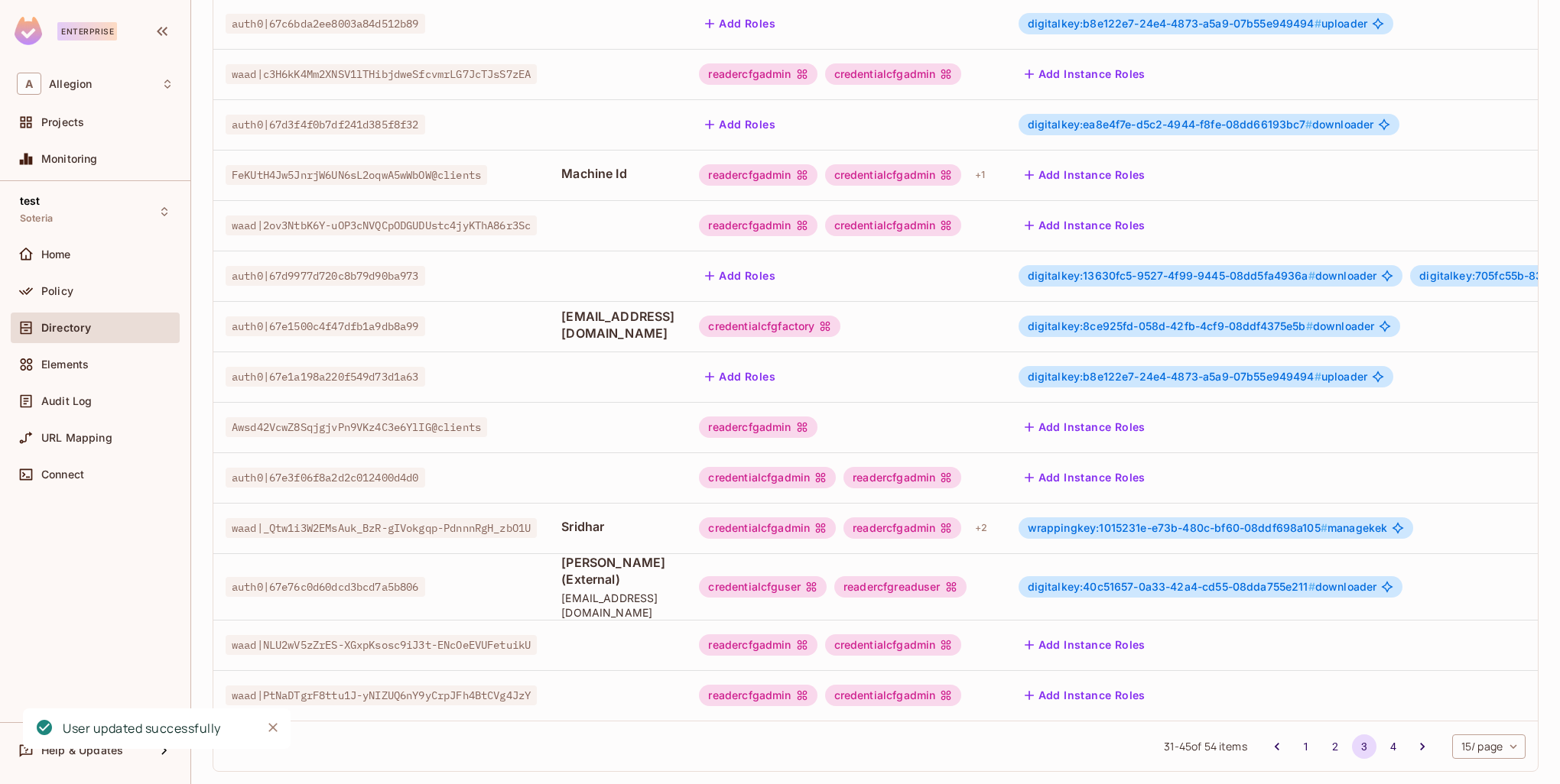
click at [273, 729] on icon "Close" at bounding box center [273, 727] width 9 height 9
click at [687, 554] on td "[PERSON_NAME] (External) [EMAIL_ADDRESS][DOMAIN_NAME]" at bounding box center [618, 586] width 137 height 66
click at [994, 516] on div "+ 2" at bounding box center [981, 528] width 25 height 24
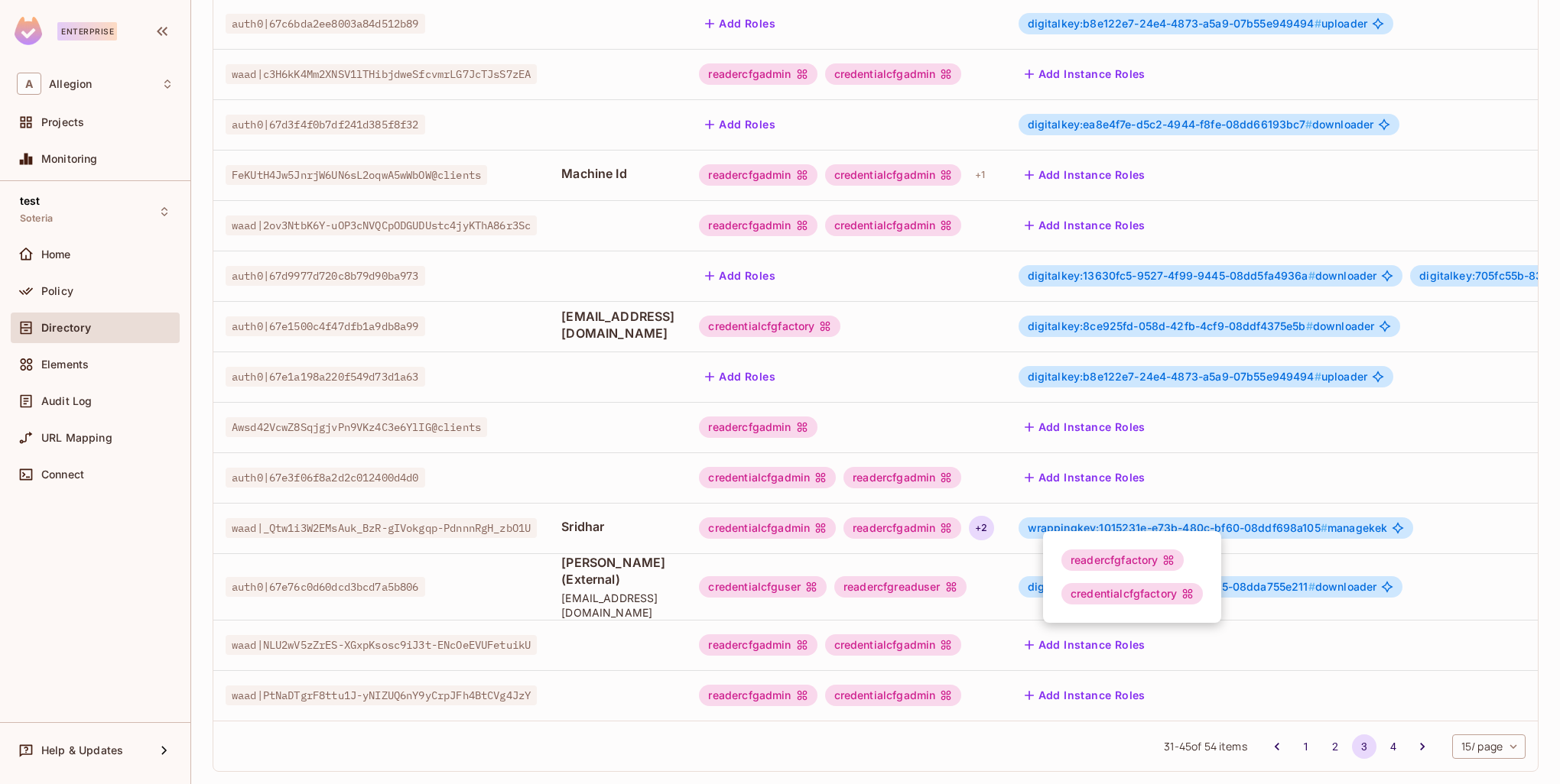
click at [1062, 512] on div at bounding box center [780, 392] width 1560 height 784
